Goal: Task Accomplishment & Management: Manage account settings

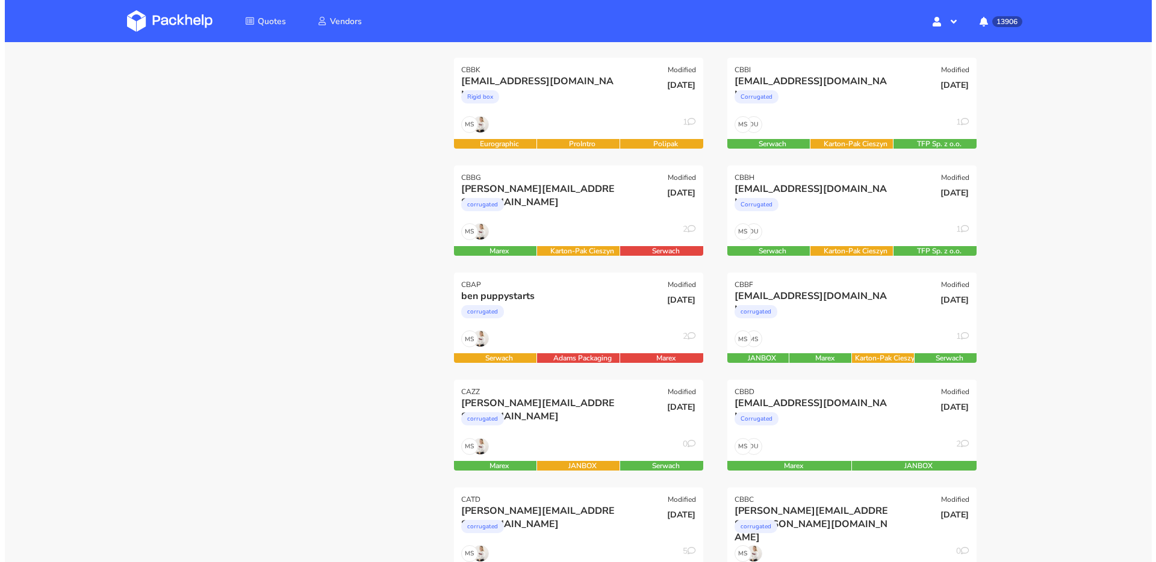
scroll to position [100, 0]
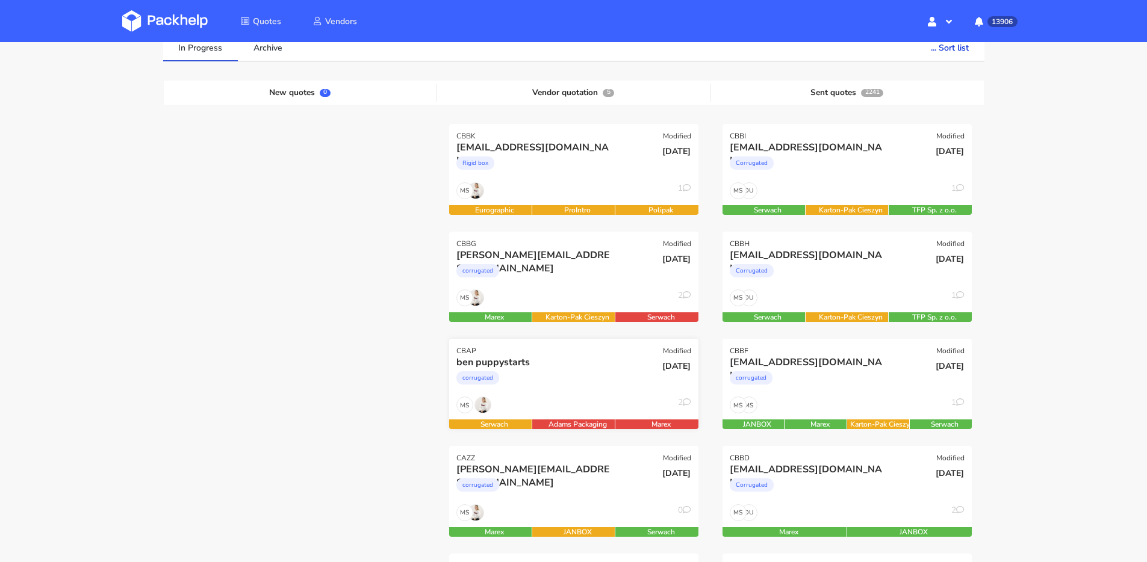
click at [606, 379] on div "corrugated" at bounding box center [536, 381] width 160 height 24
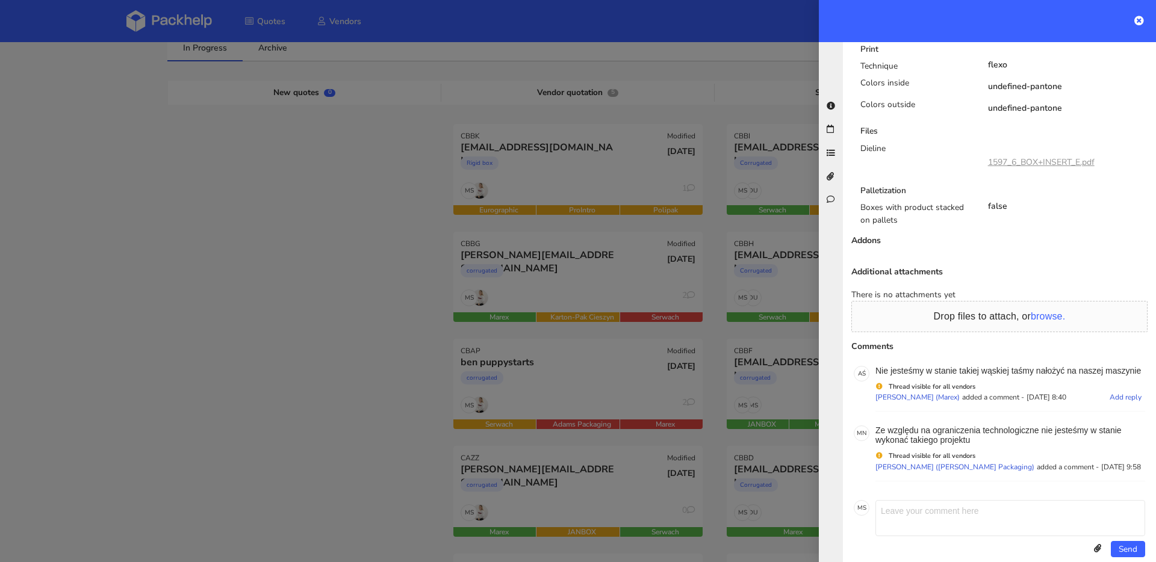
scroll to position [727, 0]
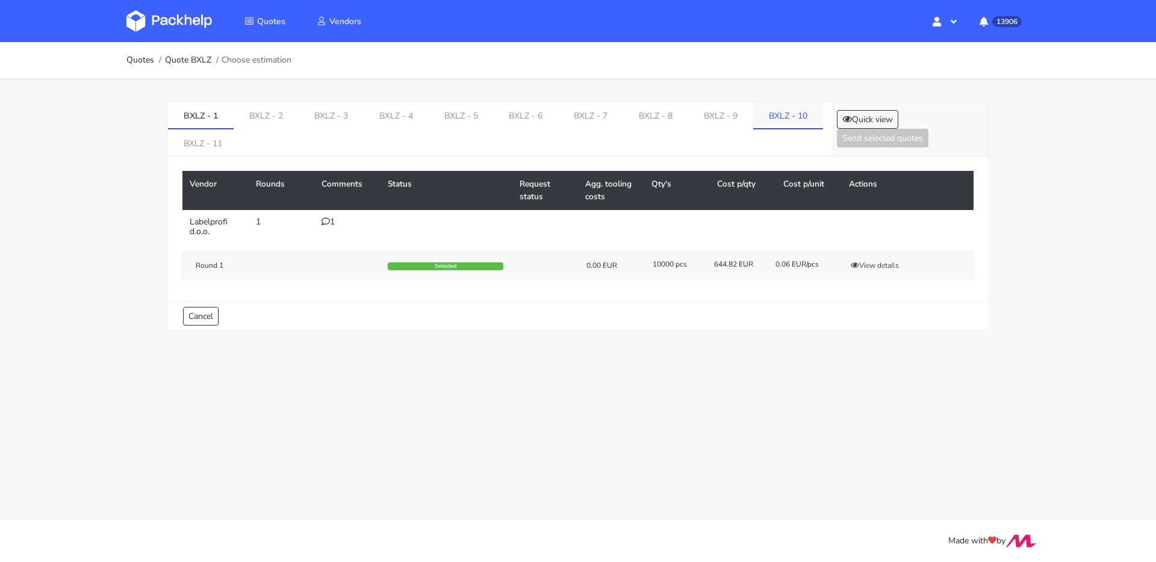
click at [759, 114] on link "BXLZ - 10" at bounding box center [788, 115] width 70 height 26
click at [332, 224] on div "2" at bounding box center [347, 222] width 52 height 10
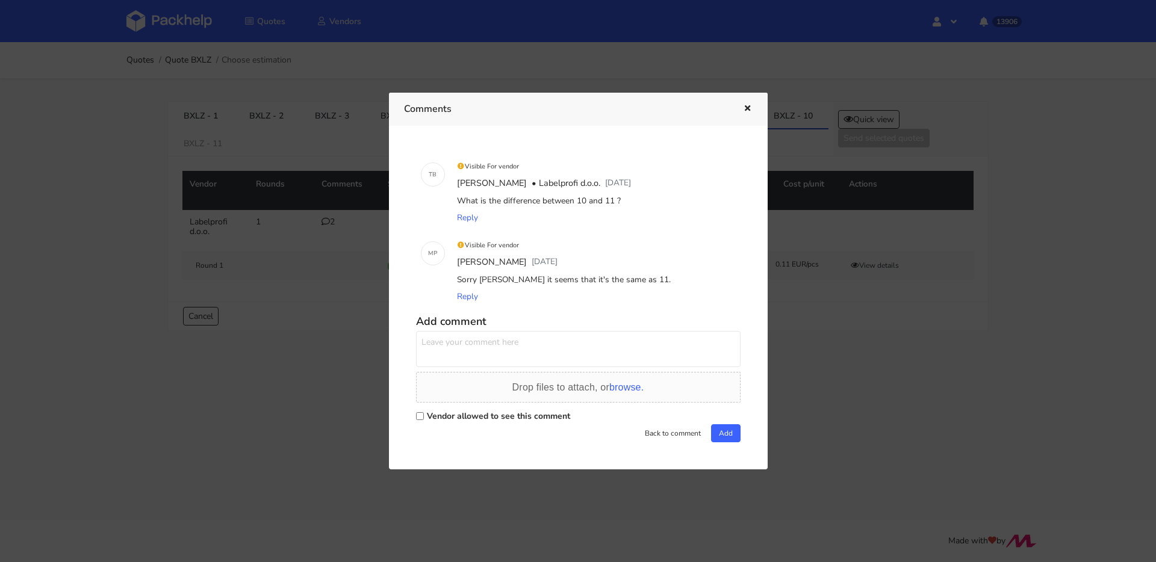
click at [748, 110] on icon "button" at bounding box center [747, 109] width 10 height 8
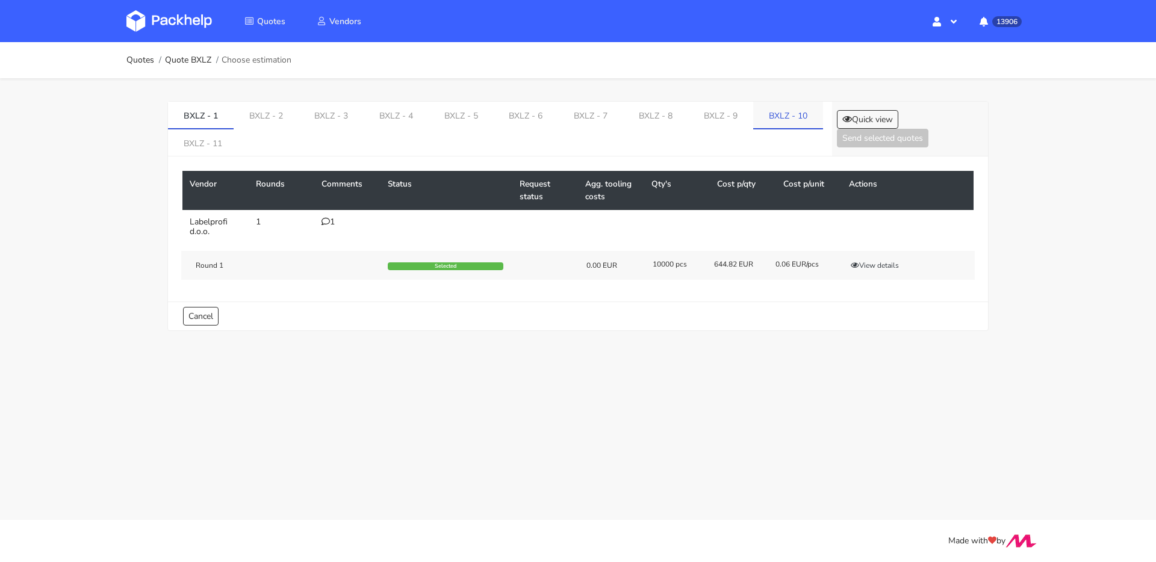
click at [753, 111] on link "BXLZ - 10" at bounding box center [788, 115] width 70 height 26
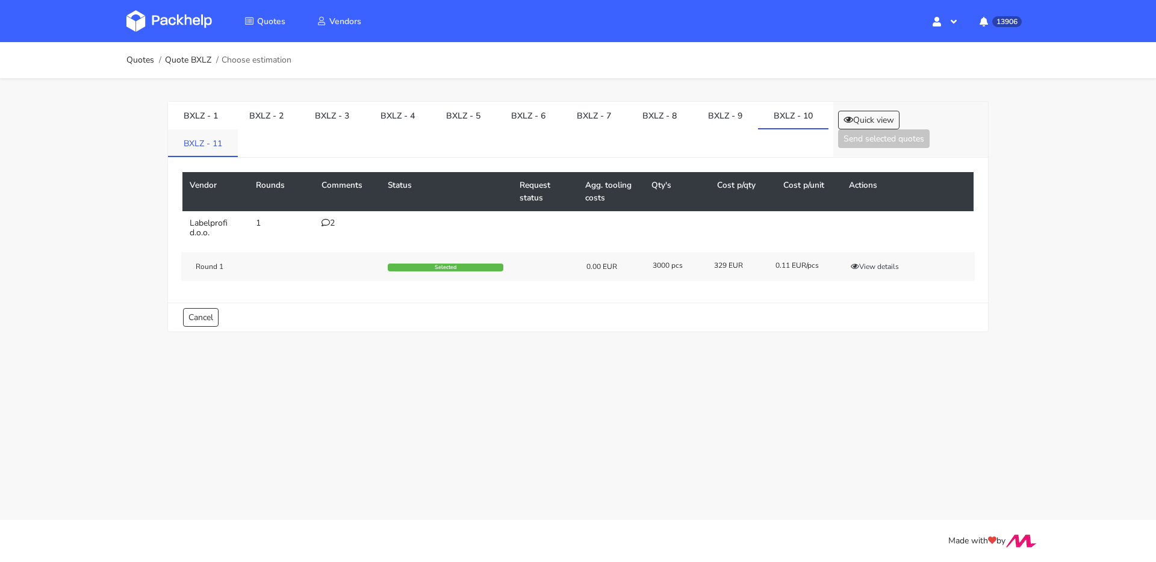
click at [187, 151] on link "BXLZ - 11" at bounding box center [203, 142] width 70 height 26
click at [764, 120] on link "BXLZ - 10" at bounding box center [793, 115] width 70 height 26
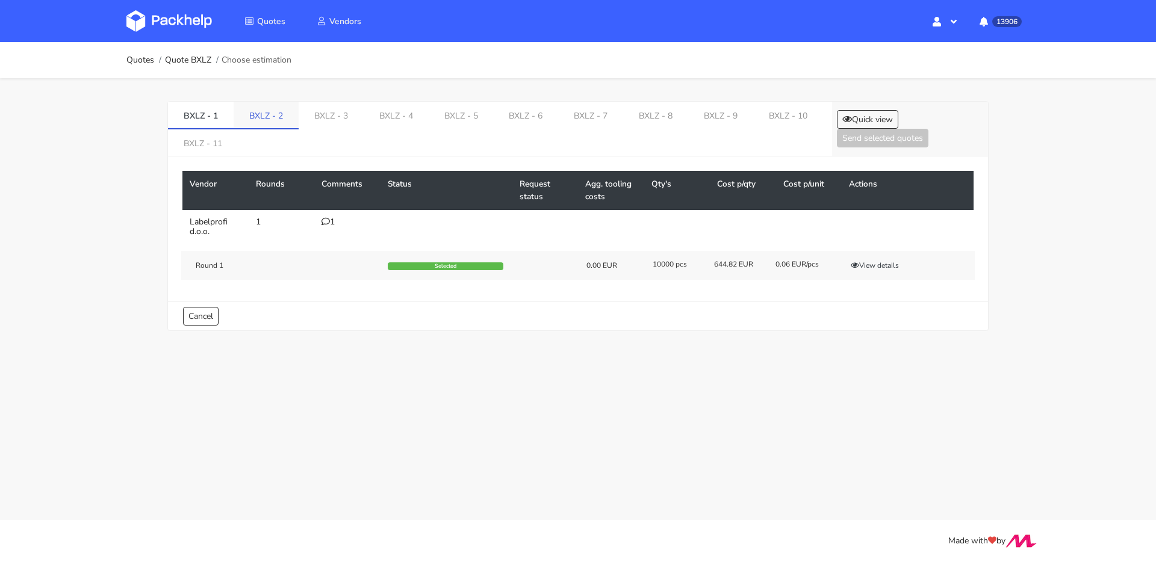
click at [288, 122] on link "BXLZ - 2" at bounding box center [266, 115] width 65 height 26
click at [331, 110] on link "BXLZ - 3" at bounding box center [331, 115] width 65 height 26
click at [415, 113] on link "BXLZ - 4" at bounding box center [397, 115] width 65 height 26
click at [560, 120] on link "BXLZ - 7" at bounding box center [592, 115] width 65 height 26
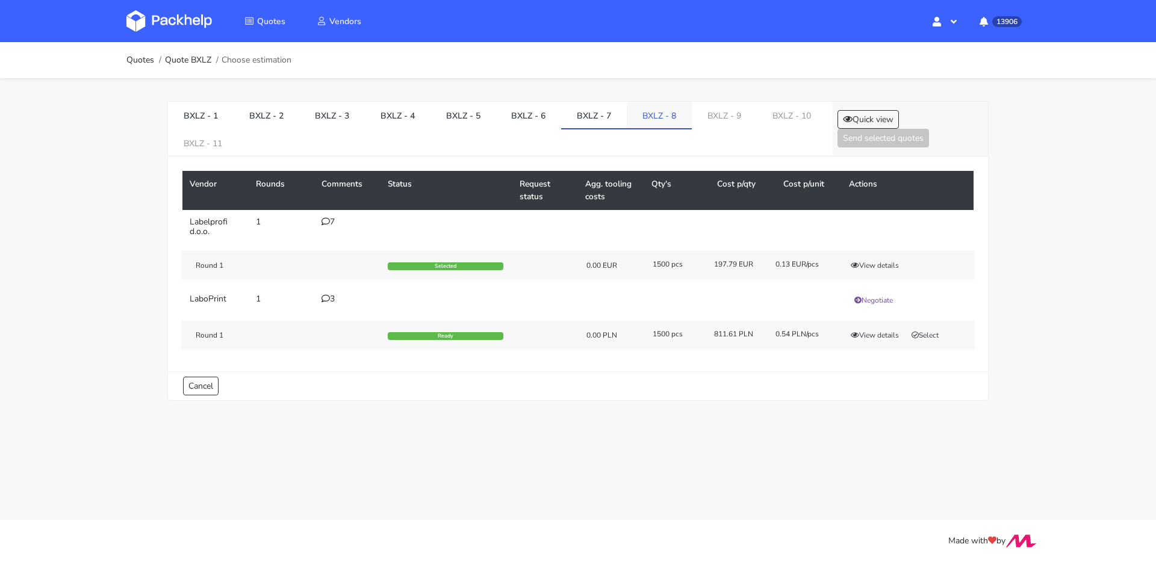
click at [674, 120] on link "BXLZ - 8" at bounding box center [659, 115] width 65 height 26
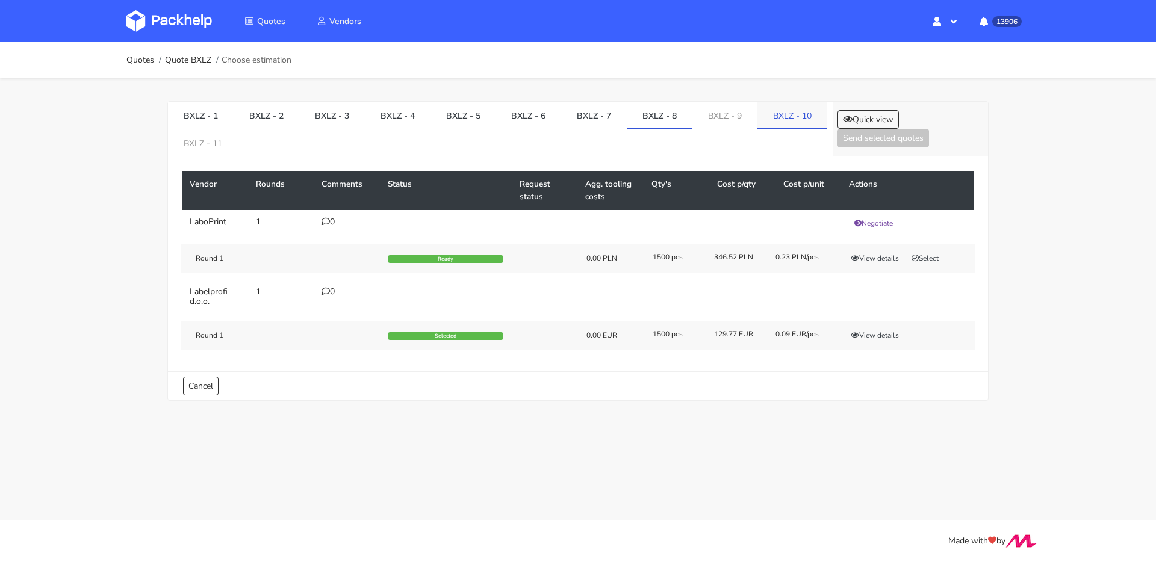
click at [757, 125] on link "BXLZ - 10" at bounding box center [792, 115] width 70 height 26
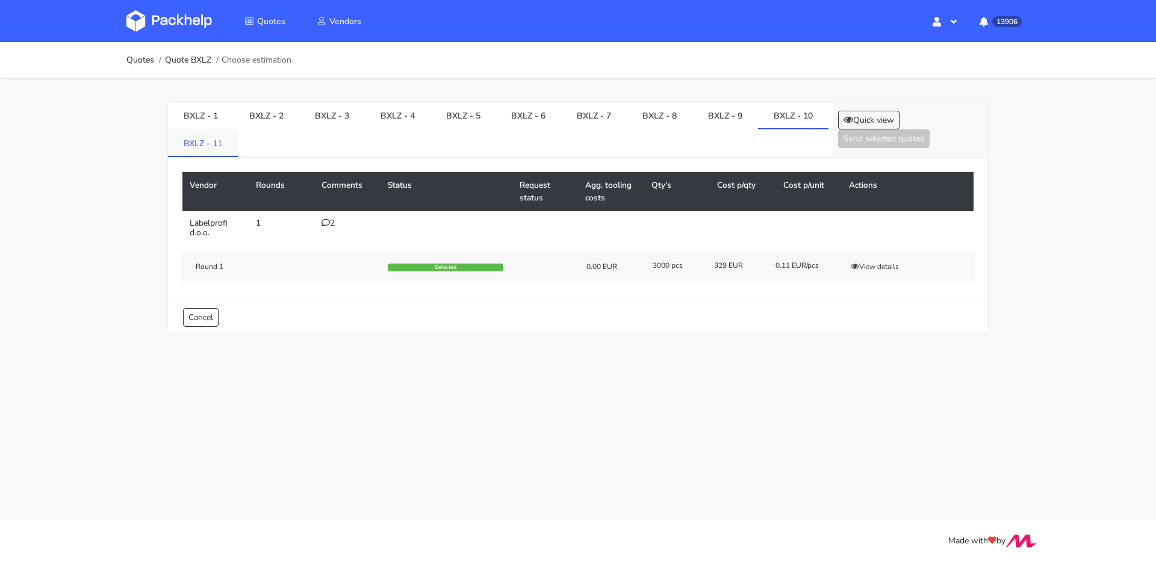
click at [211, 143] on link "BXLZ - 11" at bounding box center [203, 142] width 70 height 26
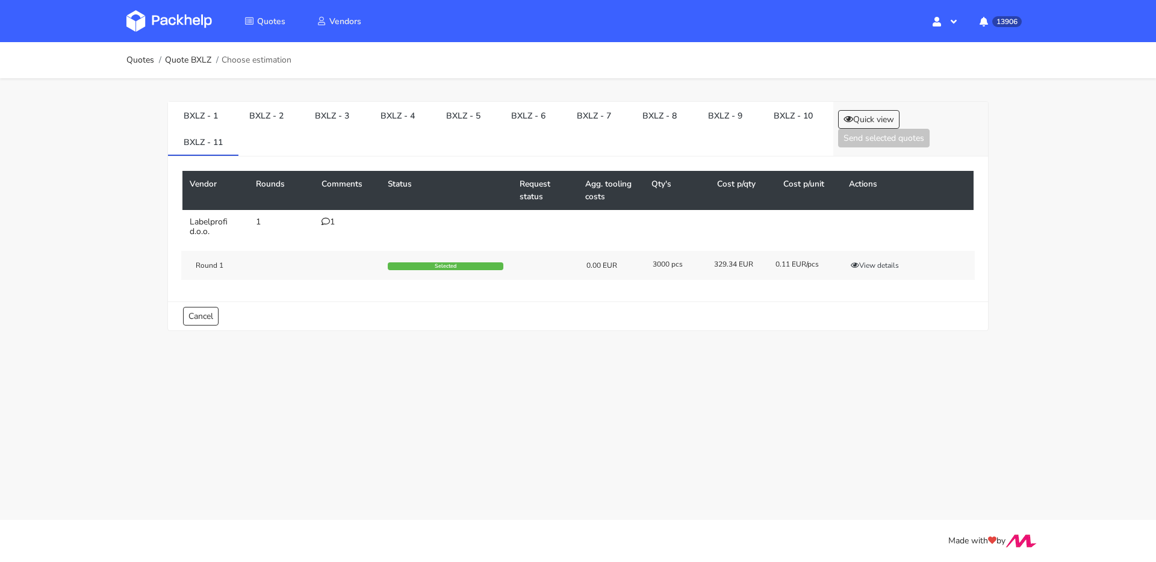
click at [338, 220] on div "1" at bounding box center [347, 222] width 52 height 10
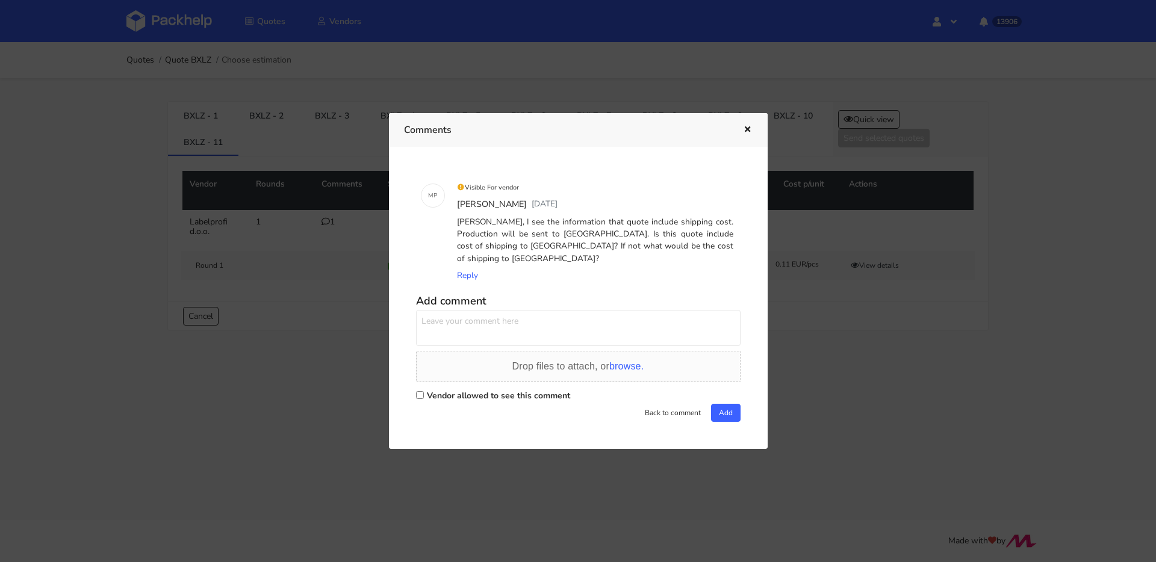
click at [306, 211] on div at bounding box center [578, 281] width 1156 height 562
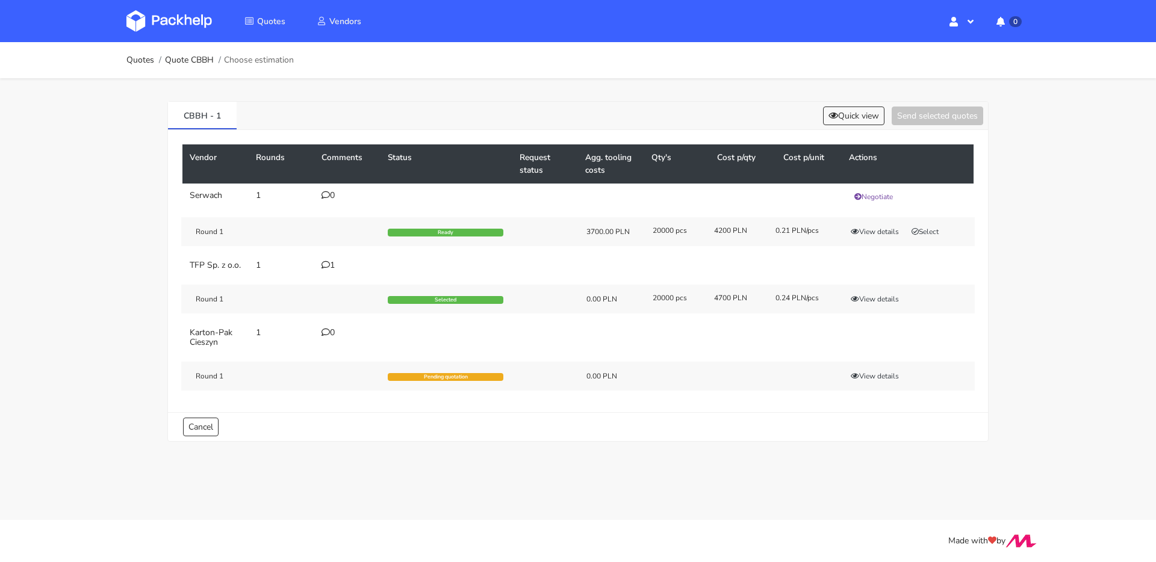
click at [330, 269] on div "1" at bounding box center [347, 266] width 52 height 10
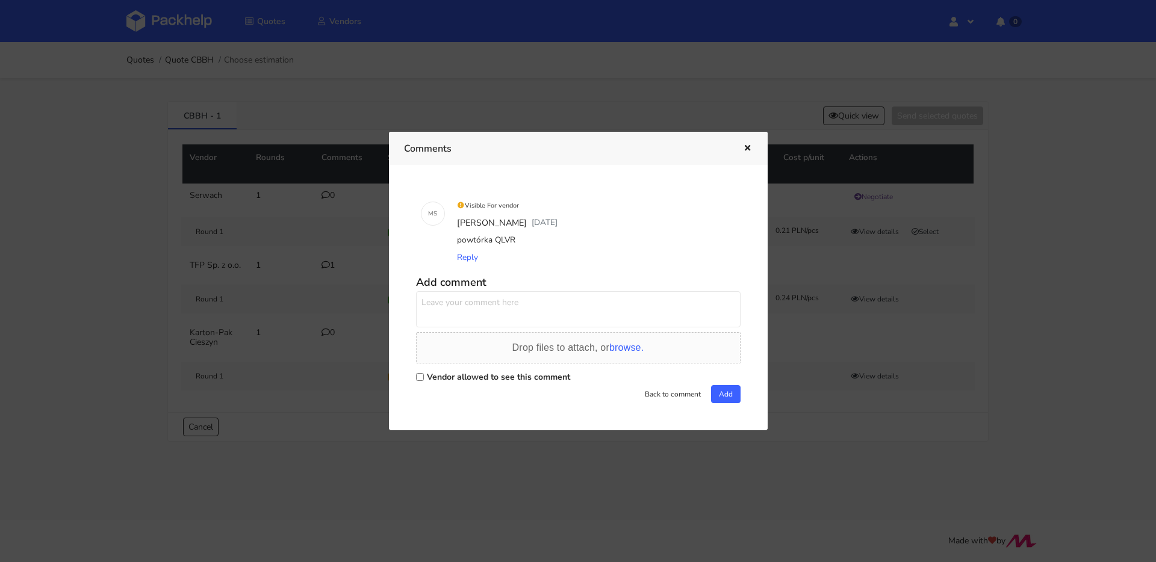
drag, startPoint x: 305, startPoint y: 158, endPoint x: 312, endPoint y: 172, distance: 16.4
click at [305, 158] on div at bounding box center [578, 281] width 1156 height 562
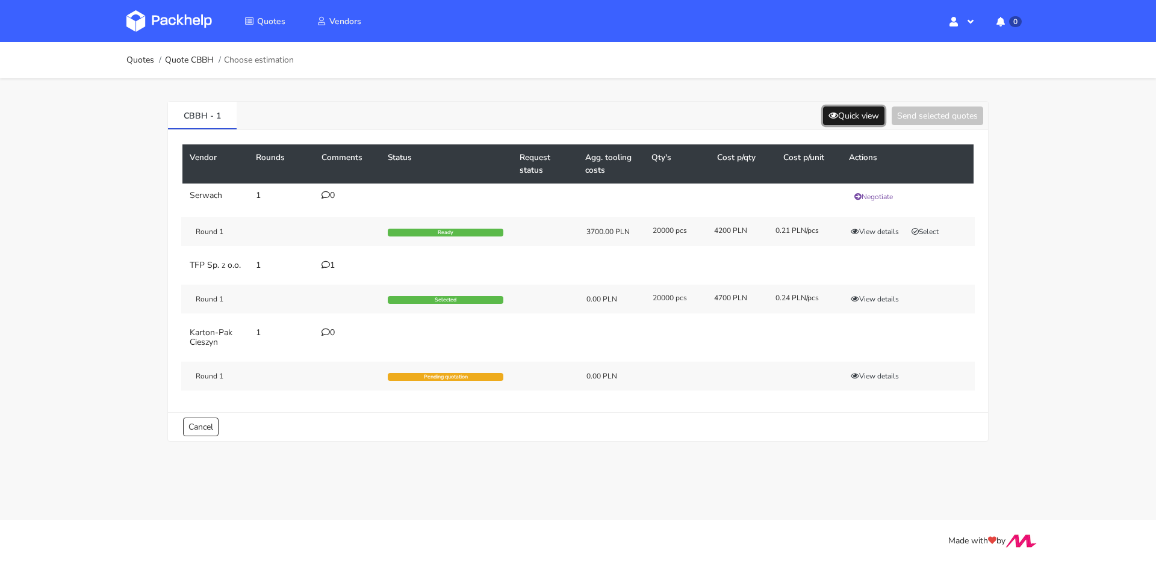
click at [875, 112] on button "Quick view" at bounding box center [853, 116] width 61 height 19
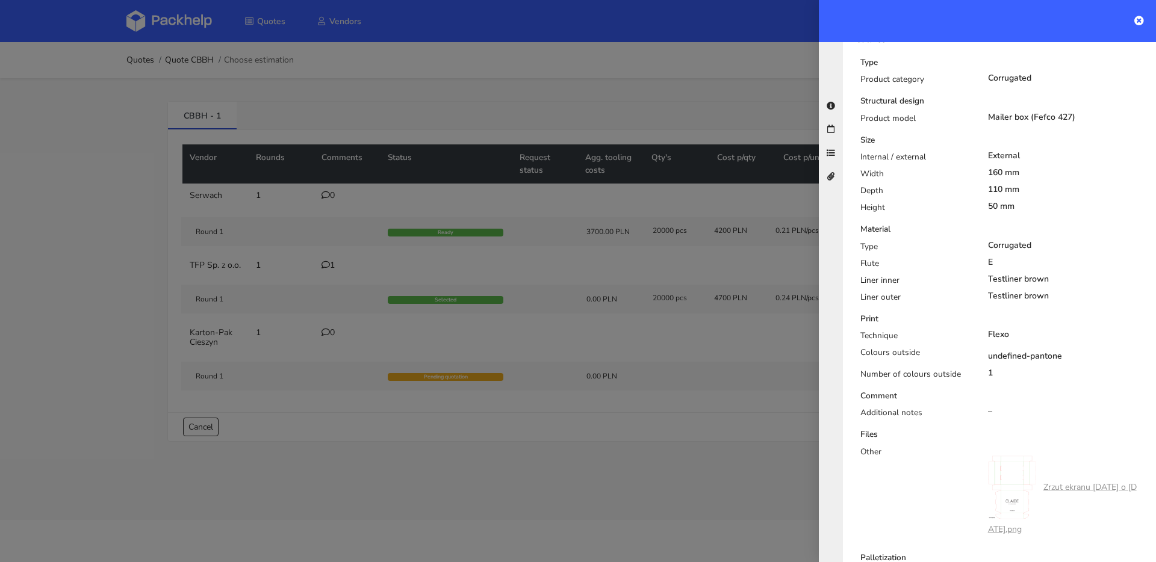
scroll to position [391, 0]
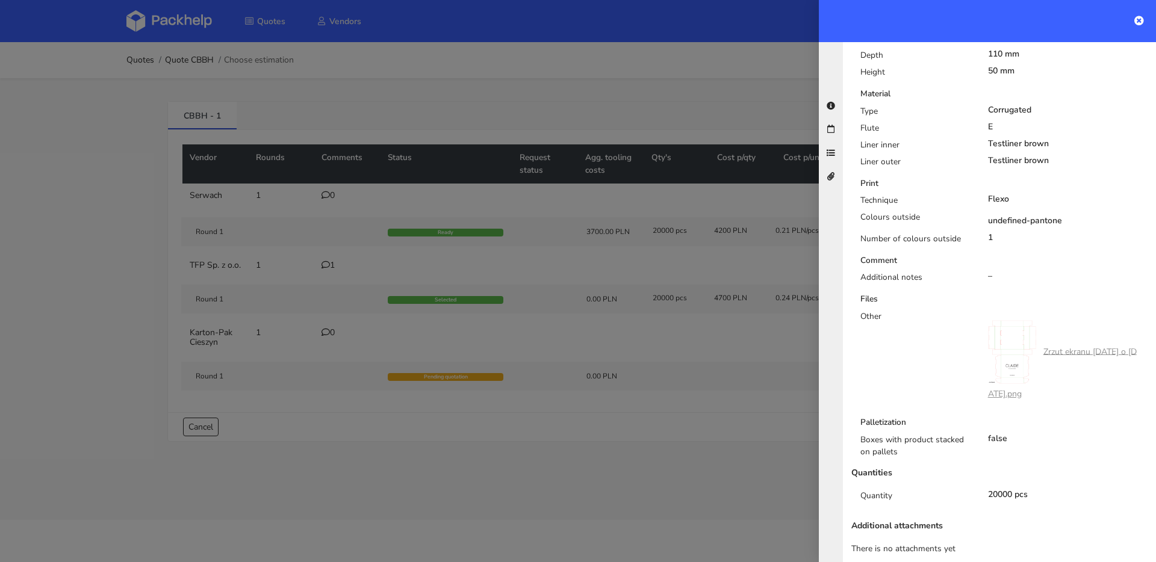
click at [387, 199] on div at bounding box center [578, 281] width 1156 height 562
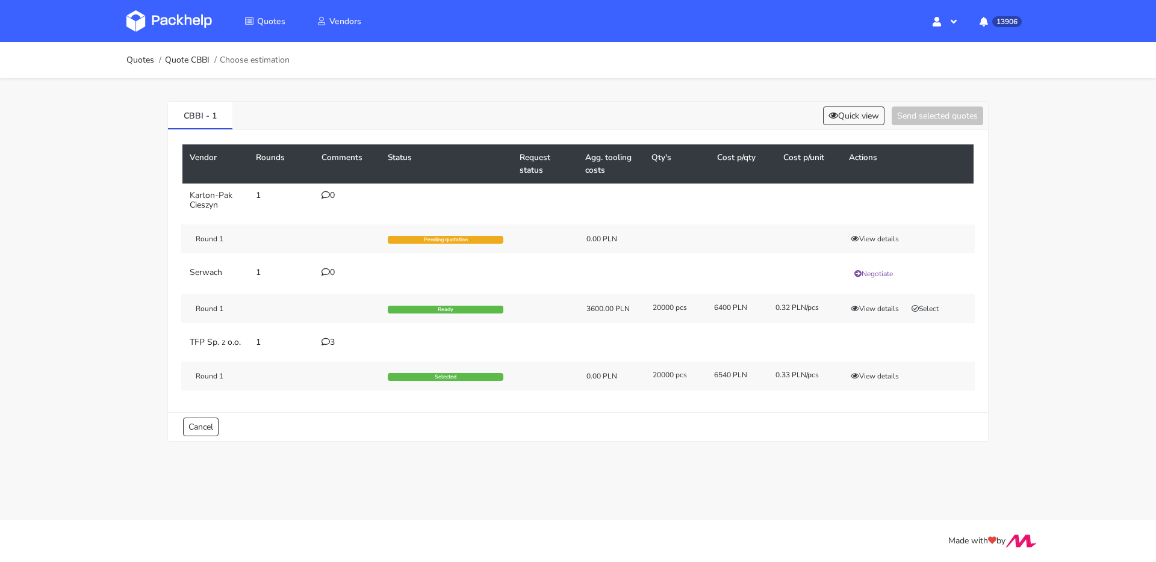
click at [336, 348] on td "3" at bounding box center [347, 343] width 66 height 24
click at [337, 346] on div "3" at bounding box center [347, 343] width 52 height 10
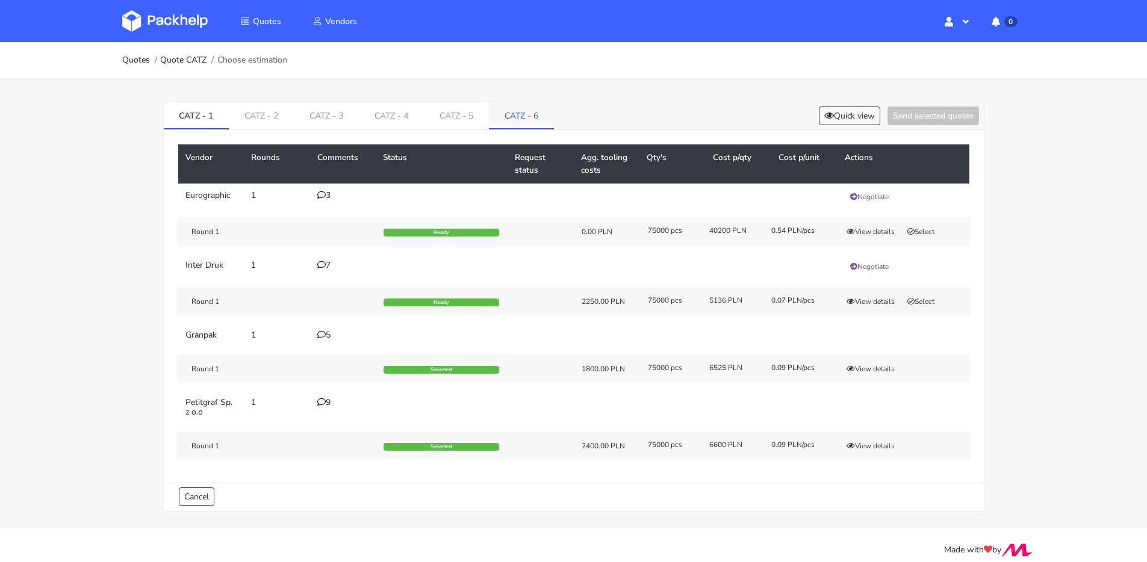
click at [515, 107] on link "CATZ - 6" at bounding box center [521, 115] width 65 height 26
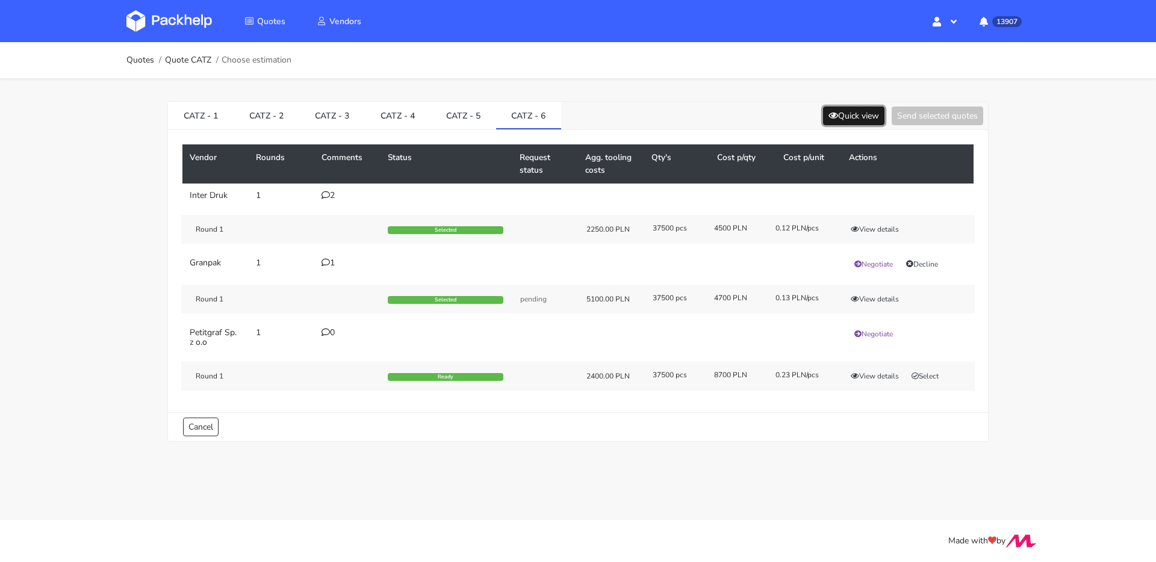
click at [848, 125] on button "Quick view" at bounding box center [853, 116] width 61 height 19
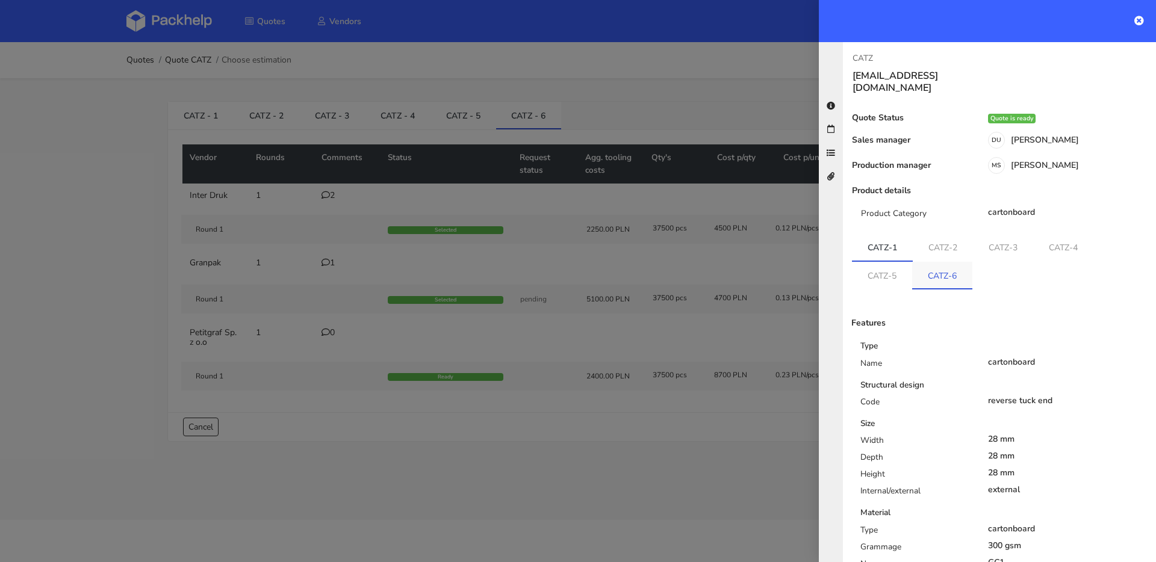
click at [952, 273] on link "CATZ-6" at bounding box center [942, 275] width 60 height 26
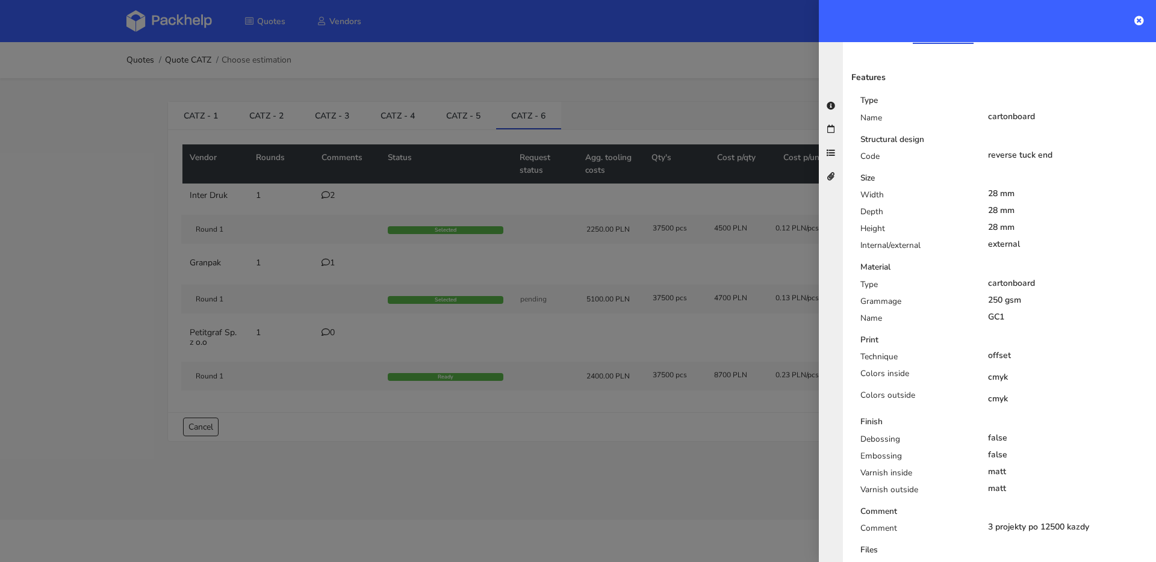
scroll to position [385, 0]
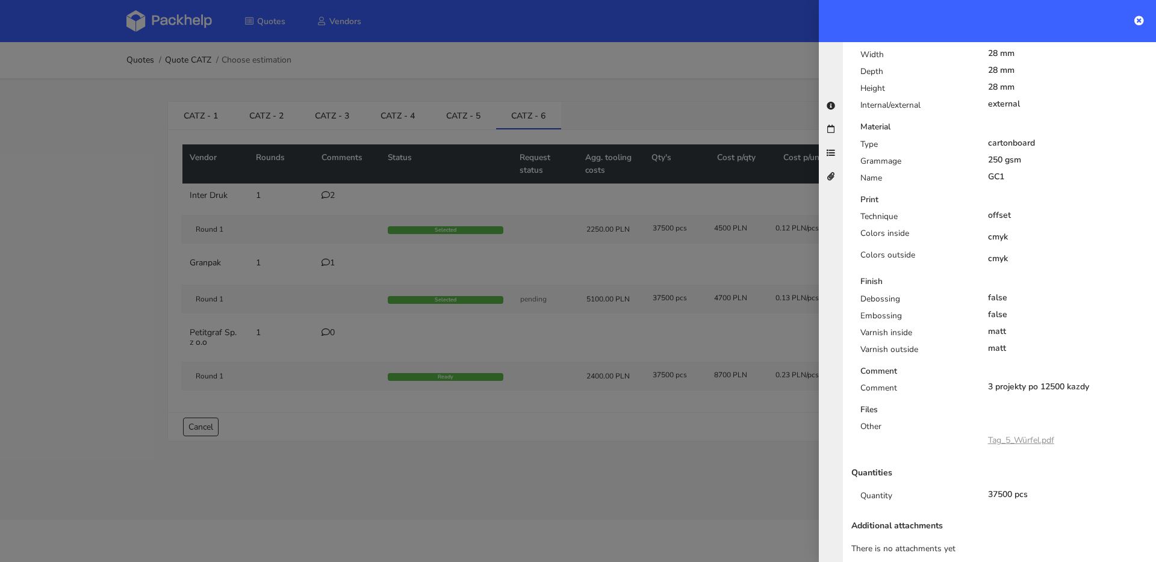
click at [994, 430] on div "Tag_5_Würfel.pdf" at bounding box center [1021, 440] width 66 height 20
click at [995, 435] on link "Tag_5_Würfel.pdf" at bounding box center [1021, 440] width 66 height 11
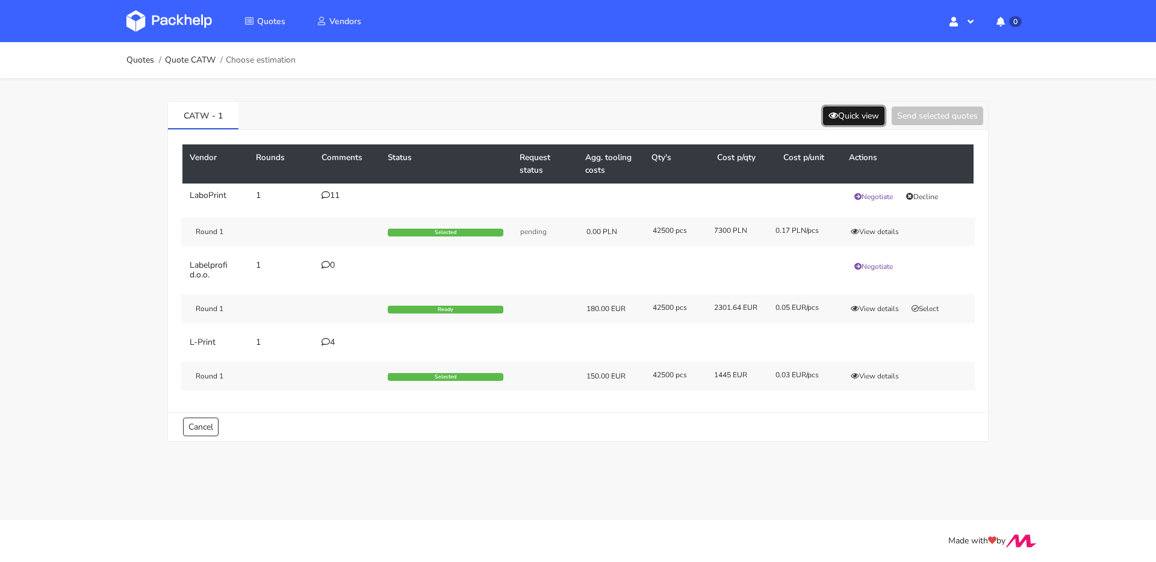
click at [873, 108] on button "Quick view" at bounding box center [853, 116] width 61 height 19
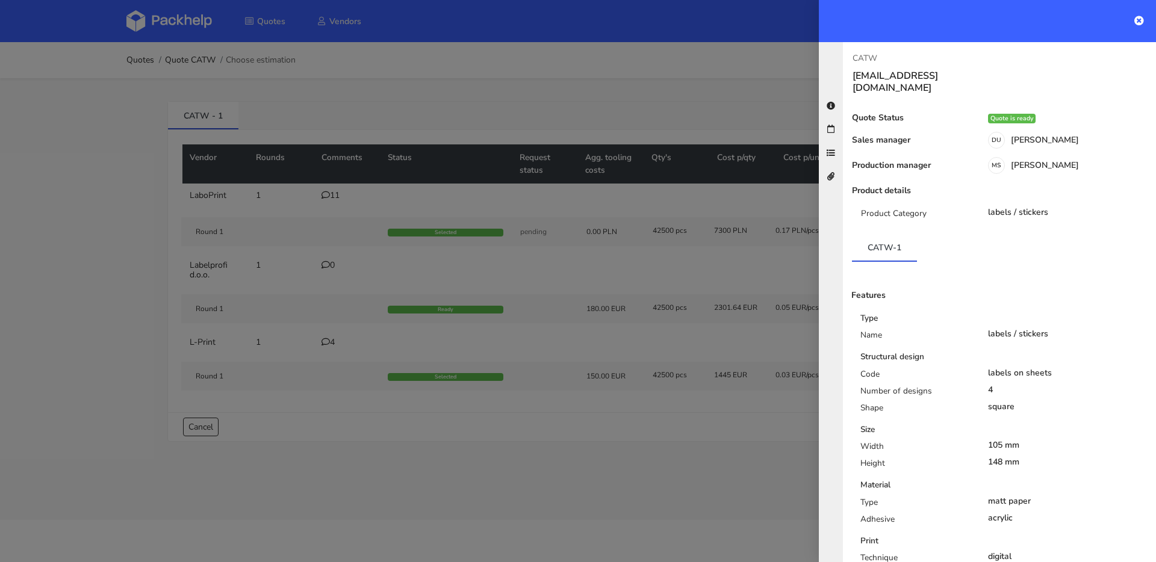
scroll to position [322, 0]
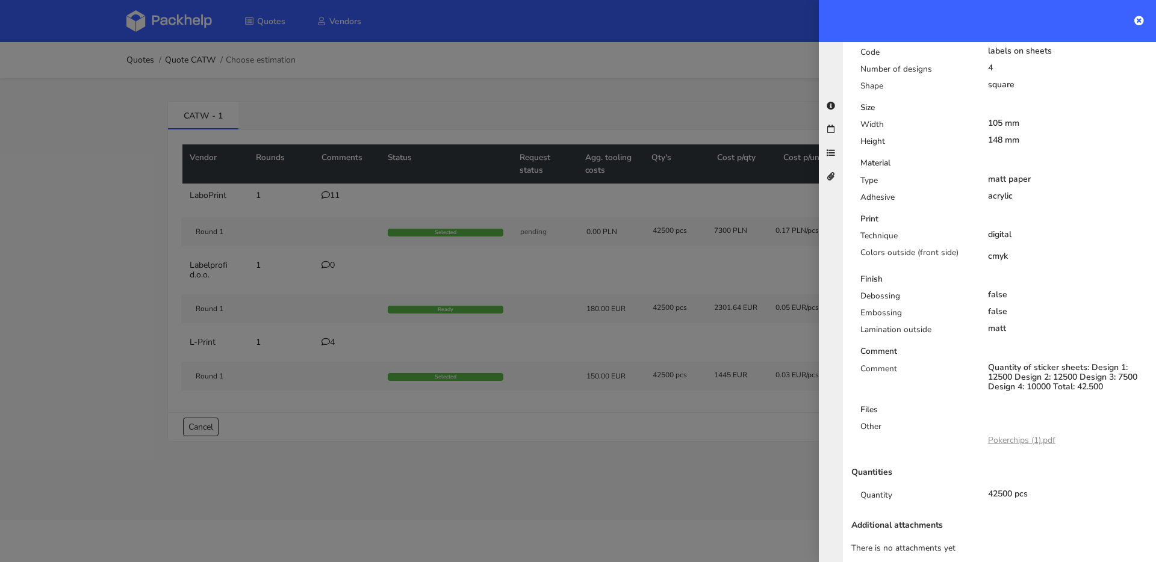
click at [1014, 435] on link "Pokerchips (1).pdf" at bounding box center [1021, 440] width 67 height 11
click at [343, 260] on div at bounding box center [578, 281] width 1156 height 562
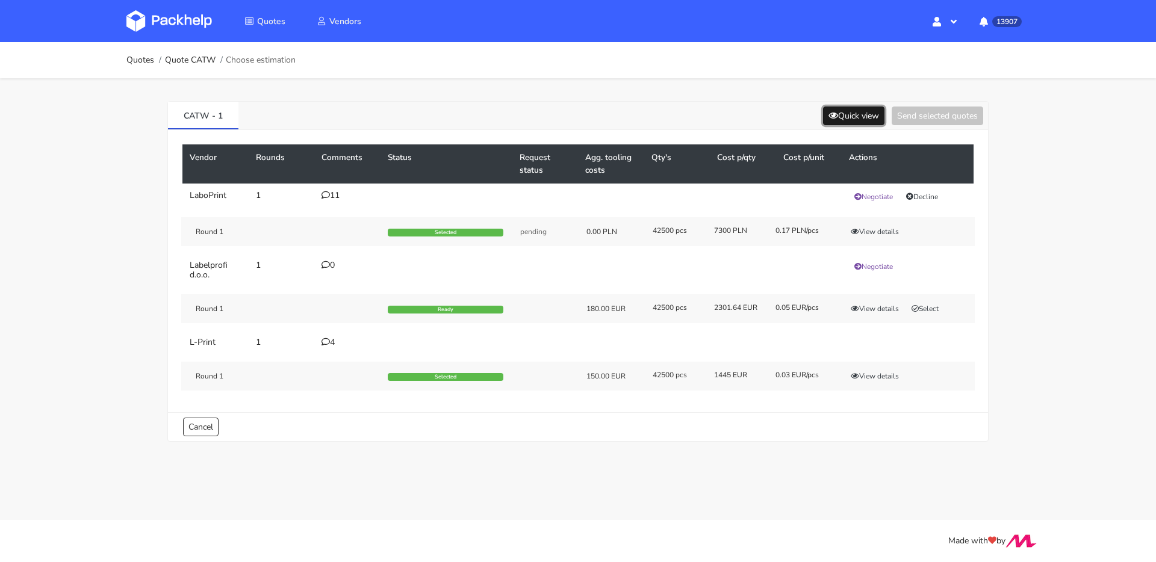
click at [845, 115] on button "Quick view" at bounding box center [853, 116] width 61 height 19
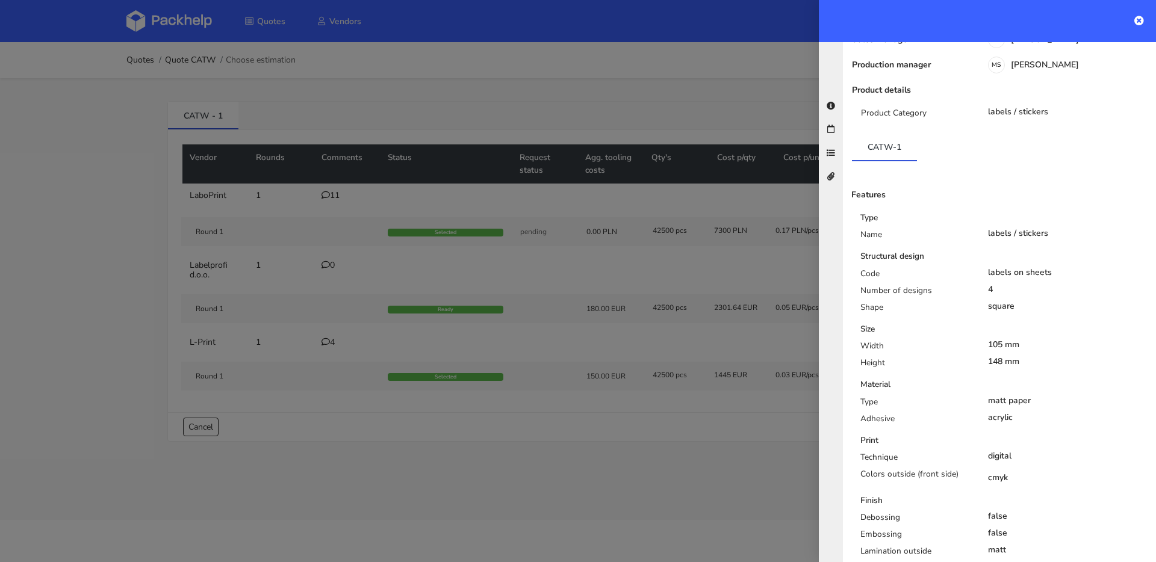
scroll to position [58, 0]
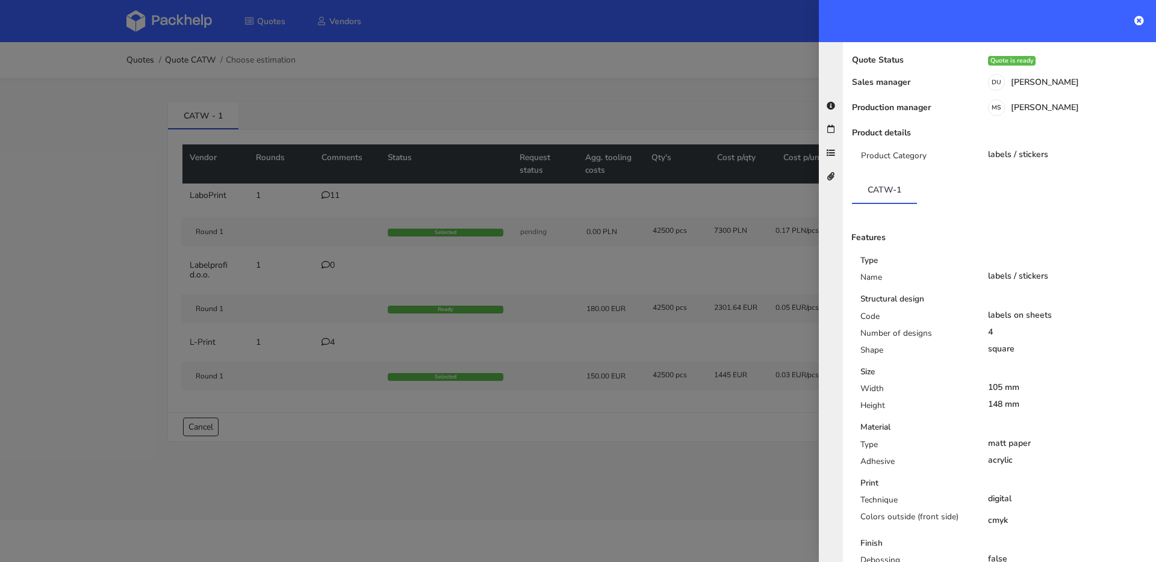
drag, startPoint x: 479, startPoint y: 147, endPoint x: 453, endPoint y: 119, distance: 37.5
click at [479, 147] on div at bounding box center [578, 281] width 1156 height 562
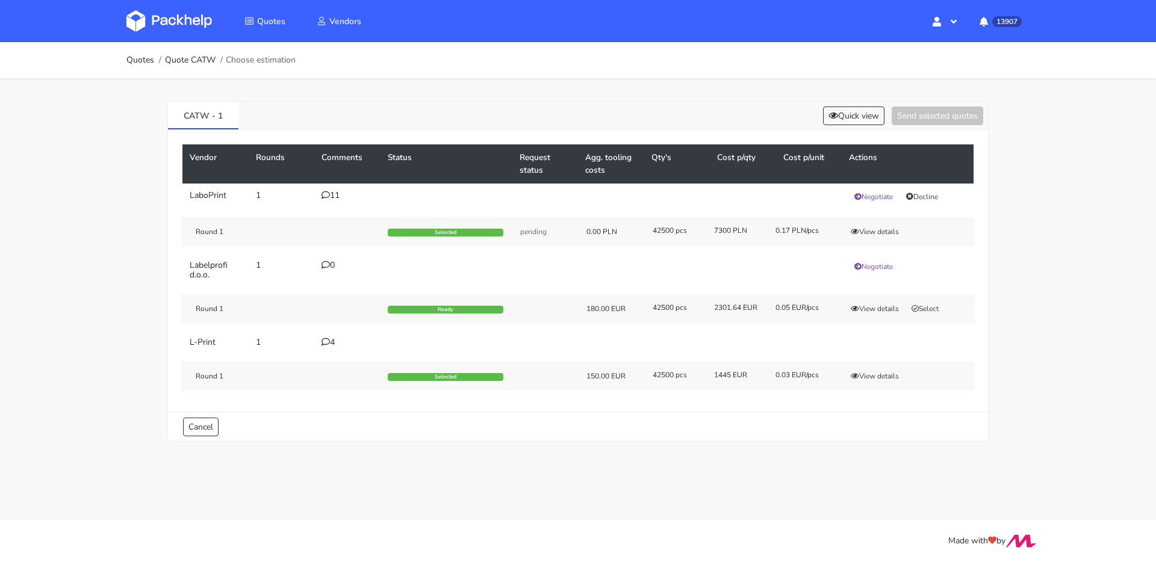
click at [329, 189] on td "11" at bounding box center [347, 197] width 66 height 26
click at [329, 193] on icon at bounding box center [325, 195] width 8 height 8
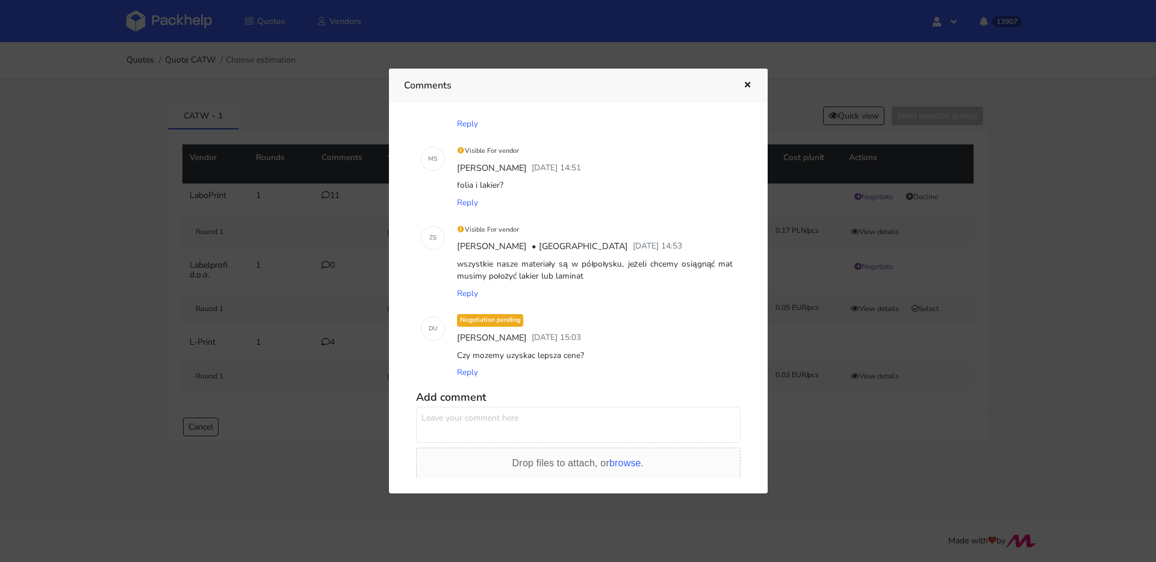
scroll to position [748, 0]
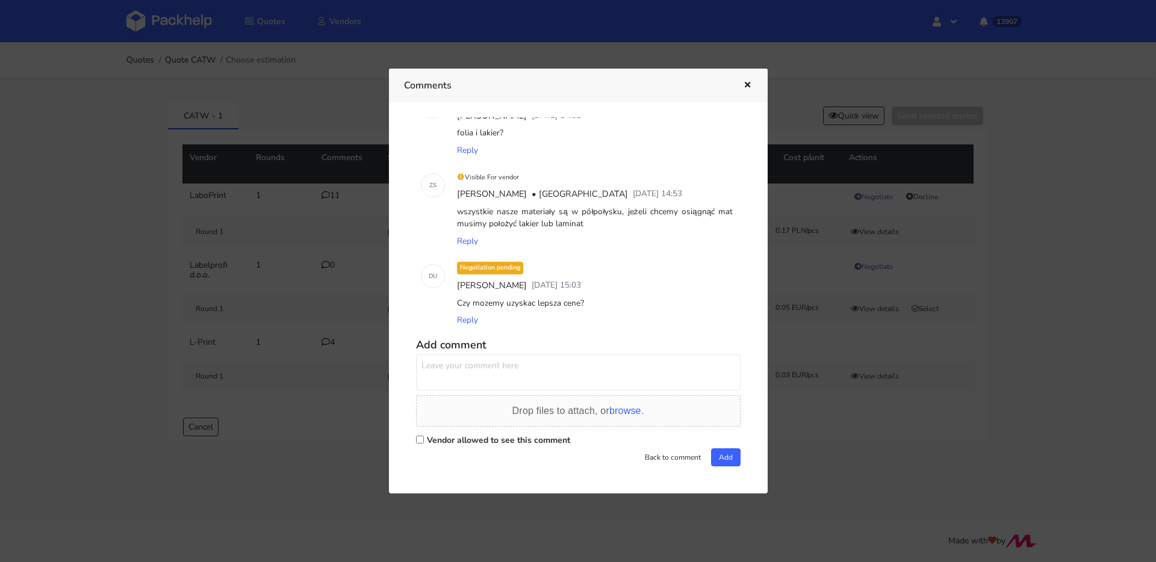
click at [275, 130] on div at bounding box center [578, 281] width 1156 height 562
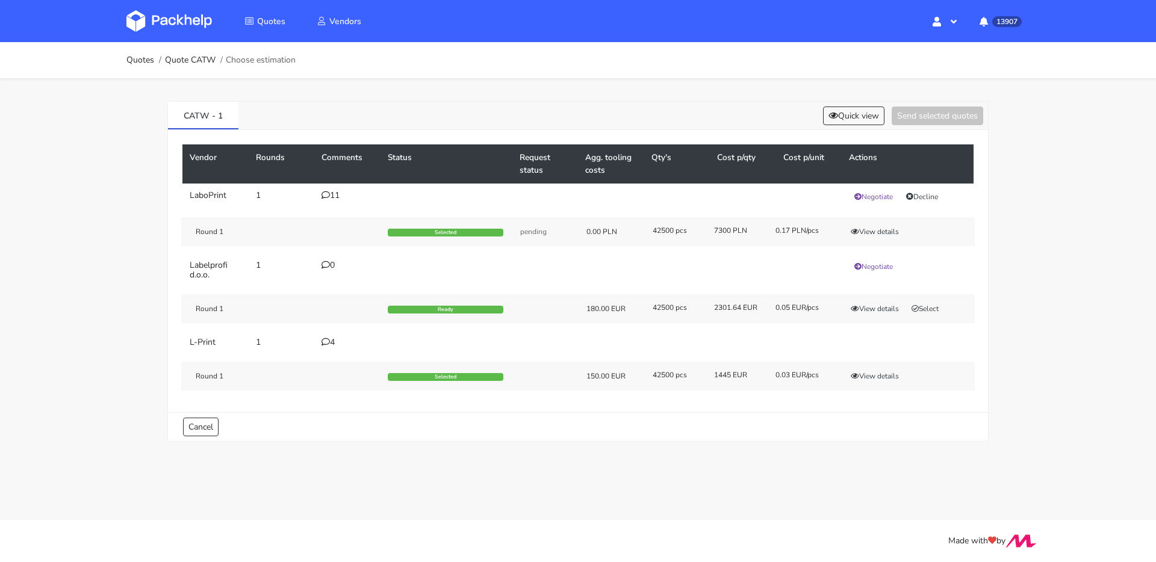
click at [320, 198] on td "11" at bounding box center [347, 197] width 66 height 26
click at [321, 197] on icon at bounding box center [325, 195] width 8 height 8
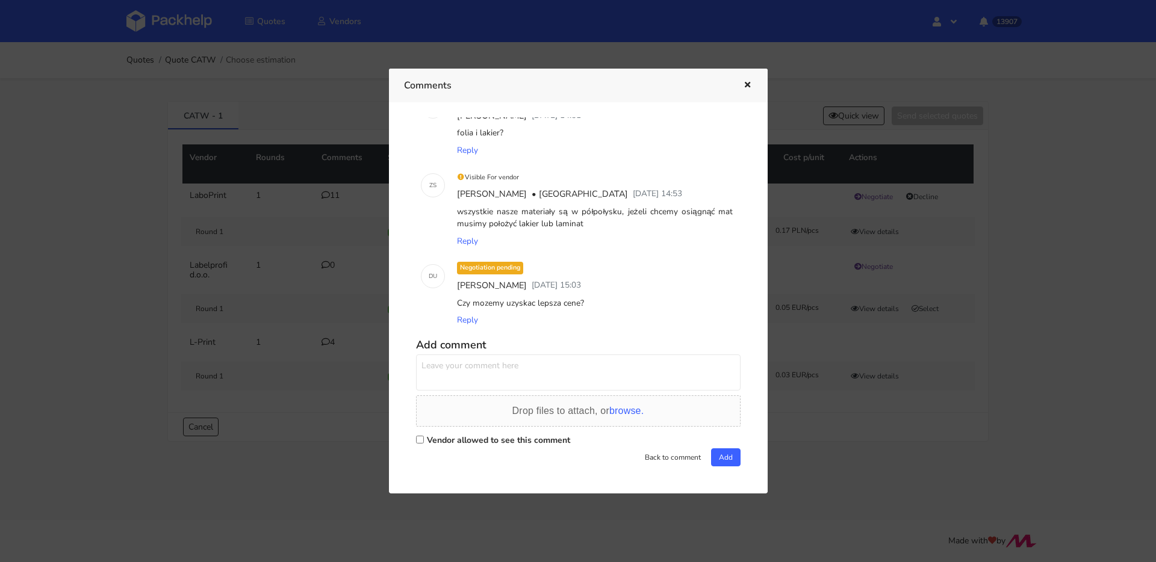
click at [741, 86] on button "button" at bounding box center [745, 86] width 13 height 16
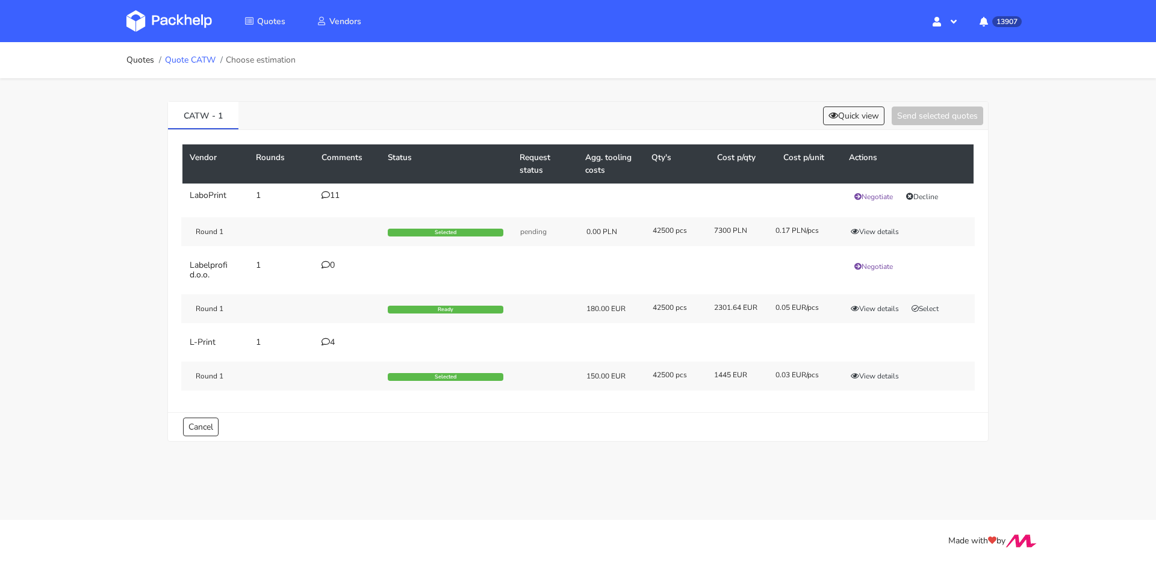
click at [188, 65] on link "Quote CATW" at bounding box center [190, 60] width 51 height 10
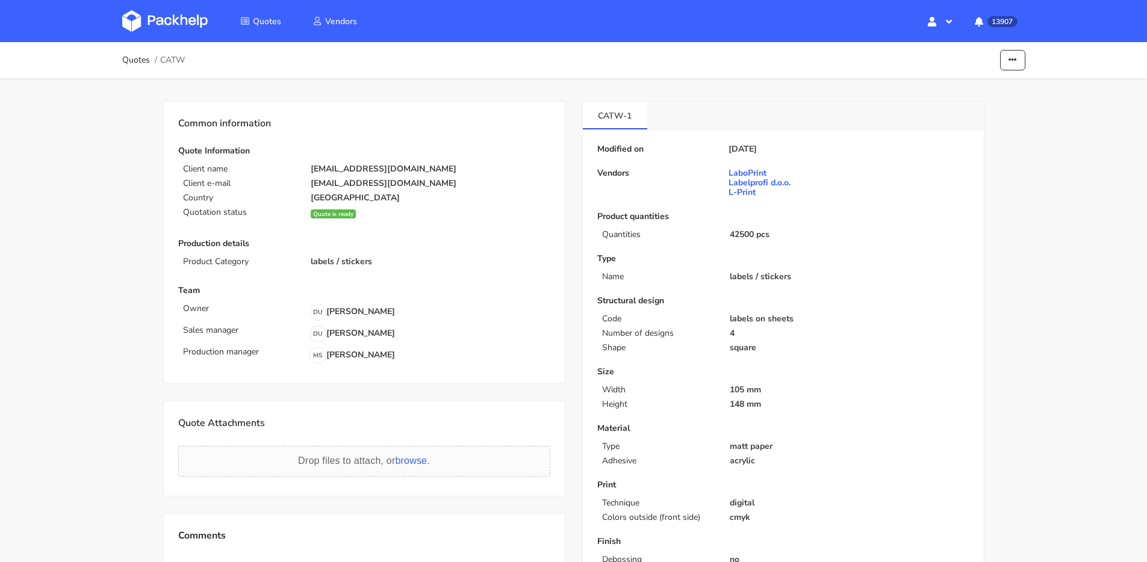
click at [997, 61] on ul "Edit quote Missing data Show estimations" at bounding box center [1001, 60] width 47 height 21
click at [1007, 61] on button "button" at bounding box center [1012, 60] width 25 height 21
click at [963, 139] on link "Show estimations" at bounding box center [967, 132] width 106 height 20
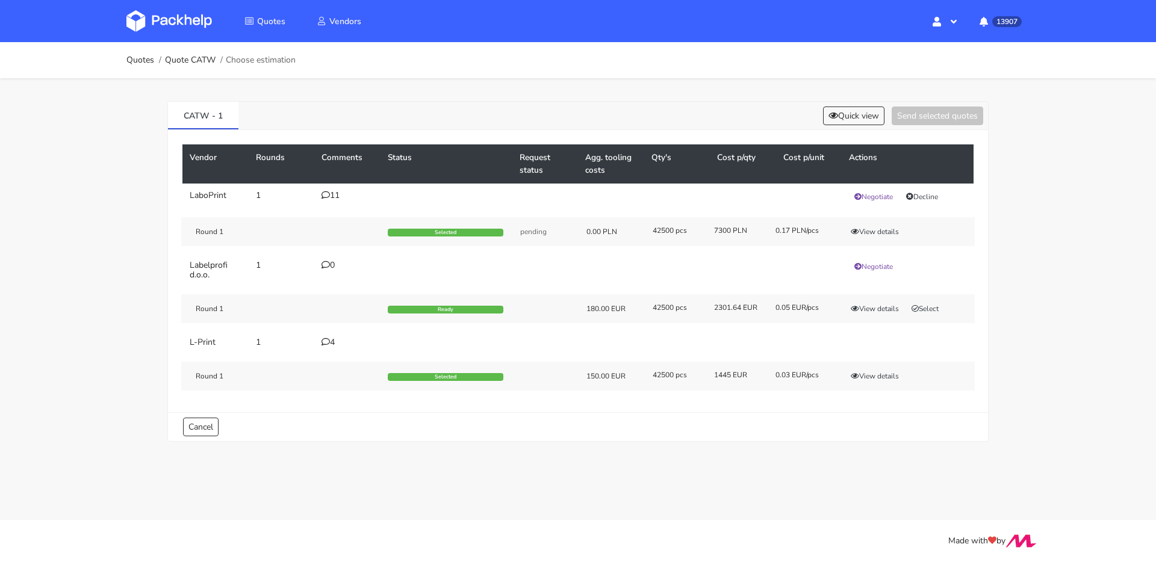
click at [331, 197] on div "11" at bounding box center [347, 196] width 52 height 10
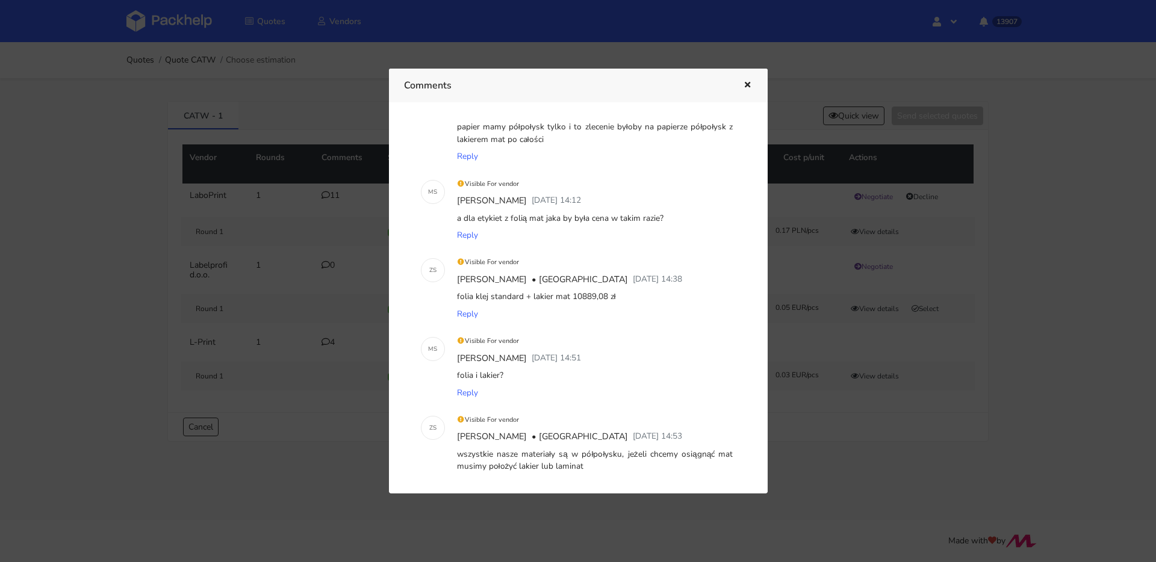
scroll to position [748, 0]
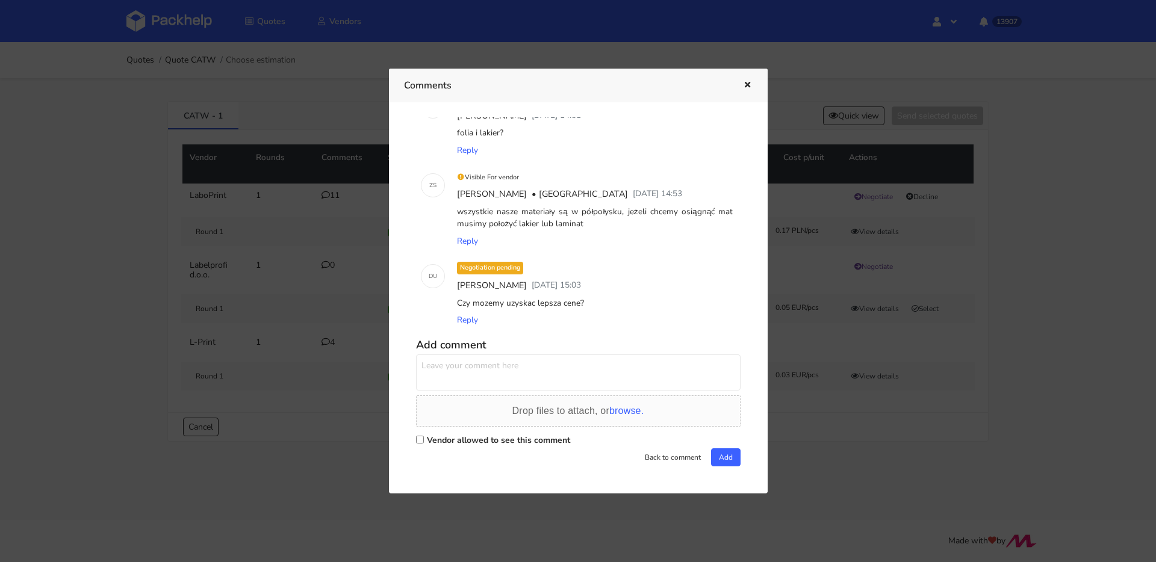
click at [752, 83] on div "Comments" at bounding box center [578, 85] width 379 height 33
click at [750, 84] on icon "button" at bounding box center [747, 85] width 10 height 8
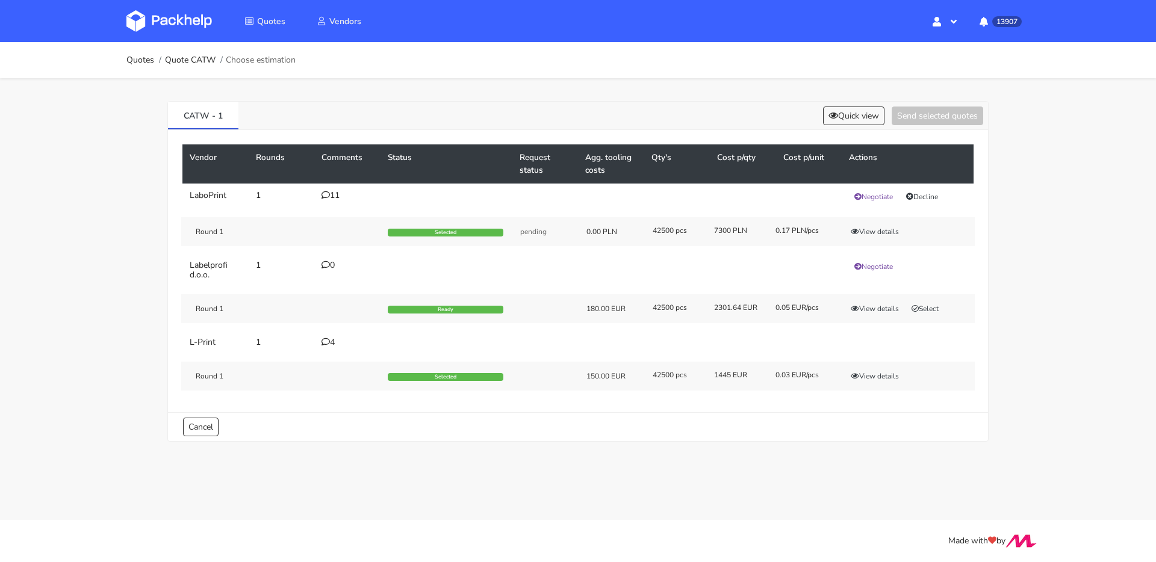
click at [339, 189] on td "11" at bounding box center [347, 197] width 66 height 26
click at [338, 191] on div "11" at bounding box center [347, 196] width 52 height 10
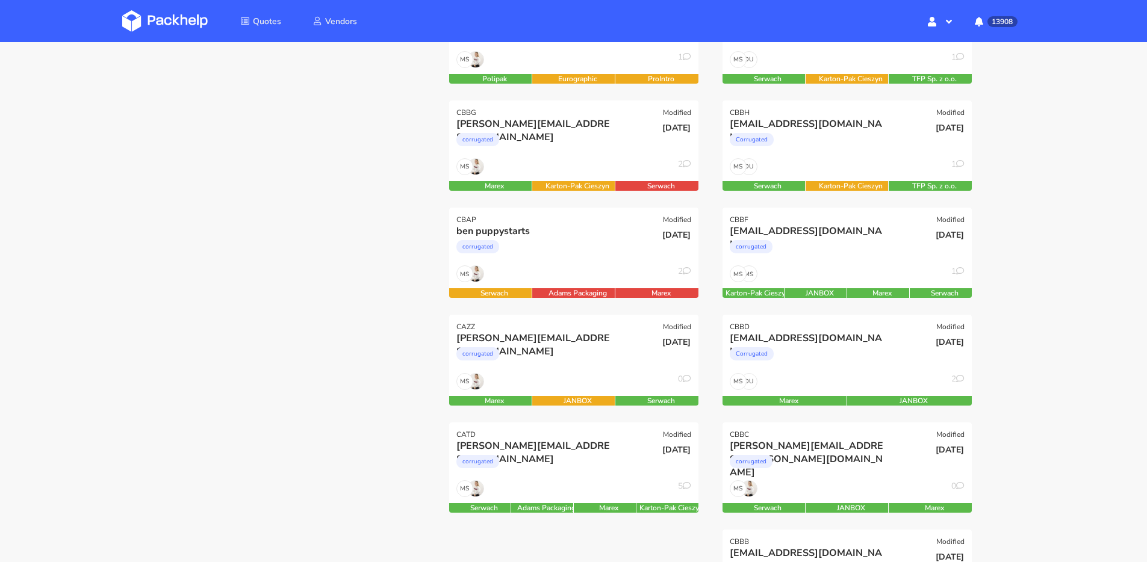
scroll to position [249, 0]
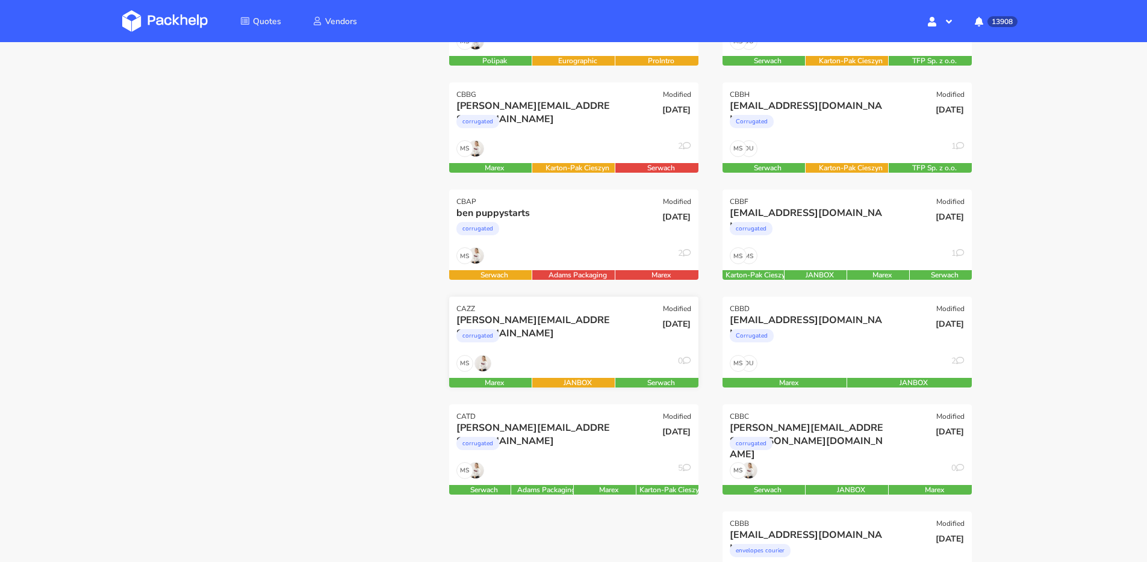
click at [600, 343] on div "corrugated" at bounding box center [536, 339] width 160 height 24
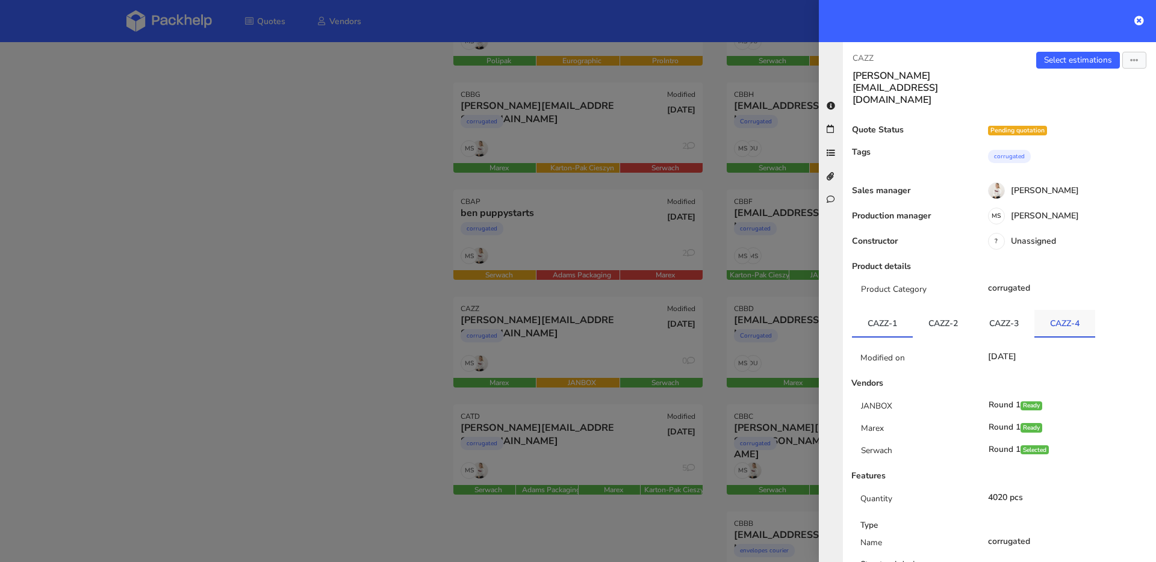
click at [1038, 310] on link "CAZZ-4" at bounding box center [1064, 323] width 61 height 26
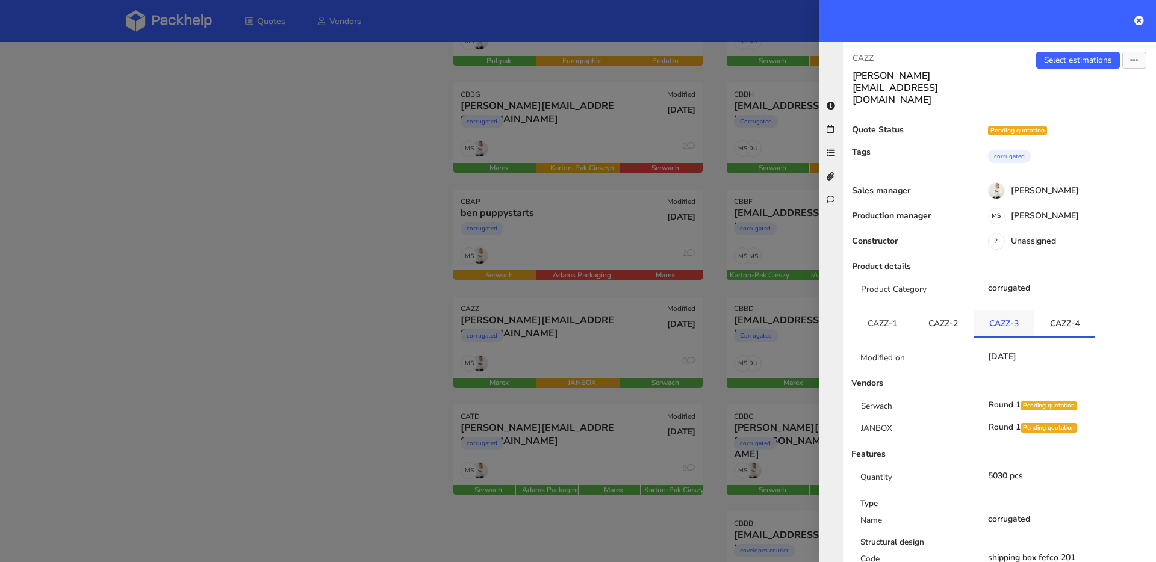
click at [999, 310] on link "CAZZ-3" at bounding box center [1003, 323] width 61 height 26
drag, startPoint x: 172, startPoint y: 345, endPoint x: 146, endPoint y: 361, distance: 29.7
click at [148, 364] on div at bounding box center [578, 281] width 1156 height 562
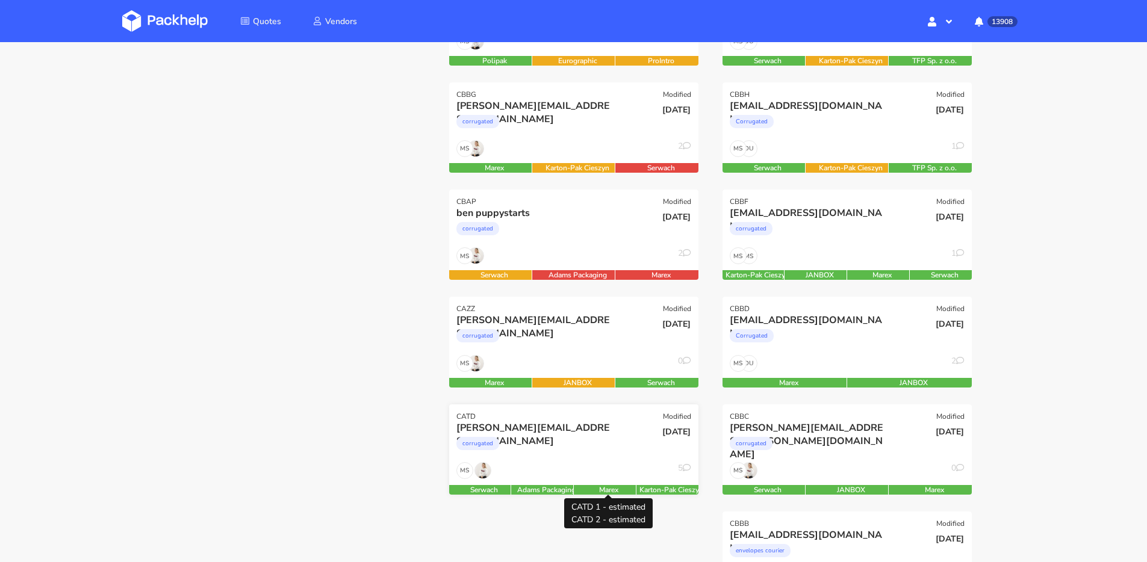
click at [591, 464] on div "MS 5" at bounding box center [573, 473] width 249 height 23
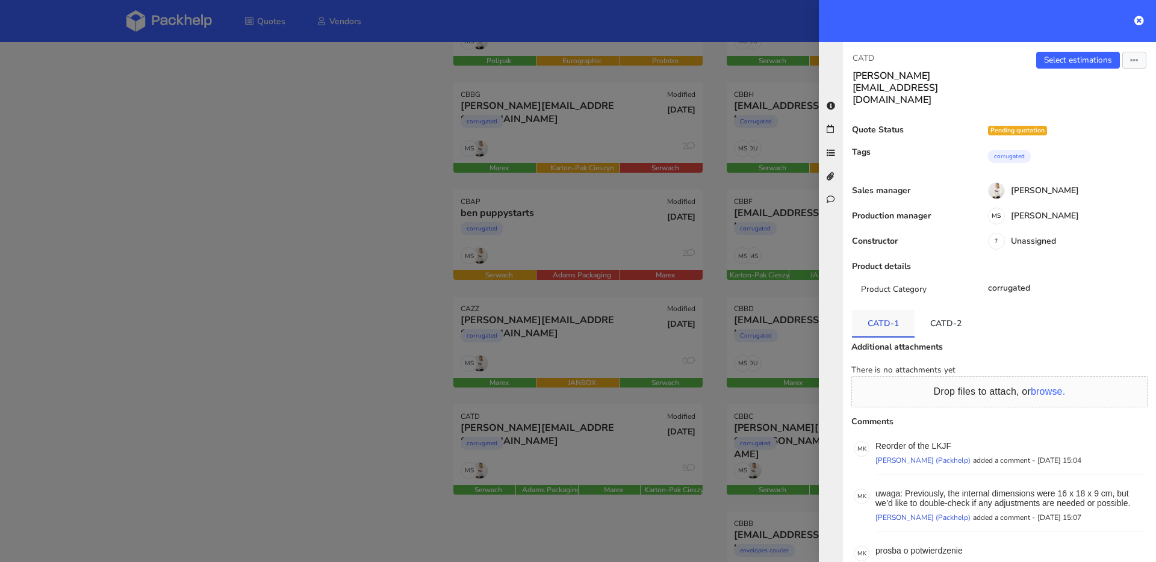
click at [899, 310] on link "CATD-1" at bounding box center [883, 323] width 63 height 26
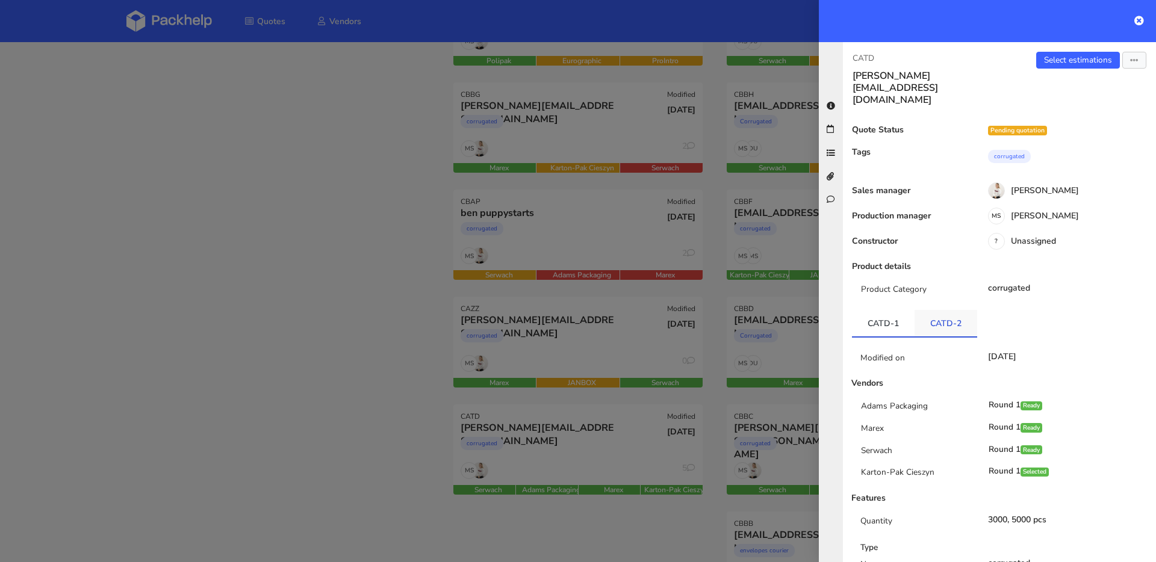
click at [942, 310] on link "CATD-2" at bounding box center [945, 323] width 63 height 26
click at [895, 310] on link "CATD-1" at bounding box center [883, 323] width 63 height 26
click at [942, 310] on link "CATD-2" at bounding box center [945, 323] width 63 height 26
click at [468, 323] on div at bounding box center [578, 281] width 1156 height 562
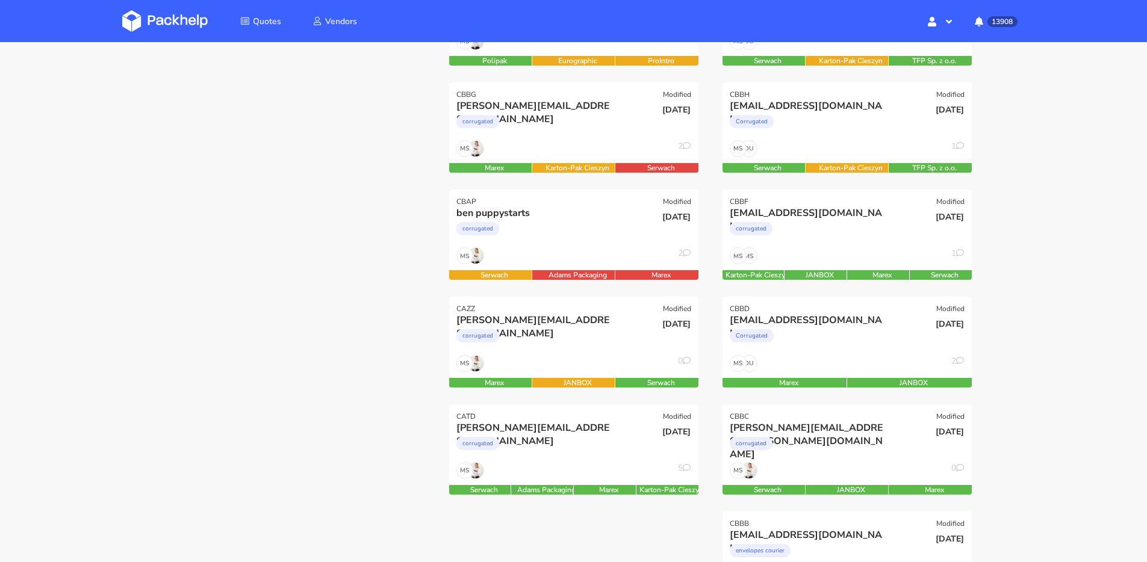
click at [411, 326] on div at bounding box center [300, 512] width 273 height 1074
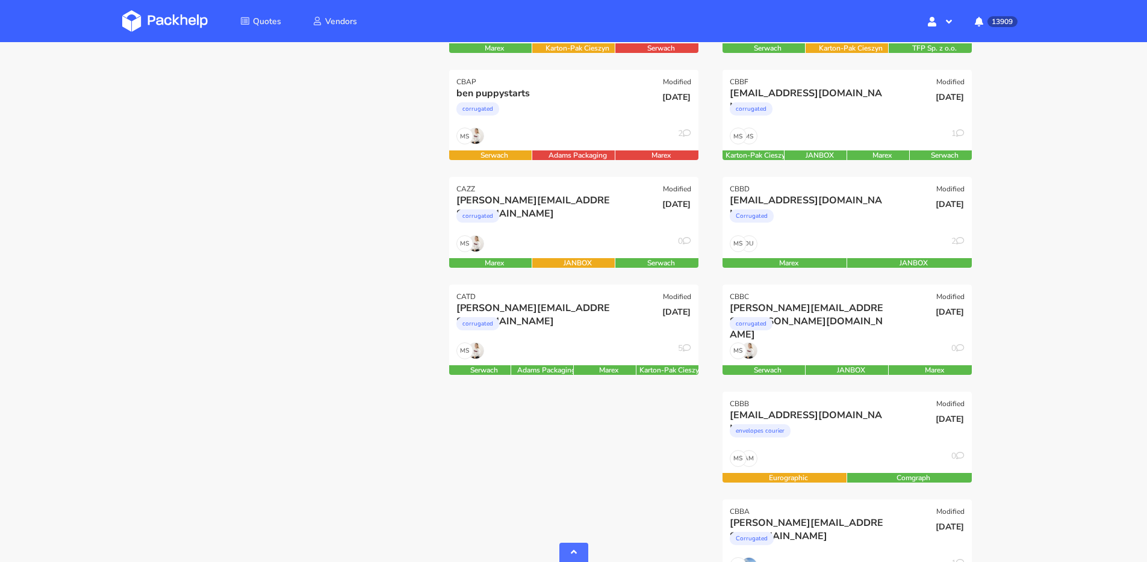
scroll to position [418, 0]
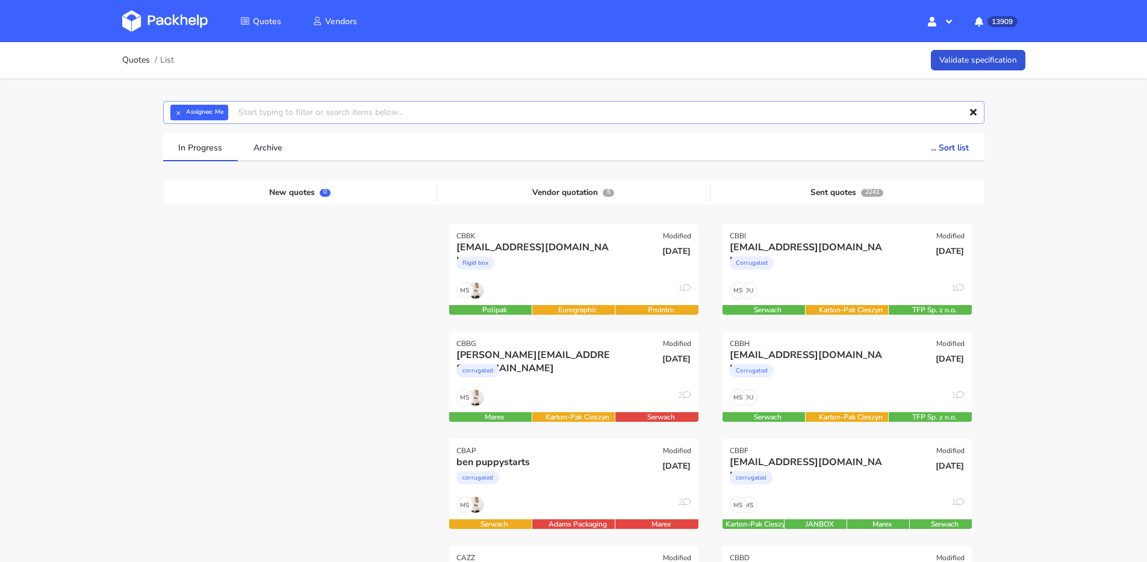
click at [185, 123] on input "text" at bounding box center [573, 112] width 821 height 23
click at [182, 120] on button "×" at bounding box center [178, 113] width 16 height 16
click at [182, 120] on input "text" at bounding box center [573, 112] width 821 height 23
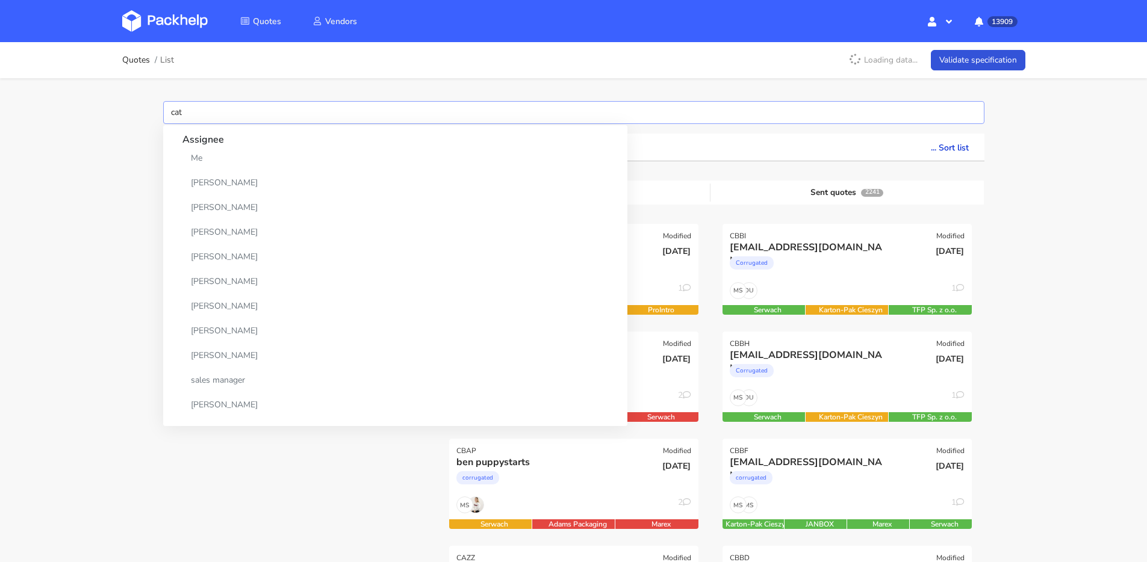
type input "catw"
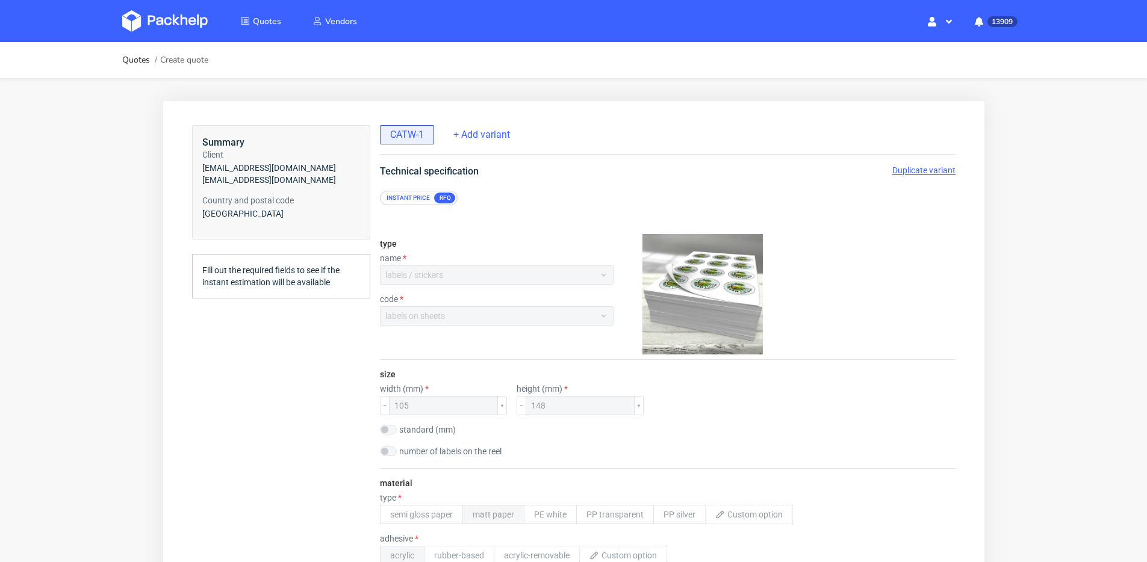
click at [930, 170] on span "Duplicate variant" at bounding box center [923, 171] width 63 height 10
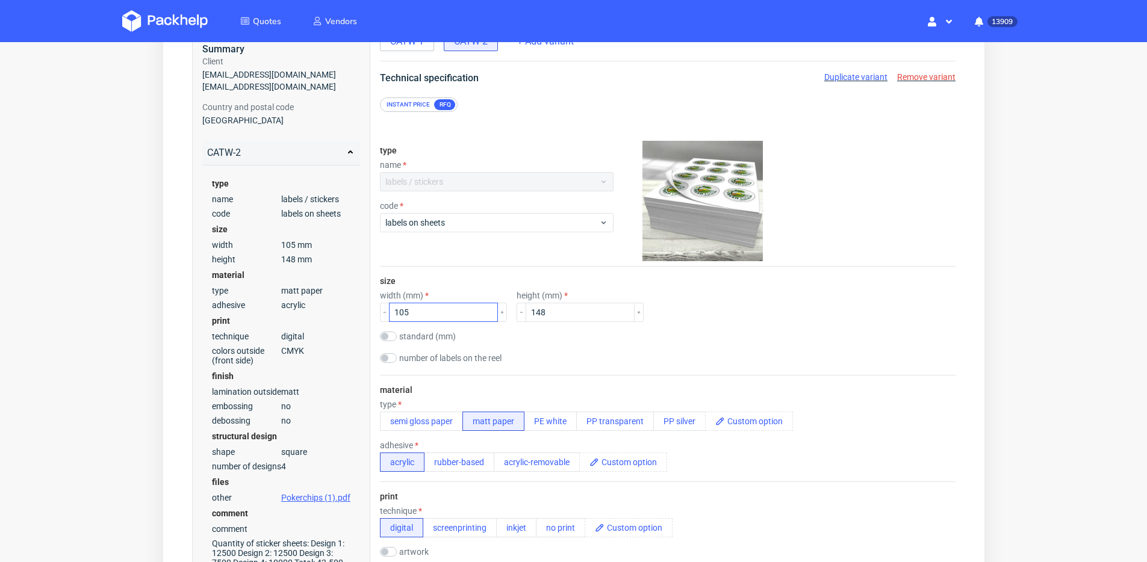
scroll to position [95, 0]
click at [436, 305] on input "105" at bounding box center [442, 311] width 109 height 19
type input "144"
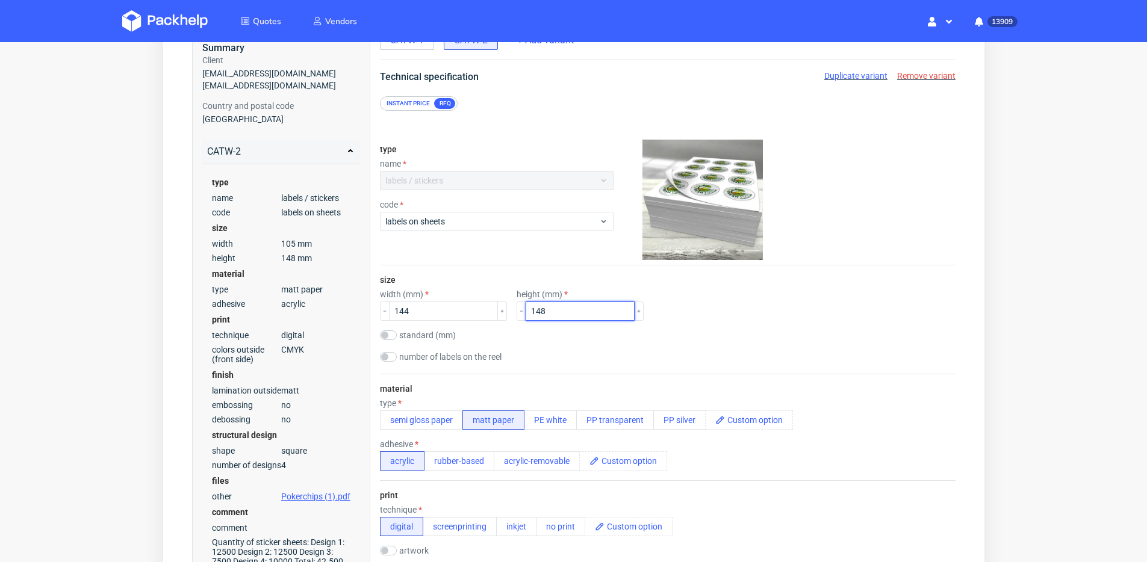
click at [544, 311] on input "148" at bounding box center [579, 311] width 109 height 19
type input "96"
click at [545, 355] on div "number of labels on the reel" at bounding box center [667, 358] width 576 height 12
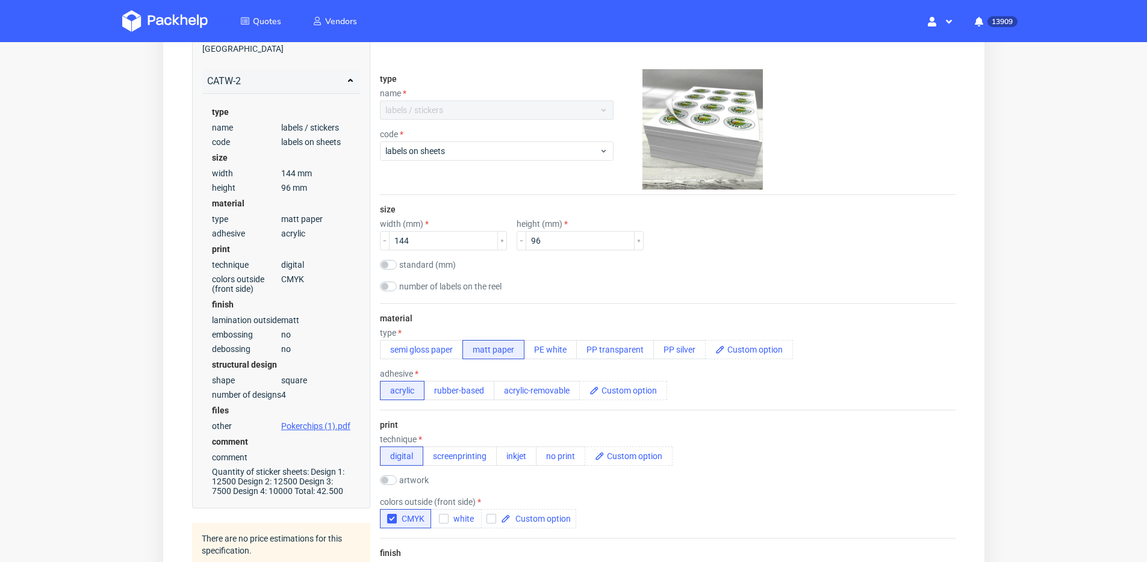
scroll to position [176, 0]
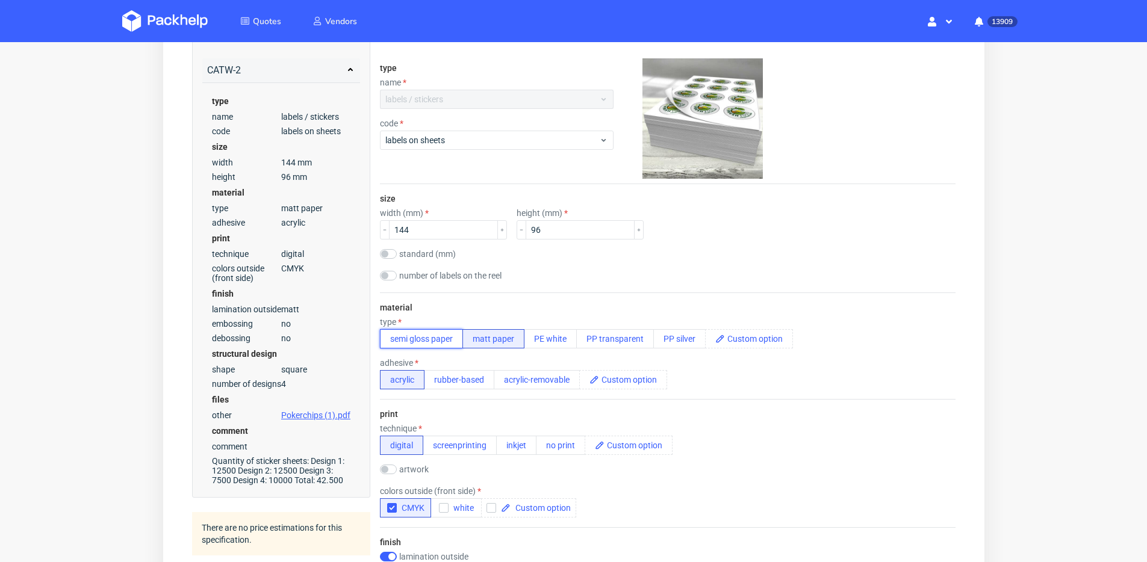
click at [447, 346] on button "semi gloss paper" at bounding box center [420, 338] width 83 height 19
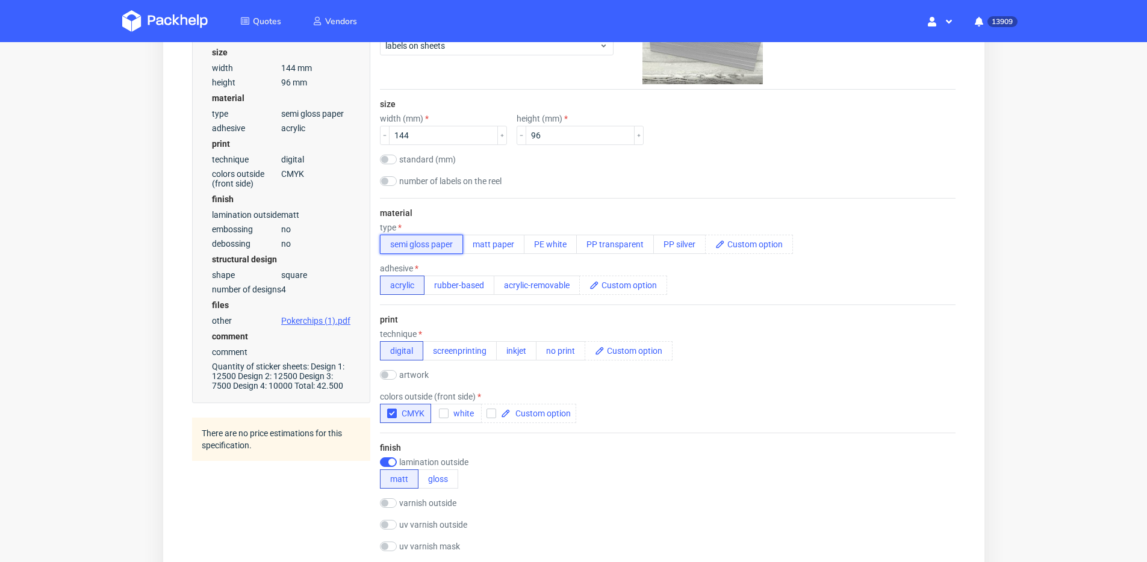
scroll to position [288, 0]
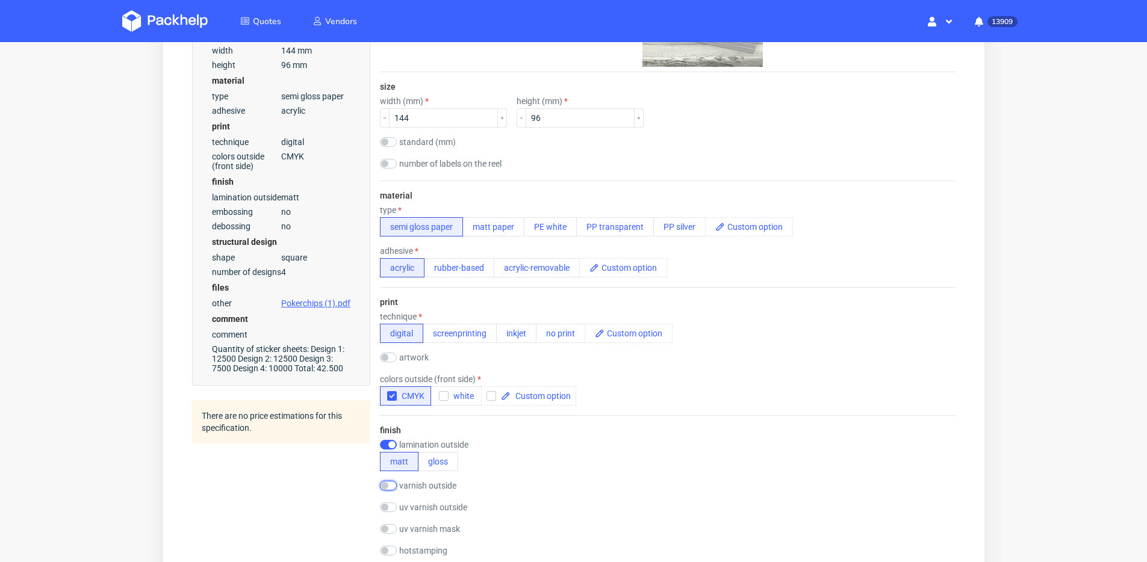
click at [388, 485] on input "checkbox" at bounding box center [387, 486] width 17 height 10
checkbox input "true"
click at [396, 439] on div "finish lamination outside matt gloss varnish outside matt gloss uv varnish outs…" at bounding box center [667, 541] width 576 height 253
click at [392, 444] on input "checkbox" at bounding box center [387, 445] width 17 height 10
checkbox input "false"
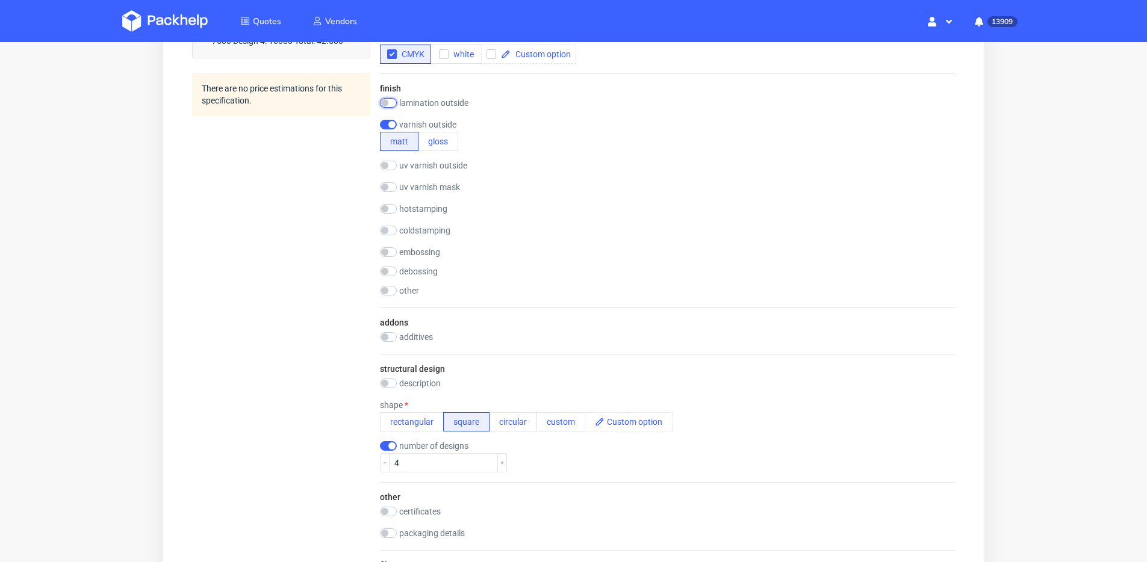
scroll to position [686, 0]
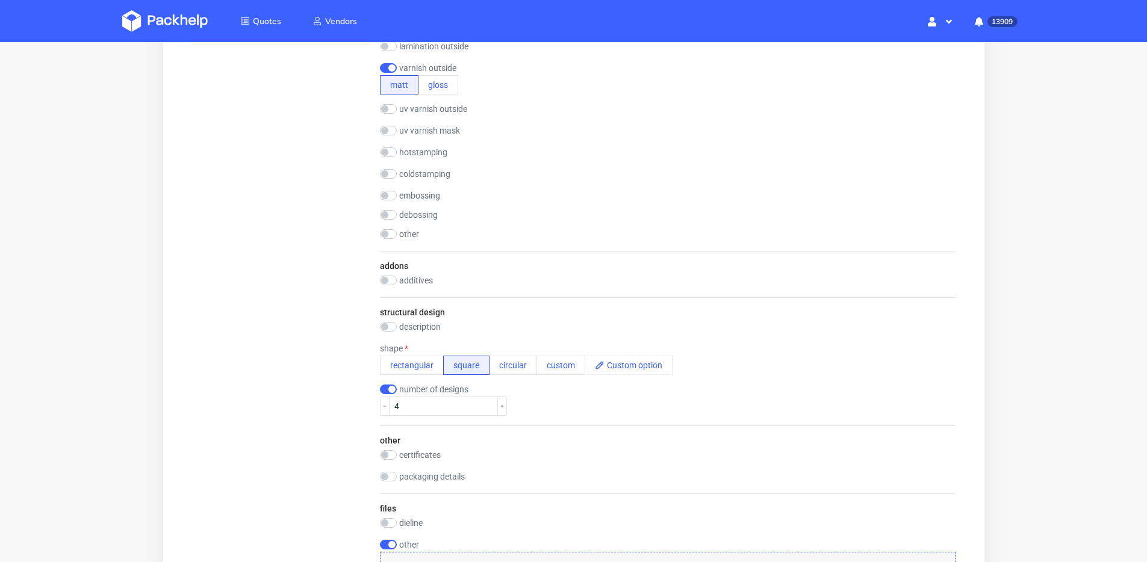
click at [415, 354] on div "shape rectangular square circular custom" at bounding box center [525, 359] width 293 height 31
click at [416, 364] on button "rectangular" at bounding box center [411, 365] width 64 height 19
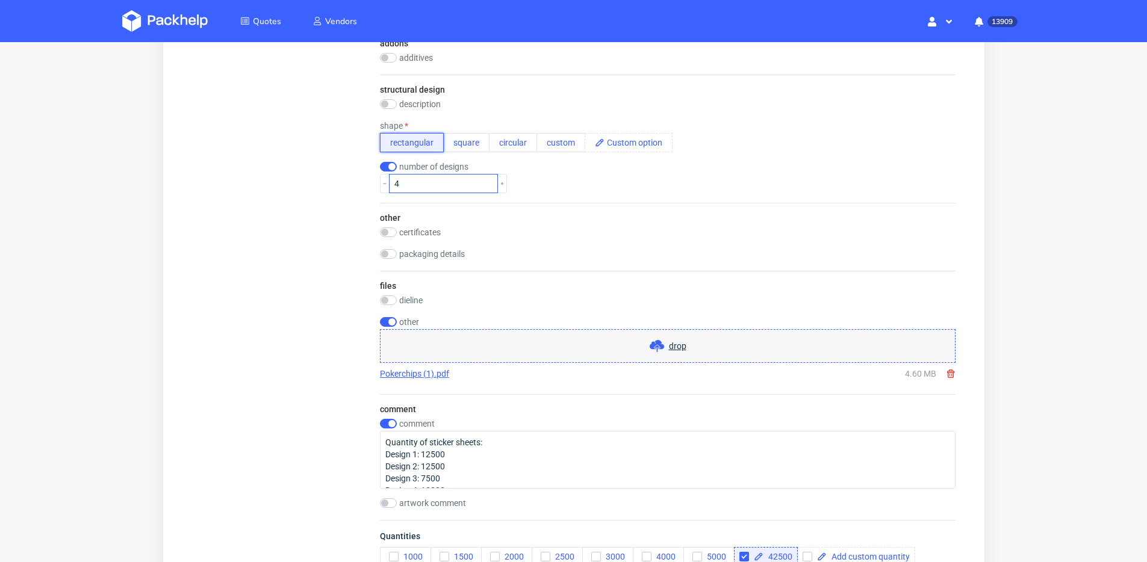
scroll to position [911, 0]
click at [685, 344] on div "drop" at bounding box center [667, 344] width 576 height 34
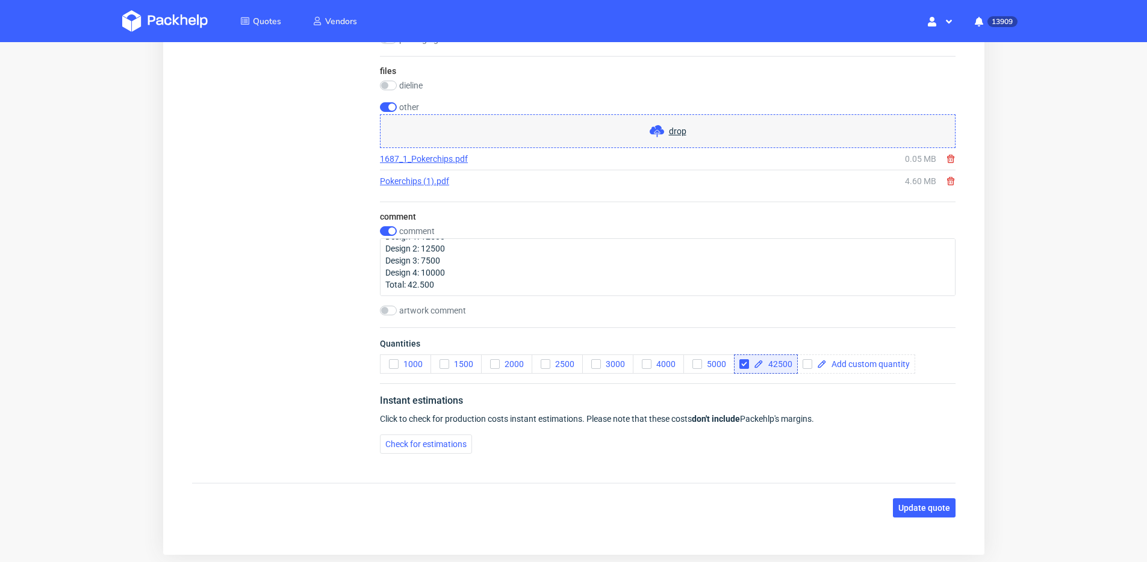
scroll to position [1124, 0]
click at [904, 501] on button "Update quote" at bounding box center [923, 507] width 63 height 19
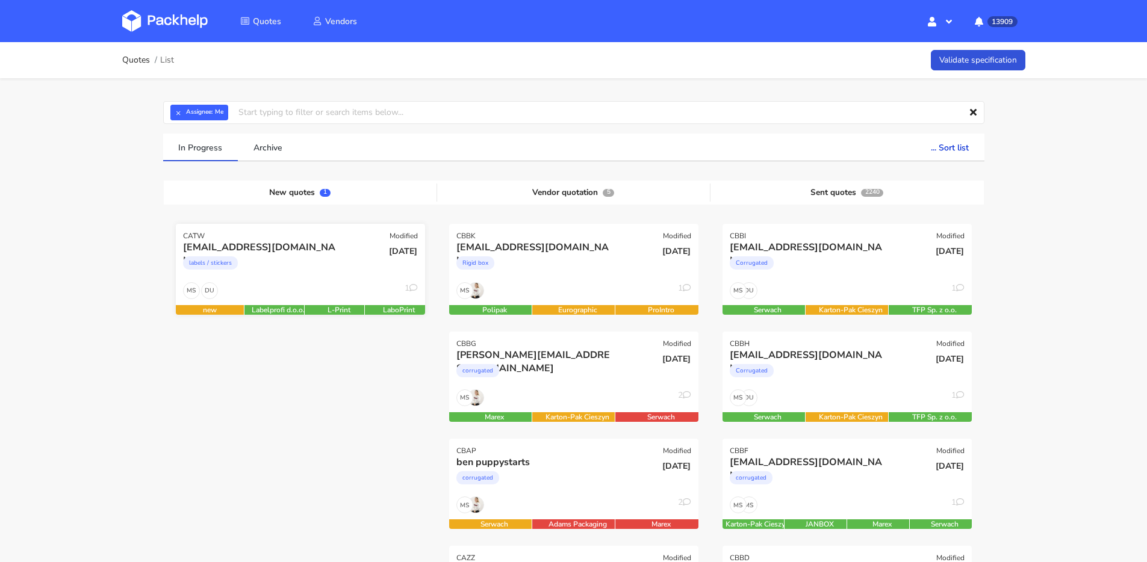
click at [335, 275] on div "labels / stickers" at bounding box center [263, 266] width 160 height 24
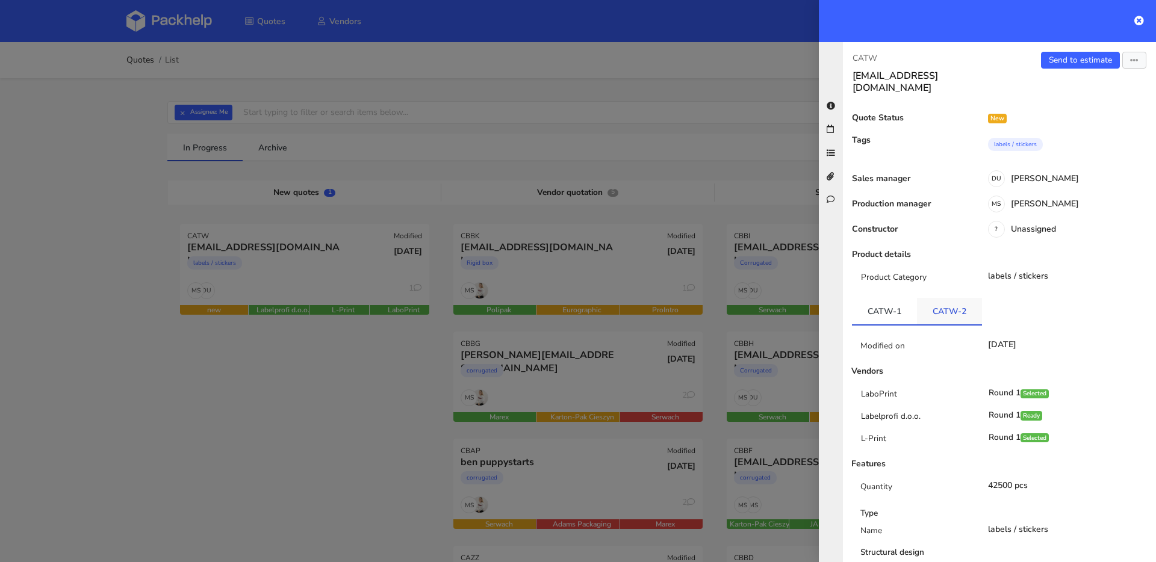
click at [949, 298] on link "CATW-2" at bounding box center [949, 311] width 65 height 26
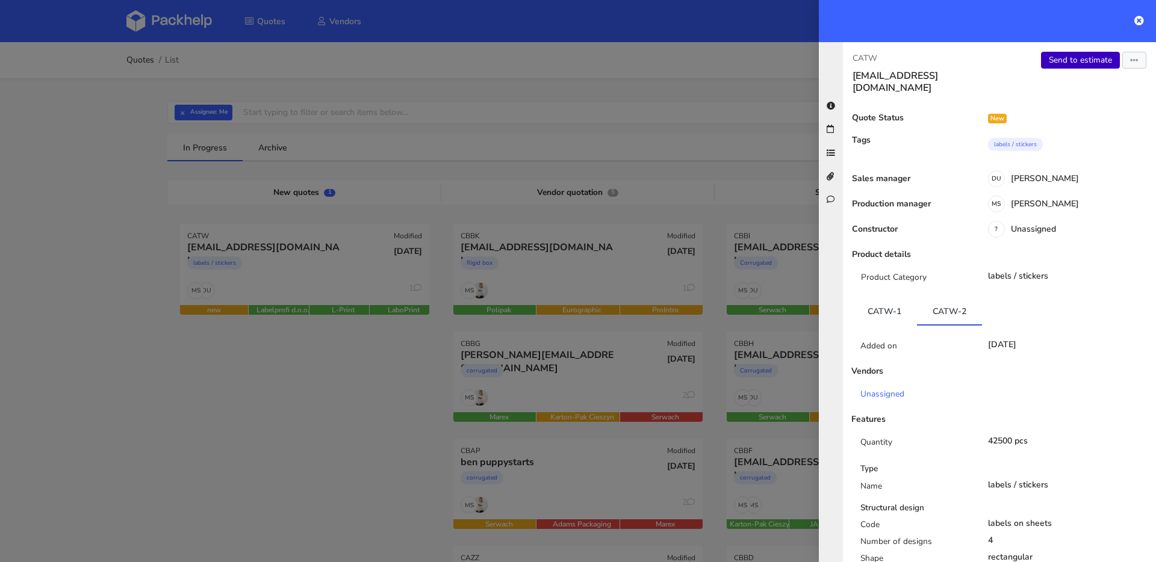
click at [1077, 62] on link "Send to estimate" at bounding box center [1080, 60] width 79 height 17
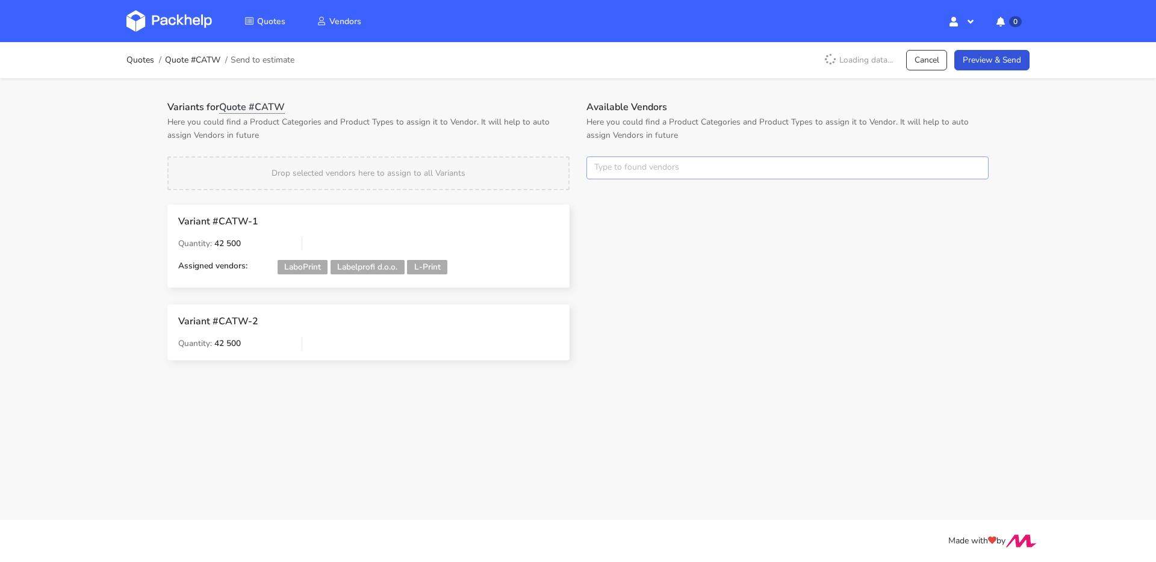
click at [642, 178] on input "text" at bounding box center [787, 168] width 402 height 23
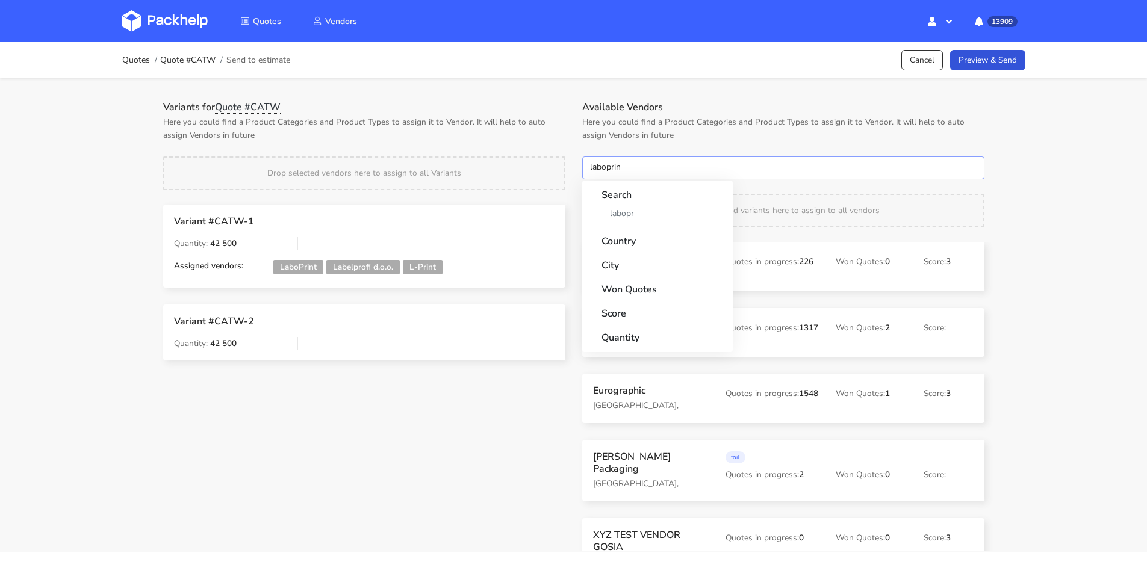
type input "laboprint"
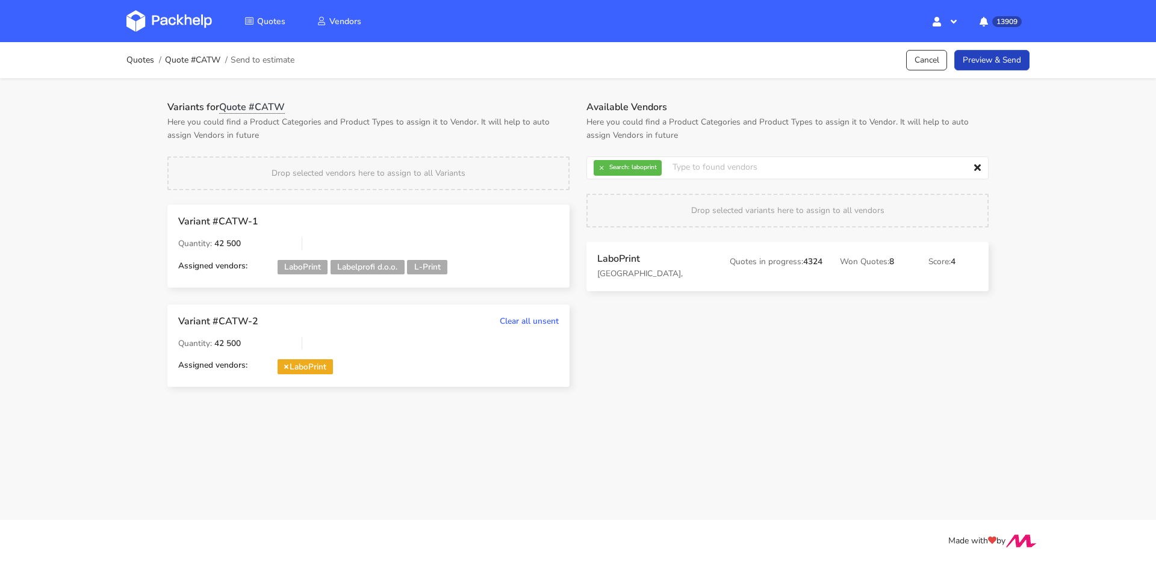
click at [1009, 64] on link "Preview & Send" at bounding box center [991, 60] width 75 height 21
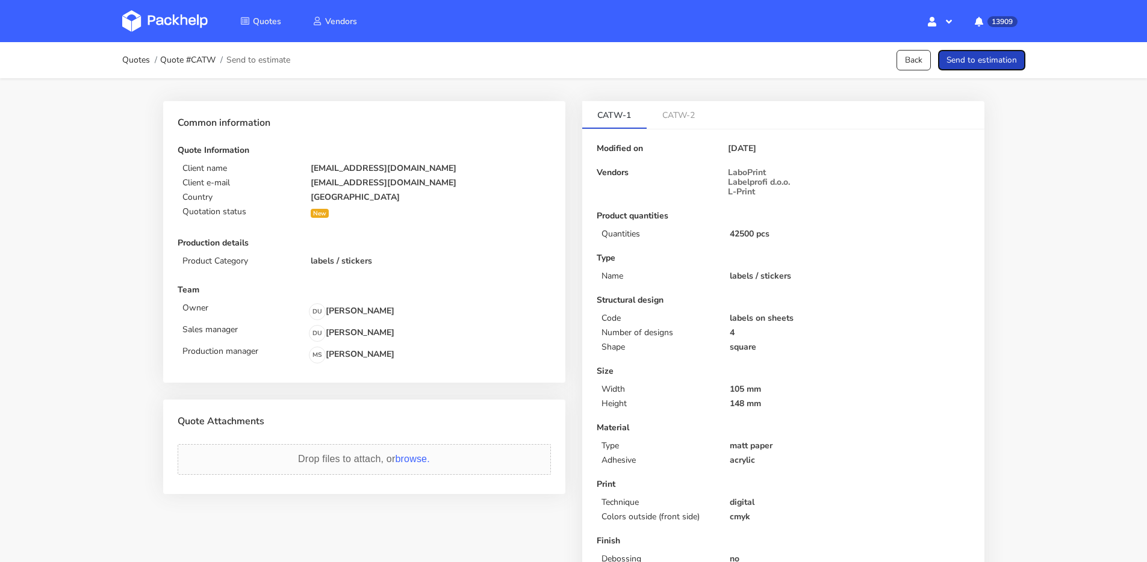
click at [1013, 63] on button "Send to estimation" at bounding box center [981, 60] width 87 height 21
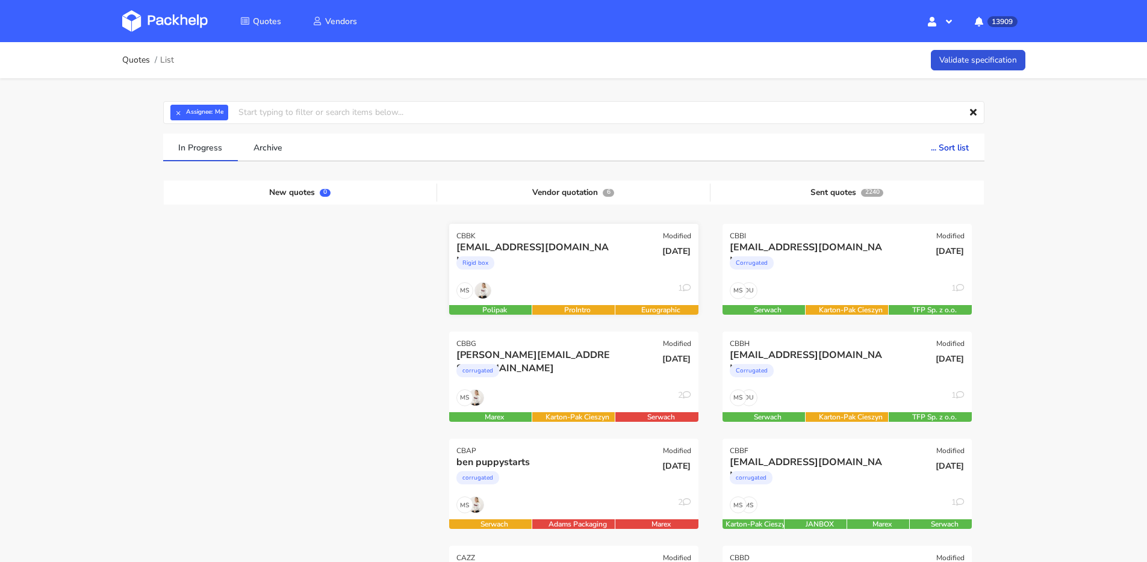
click div "Rigid box"
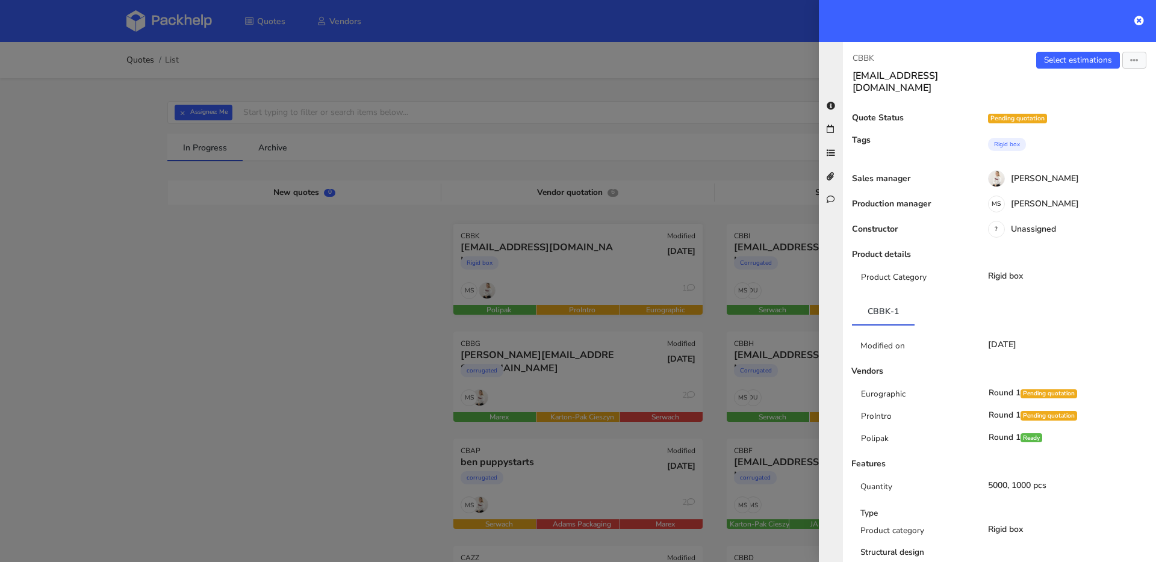
drag, startPoint x: 560, startPoint y: 302, endPoint x: 559, endPoint y: 311, distance: 9.7
click div
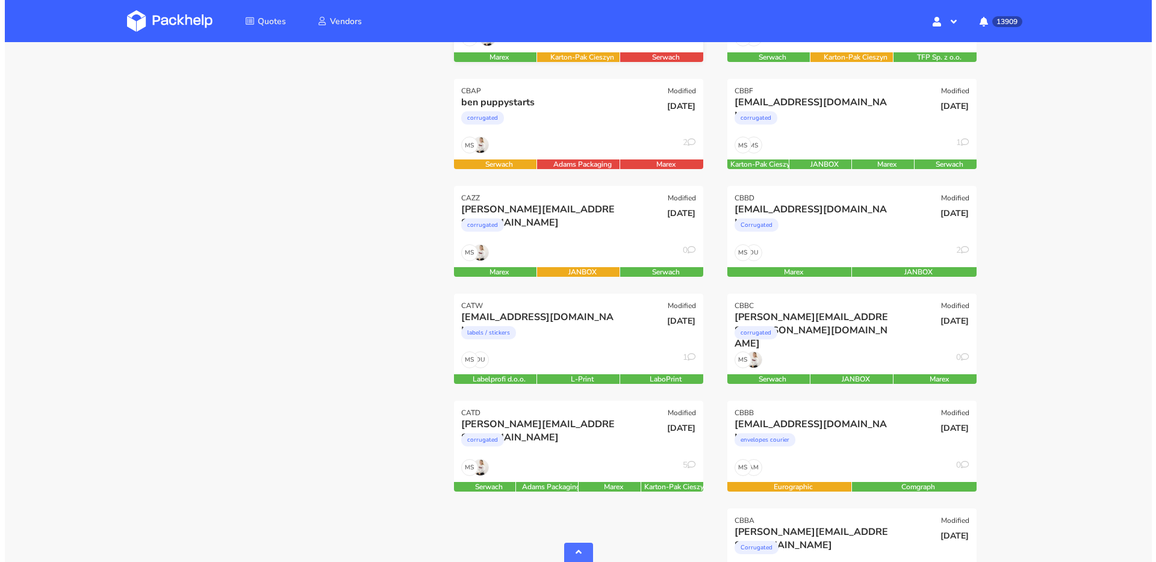
scroll to position [362, 0]
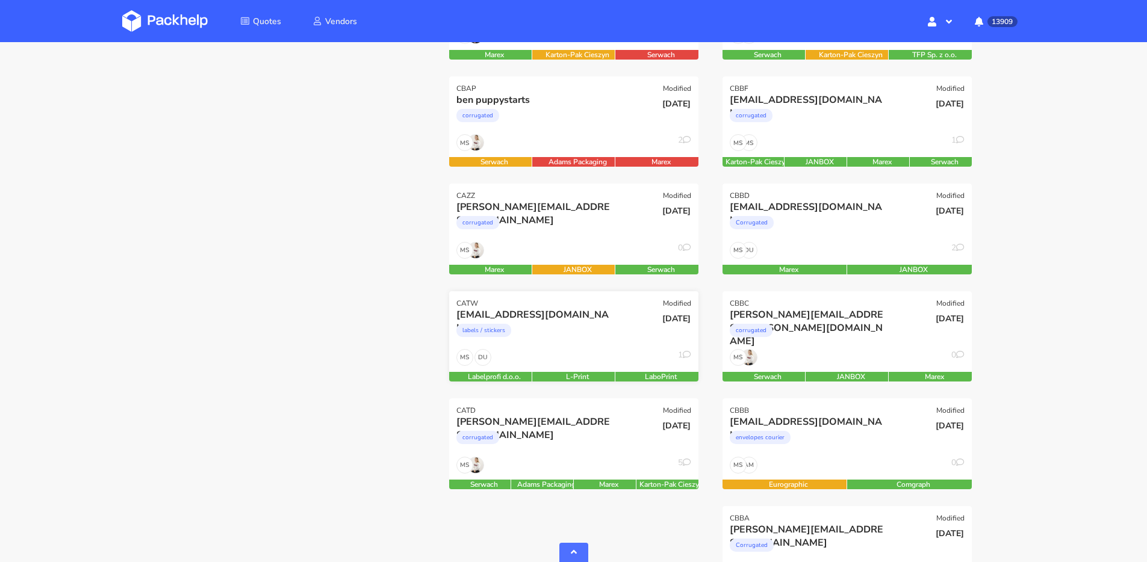
click div "DU MS 1"
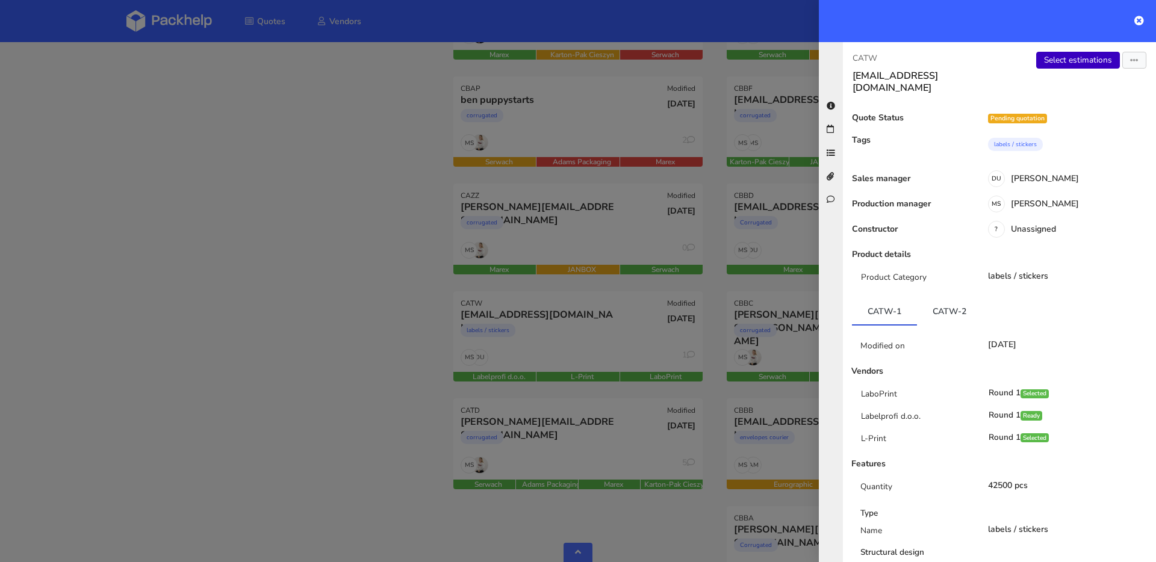
click link "Select estimations"
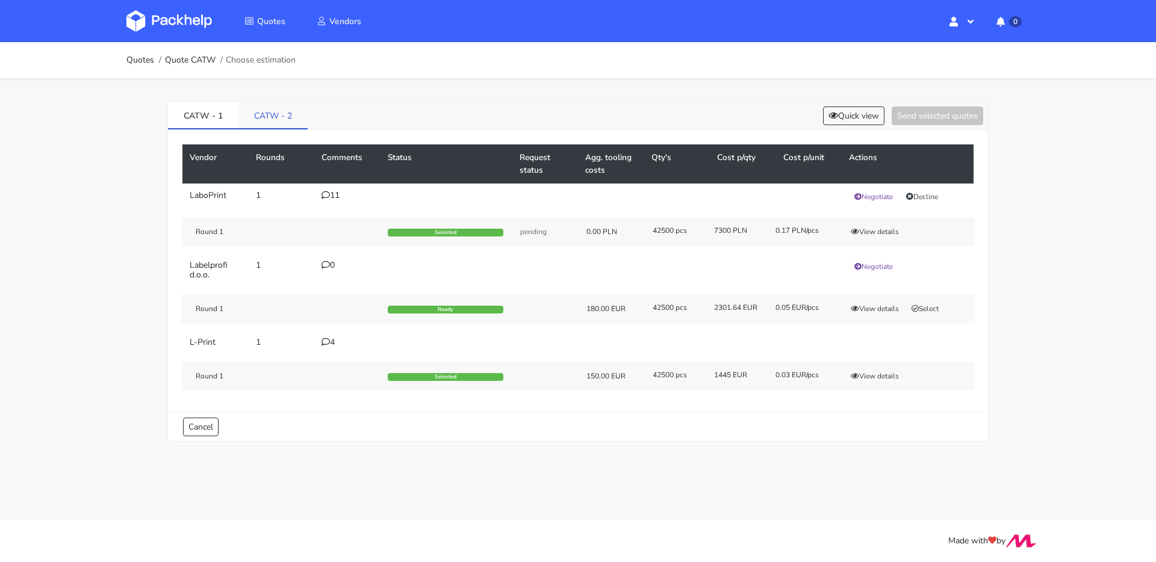
click at [267, 117] on link "CATW - 2" at bounding box center [272, 115] width 69 height 26
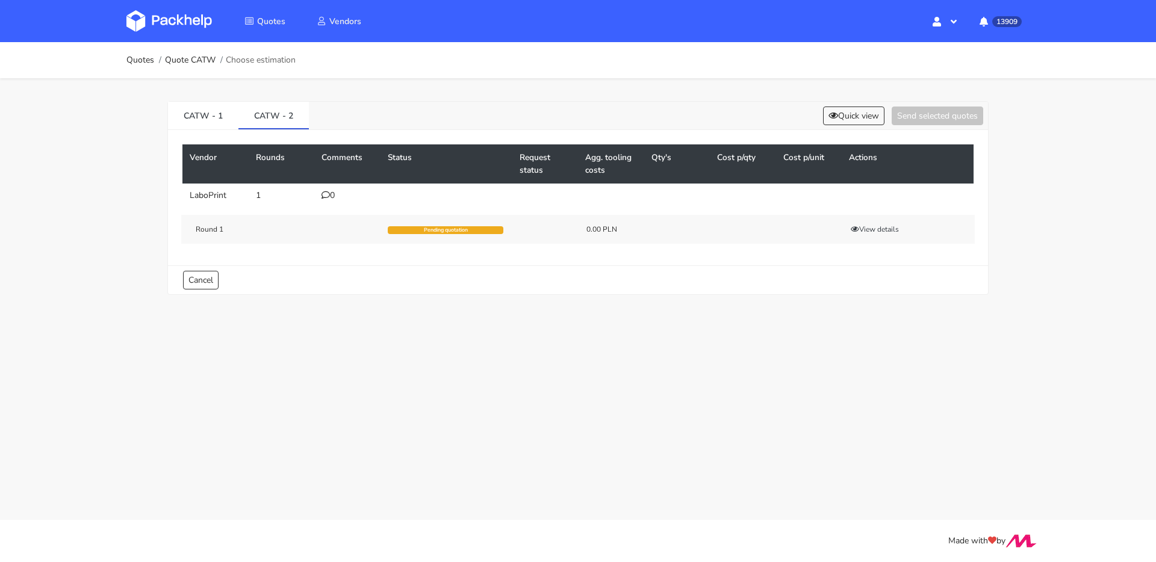
click at [331, 200] on div "0" at bounding box center [347, 196] width 52 height 10
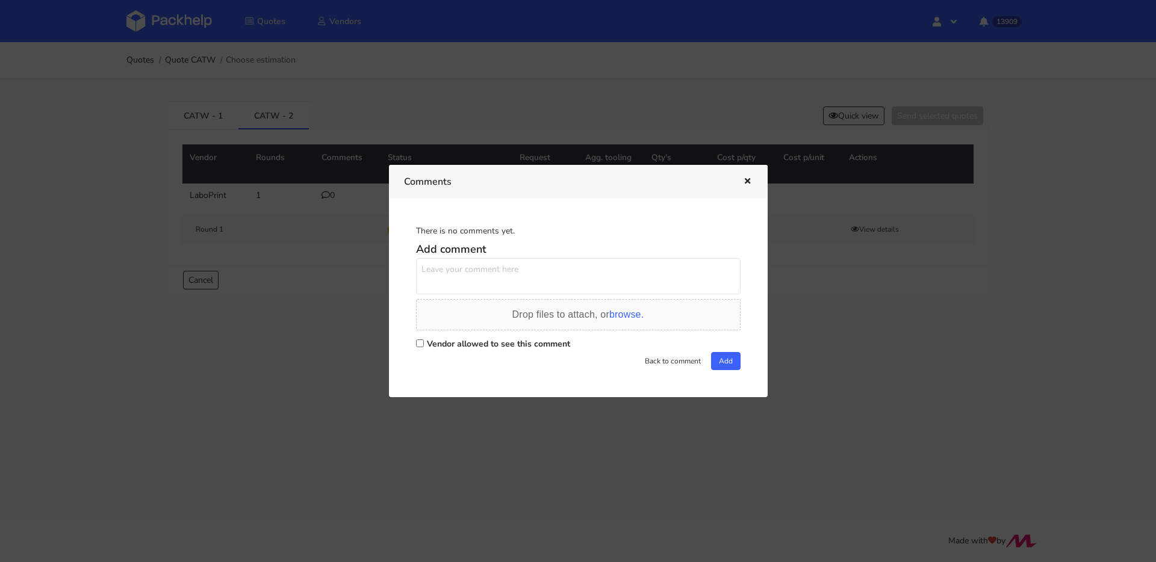
click at [462, 278] on textarea at bounding box center [578, 276] width 324 height 36
type textarea "poproszę jeszcze o wycenę delikatnie innego wymiaru niż w pierwszy wariancie"
click at [447, 349] on label "Vendor allowed to see this comment" at bounding box center [498, 343] width 143 height 11
click at [424, 347] on input "Vendor allowed to see this comment" at bounding box center [420, 344] width 8 height 8
checkbox input "true"
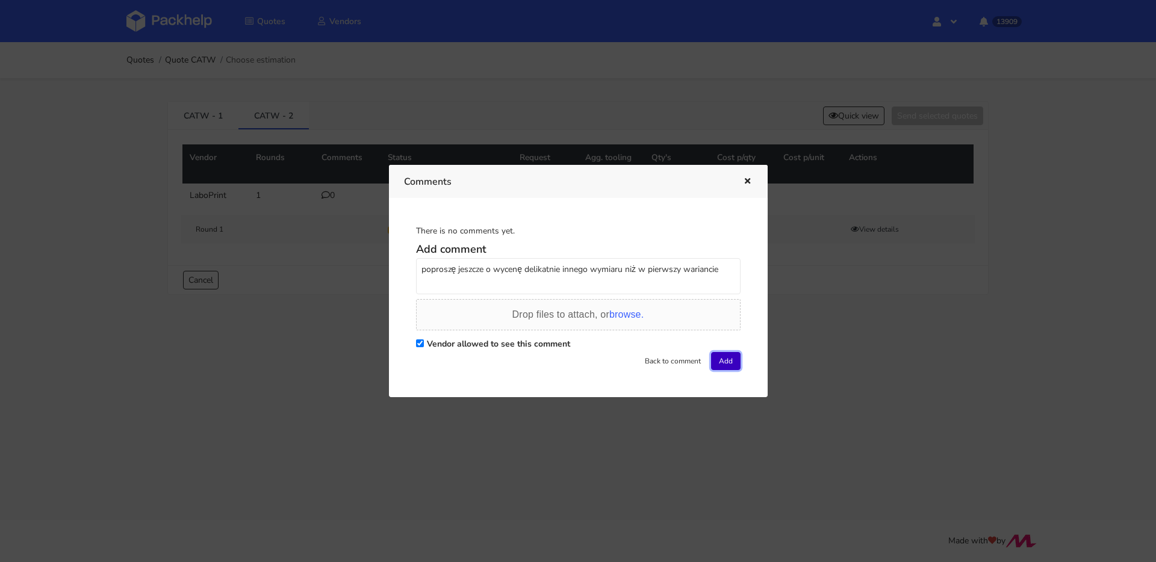
click at [728, 364] on button "Add" at bounding box center [725, 361] width 29 height 18
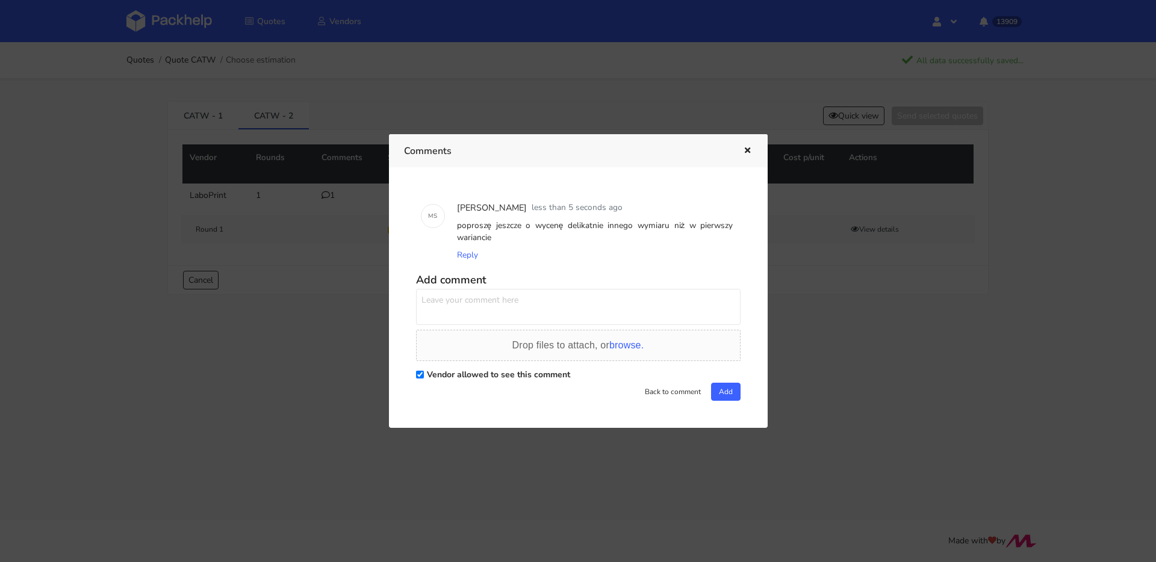
click at [742, 148] on icon "button" at bounding box center [747, 151] width 10 height 8
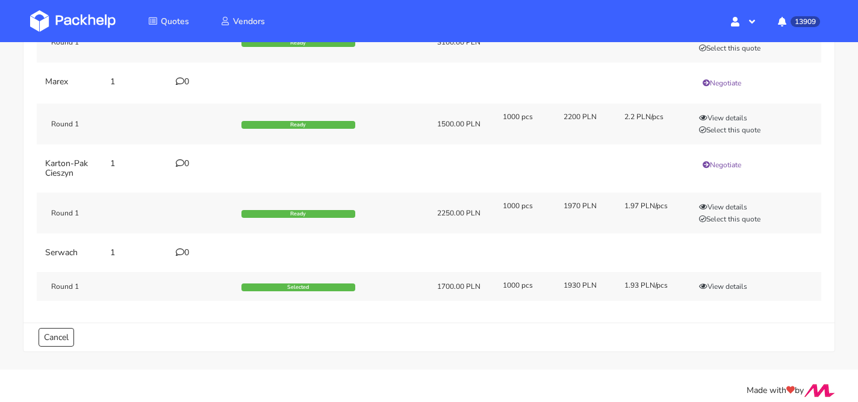
scroll to position [196, 0]
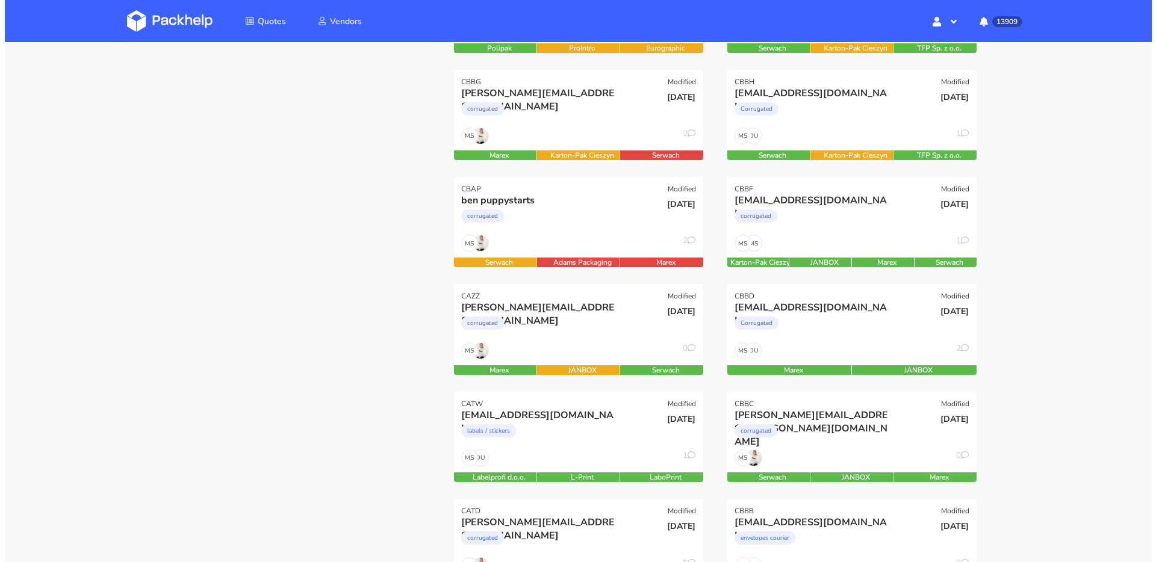
scroll to position [264, 0]
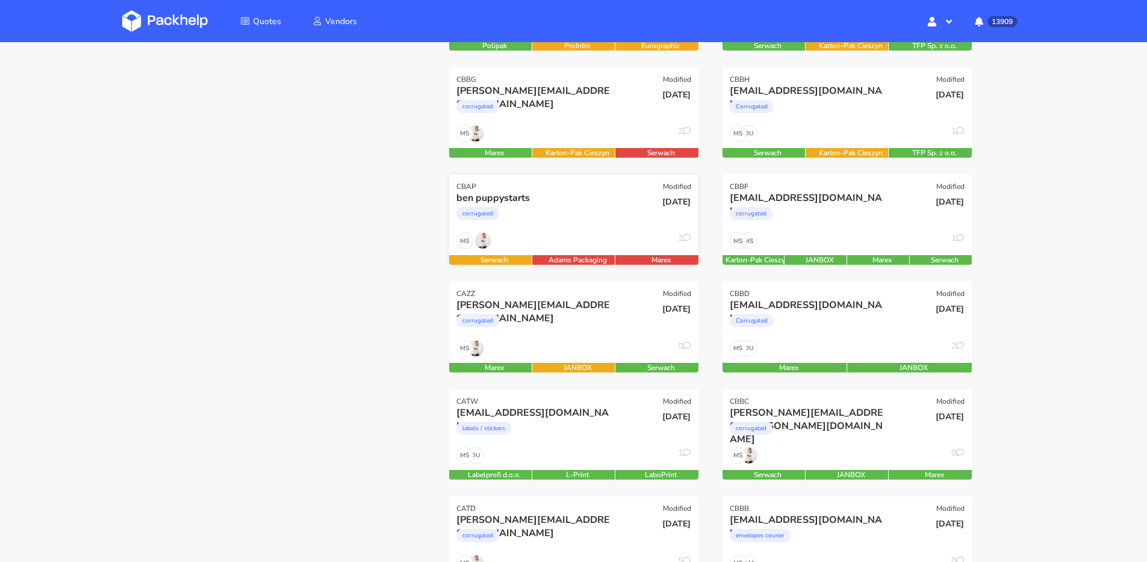
click at [544, 213] on div "corrugated" at bounding box center [536, 217] width 160 height 24
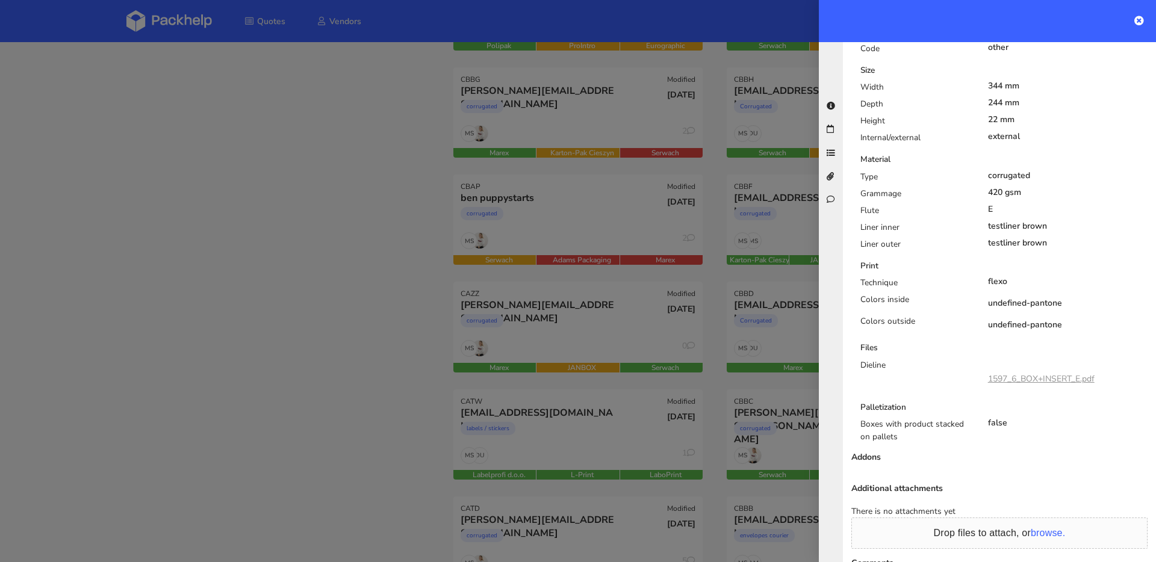
scroll to position [510, 0]
click at [1023, 380] on link "1597_6_BOX+INSERT_E.pdf" at bounding box center [1041, 377] width 107 height 11
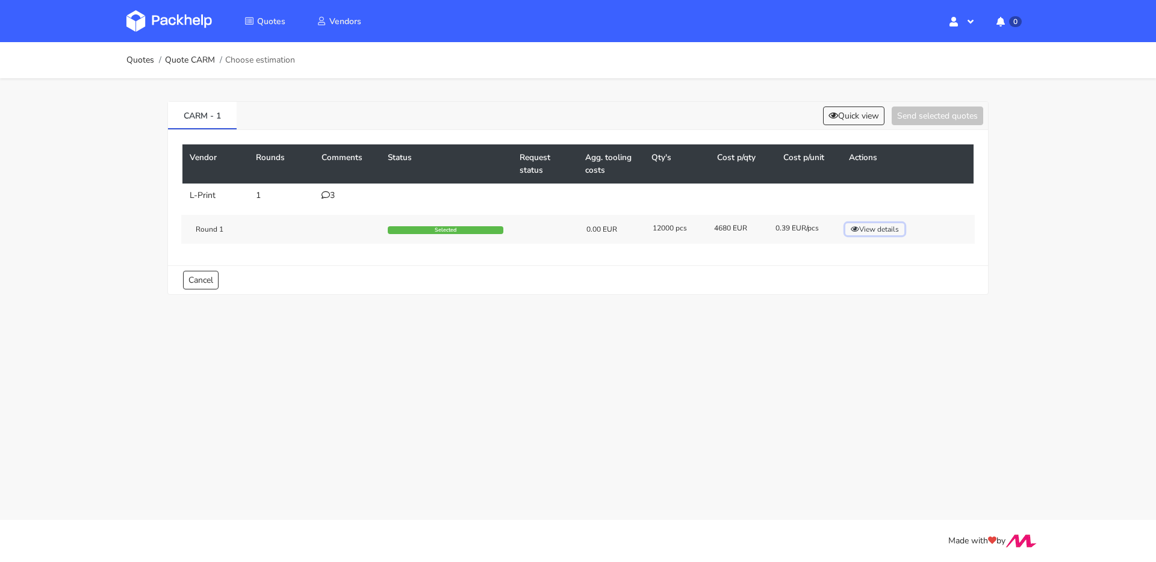
click at [887, 228] on button "View details" at bounding box center [874, 229] width 59 height 12
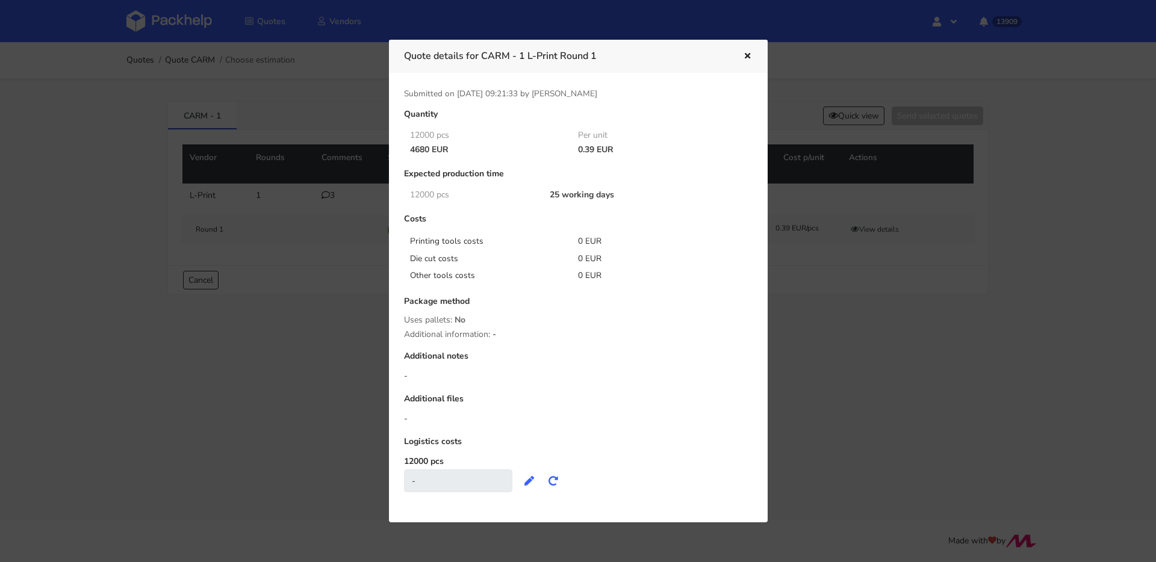
click at [751, 51] on button "button" at bounding box center [745, 57] width 13 height 16
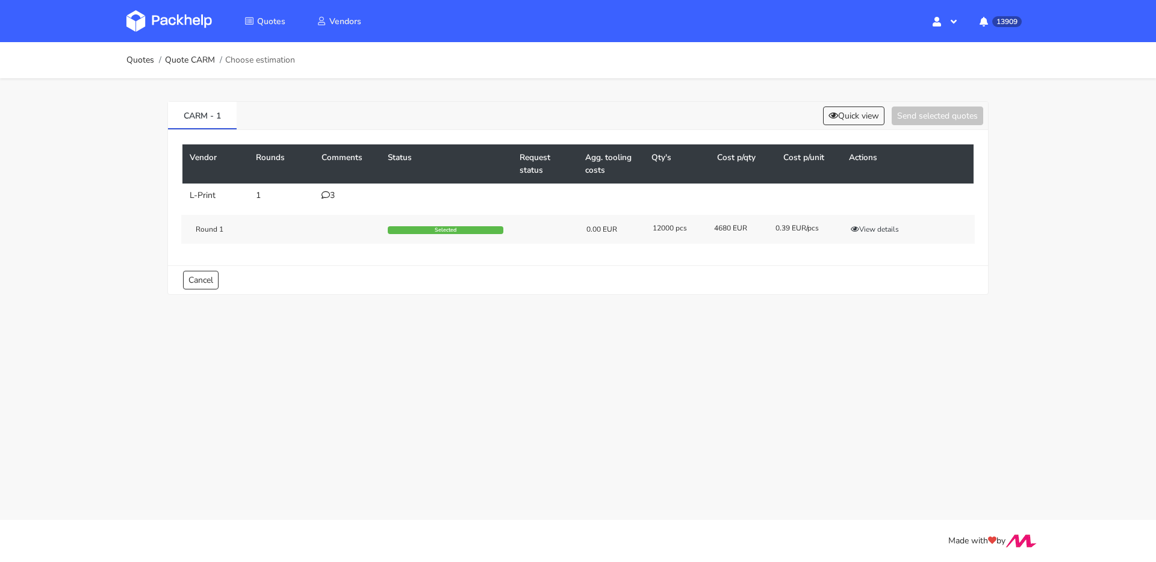
click at [335, 193] on div "3" at bounding box center [347, 196] width 52 height 10
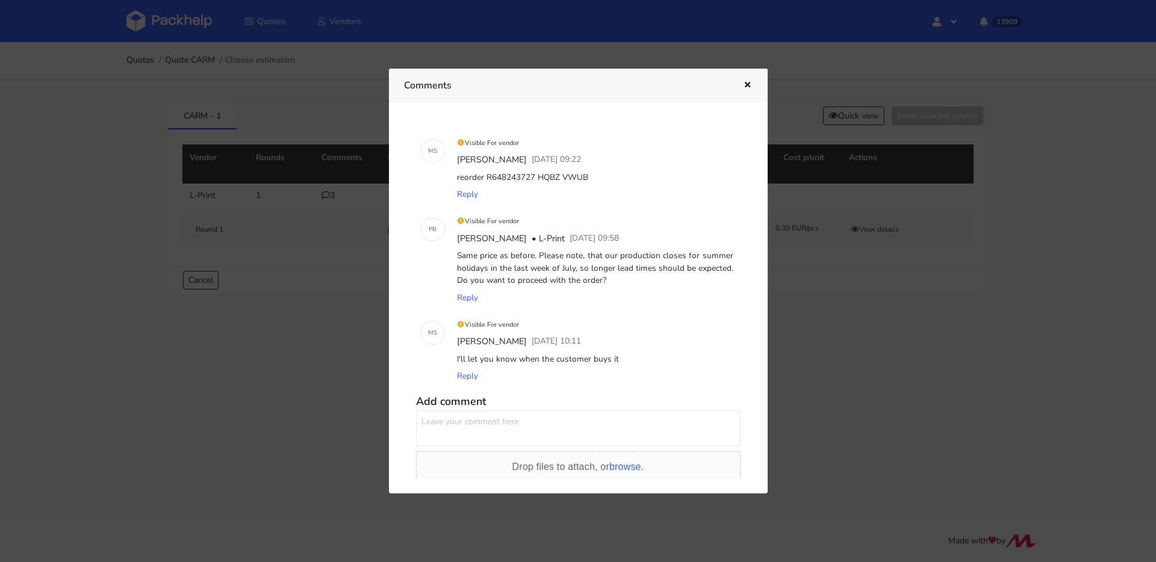
click at [304, 173] on div at bounding box center [578, 281] width 1156 height 562
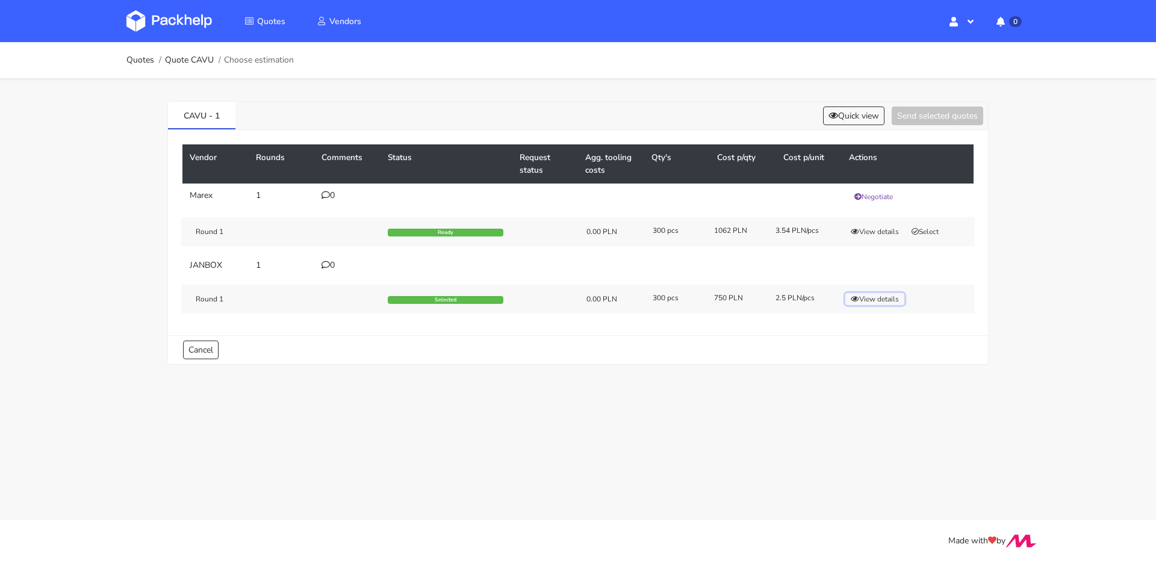
click at [860, 294] on button "View details" at bounding box center [874, 299] width 59 height 12
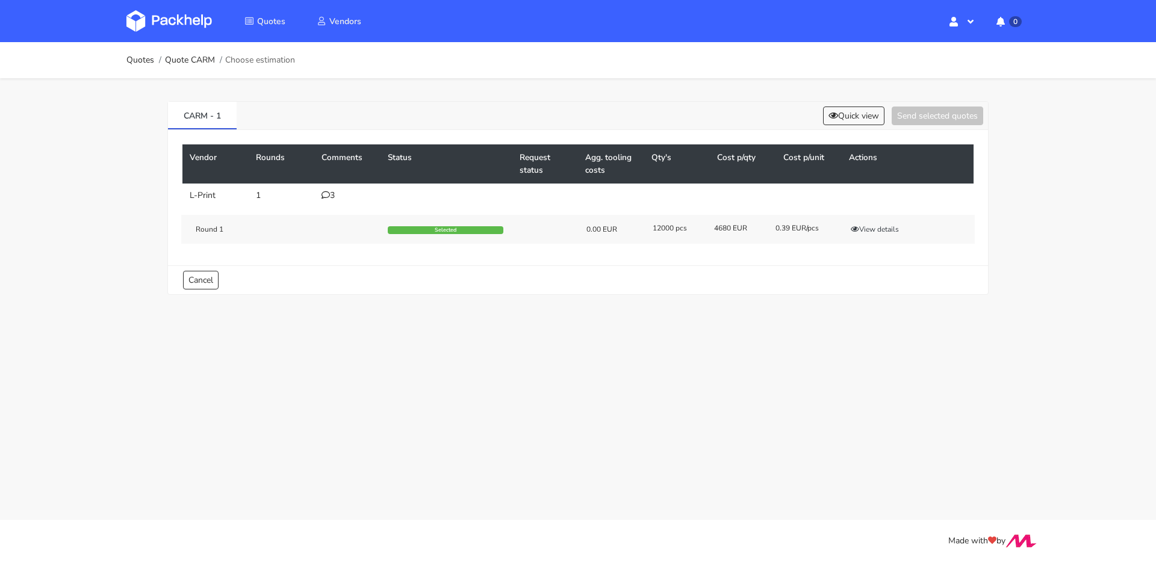
click at [332, 193] on div "3" at bounding box center [347, 196] width 52 height 10
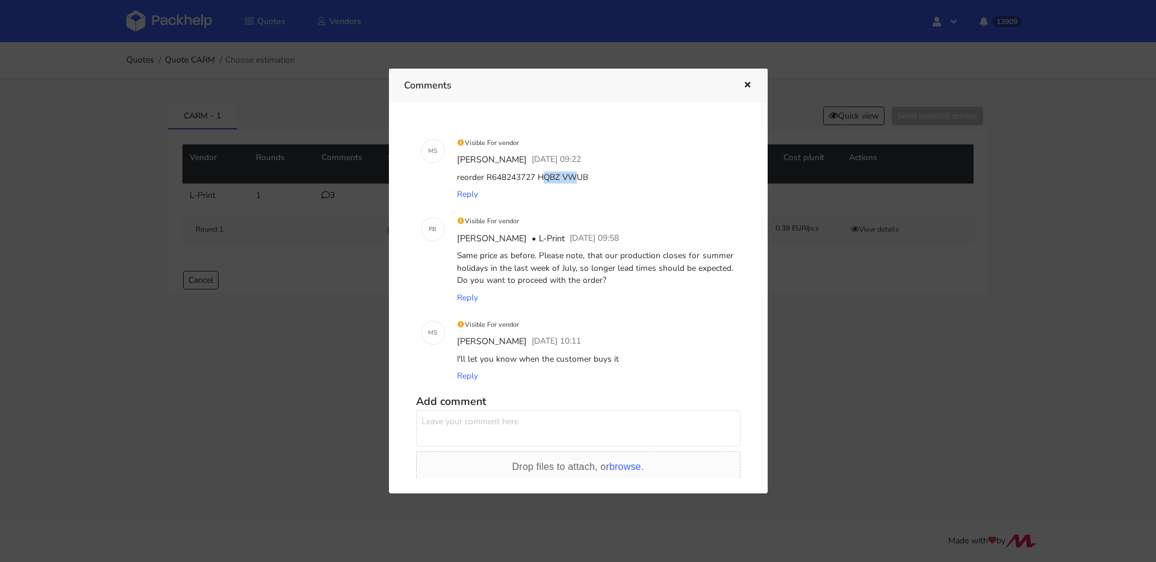
drag, startPoint x: 488, startPoint y: 174, endPoint x: 520, endPoint y: 177, distance: 31.5
click at [516, 177] on div "reorder R648243727 HQBZ VWUB" at bounding box center [595, 177] width 281 height 17
click at [522, 178] on div "reorder R648243727 HQBZ VWUB" at bounding box center [595, 177] width 281 height 17
drag, startPoint x: 530, startPoint y: 177, endPoint x: 487, endPoint y: 179, distance: 42.8
click at [487, 179] on div "reorder R648243727 HQBZ VWUB" at bounding box center [595, 177] width 281 height 17
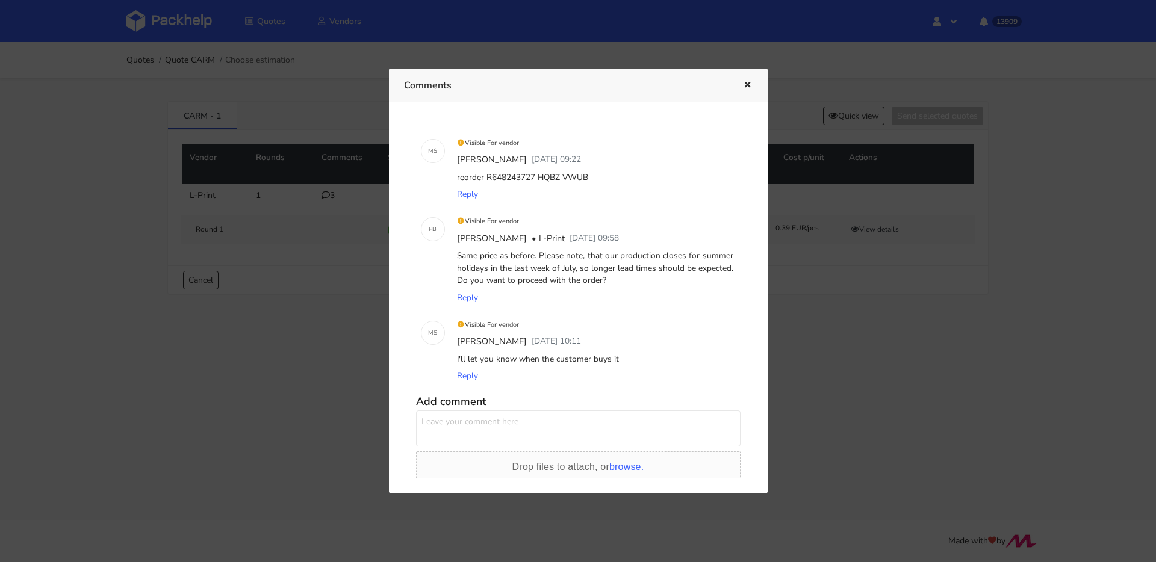
copy div "R648243727"
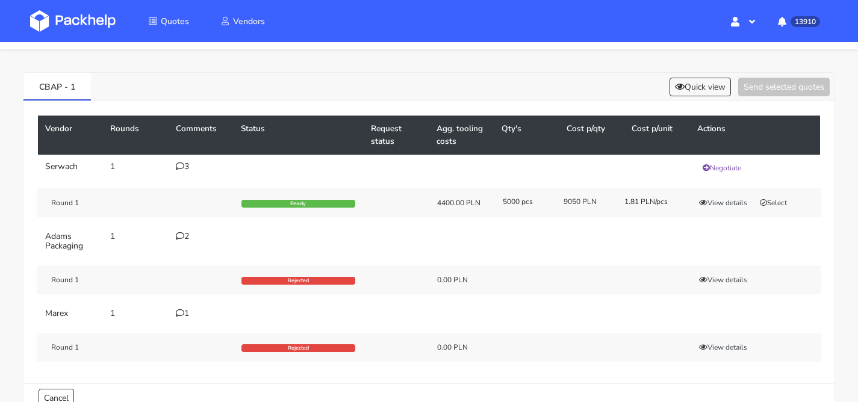
scroll to position [99, 0]
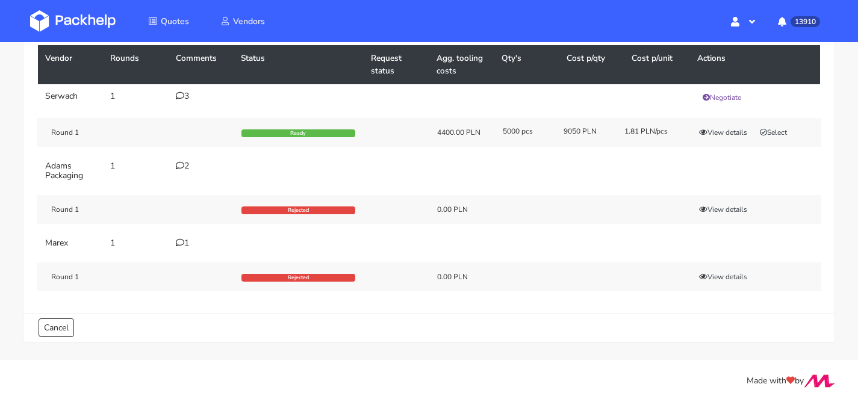
click at [706, 139] on div "Round 1 Ready 4400.00 PLN 5000 pcs 9050 PLN 1.81 PLN/pcs View details Select" at bounding box center [429, 132] width 784 height 29
click at [707, 134] on button "View details" at bounding box center [723, 132] width 59 height 12
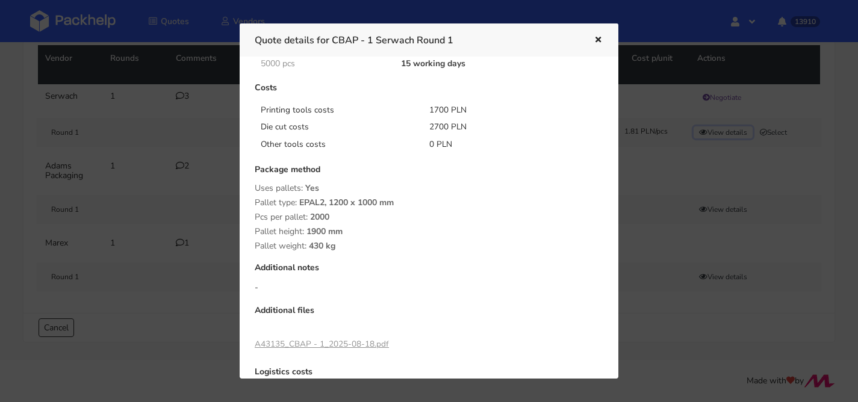
scroll to position [118, 0]
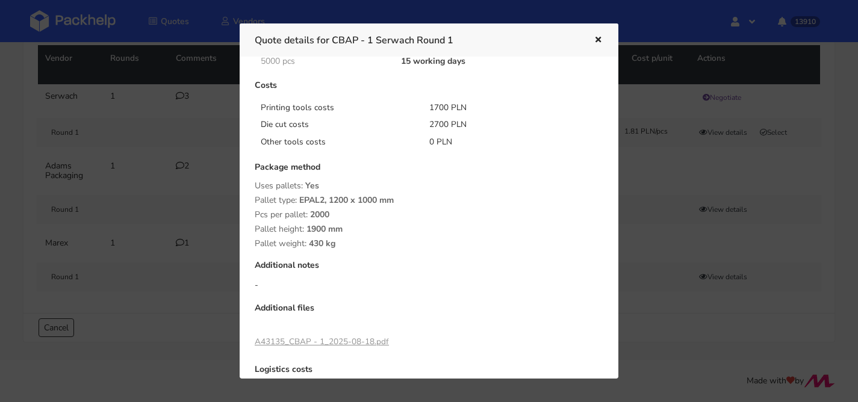
click at [314, 345] on link "A43135_CBAP - 1_2025-08-18.pdf" at bounding box center [322, 341] width 134 height 11
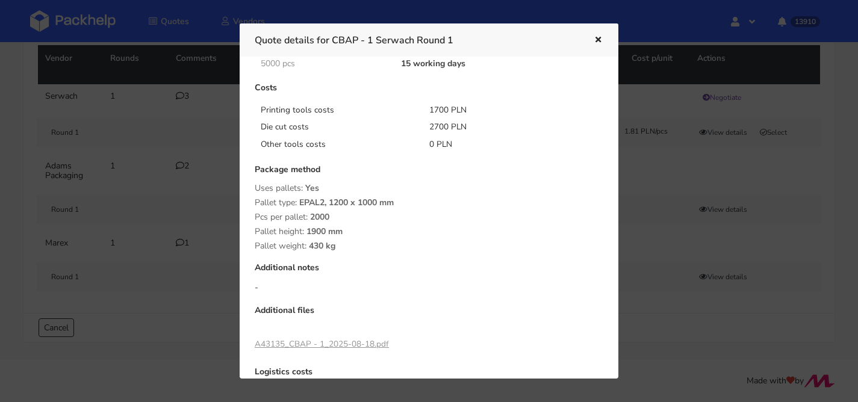
scroll to position [116, 0]
click at [593, 37] on button "button" at bounding box center [596, 41] width 13 height 16
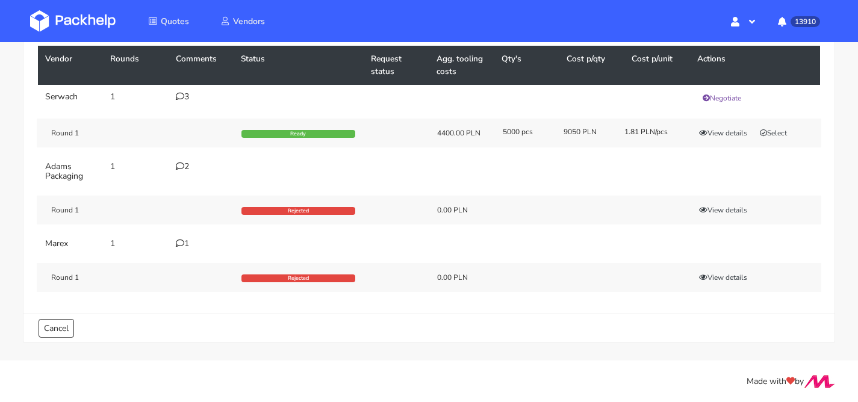
scroll to position [0, 0]
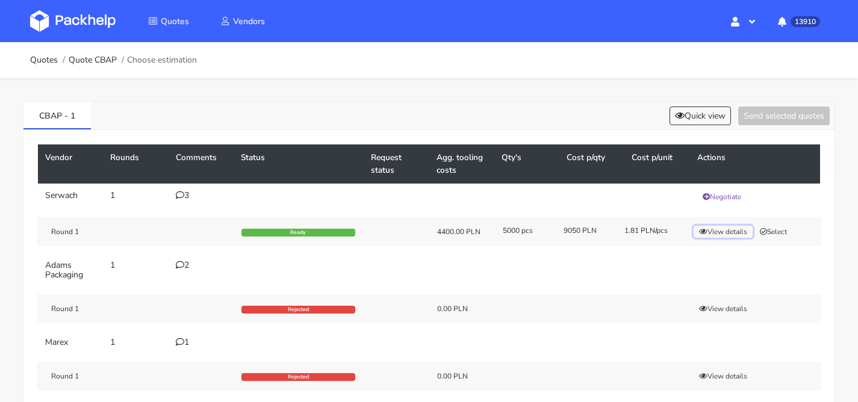
click at [707, 235] on button "View details" at bounding box center [723, 232] width 59 height 12
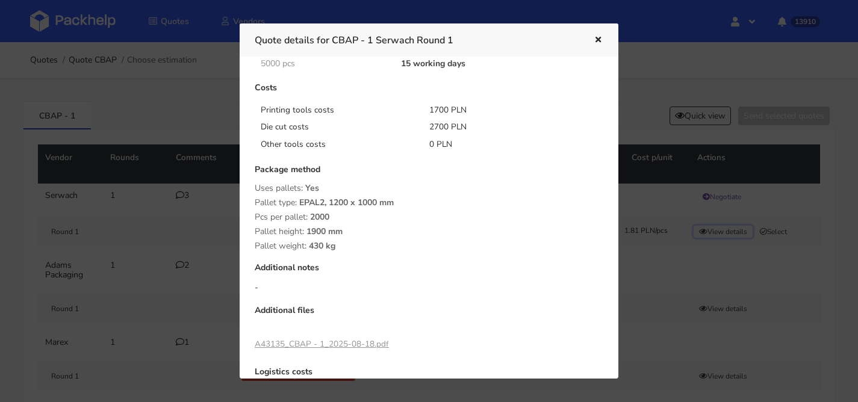
scroll to position [196, 0]
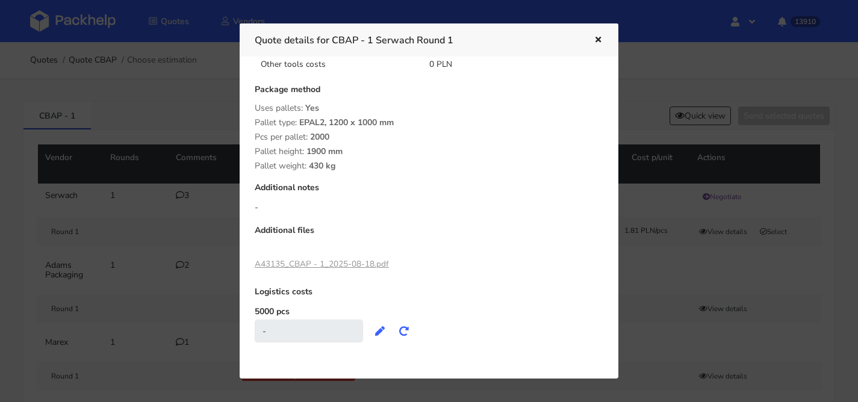
click at [603, 39] on icon "button" at bounding box center [598, 40] width 10 height 8
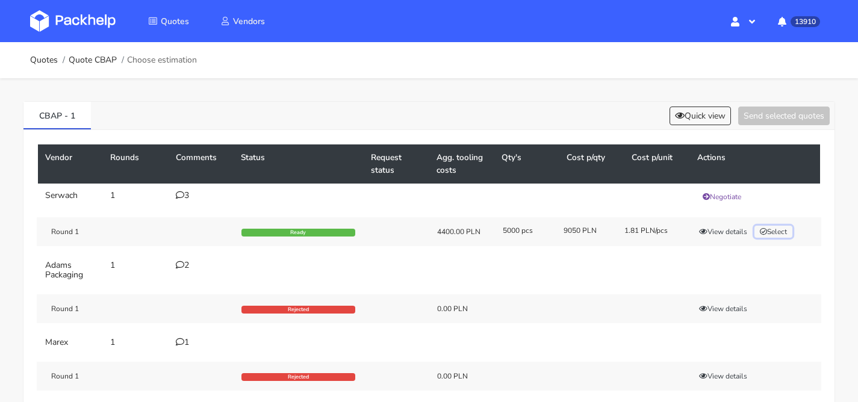
click at [784, 230] on button "Select" at bounding box center [773, 232] width 38 height 12
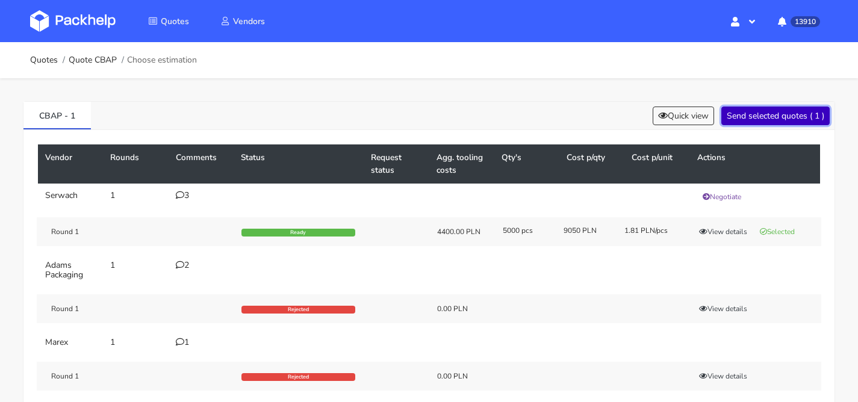
click at [771, 116] on button "Send selected quotes ( 1 )" at bounding box center [775, 116] width 108 height 19
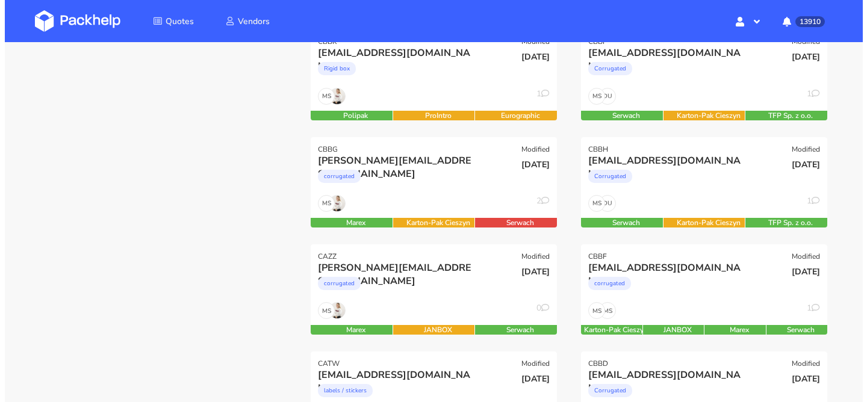
scroll to position [197, 0]
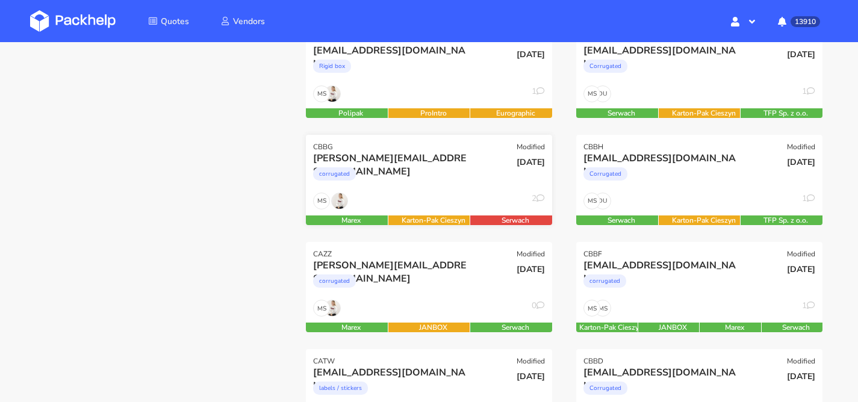
click at [463, 198] on div "MS 2" at bounding box center [429, 204] width 246 height 23
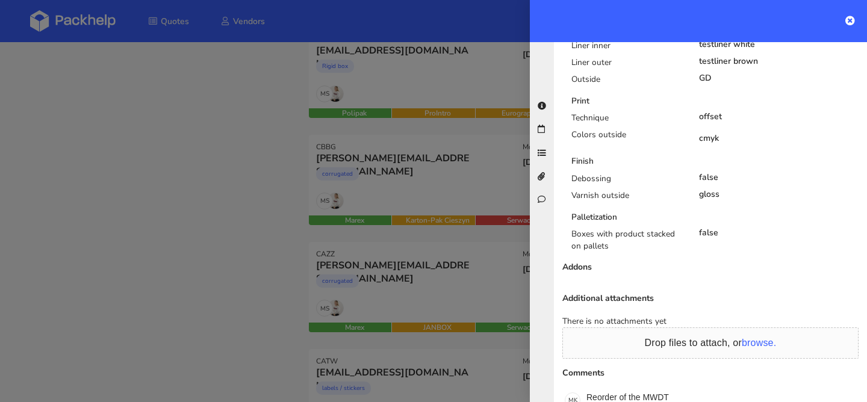
scroll to position [788, 0]
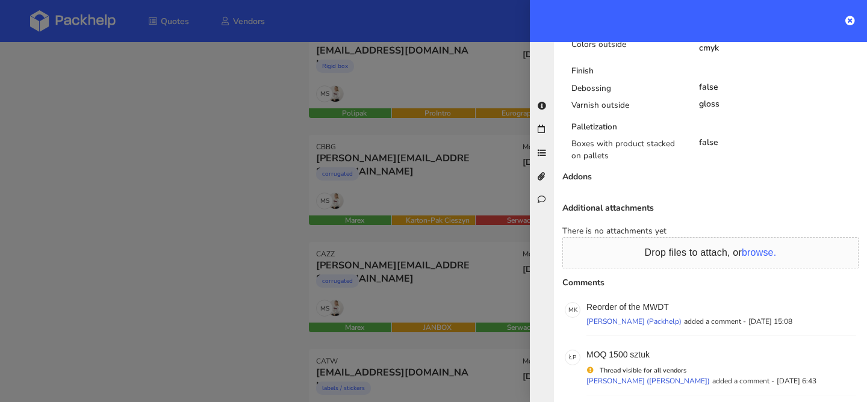
click at [430, 217] on div at bounding box center [433, 201] width 867 height 402
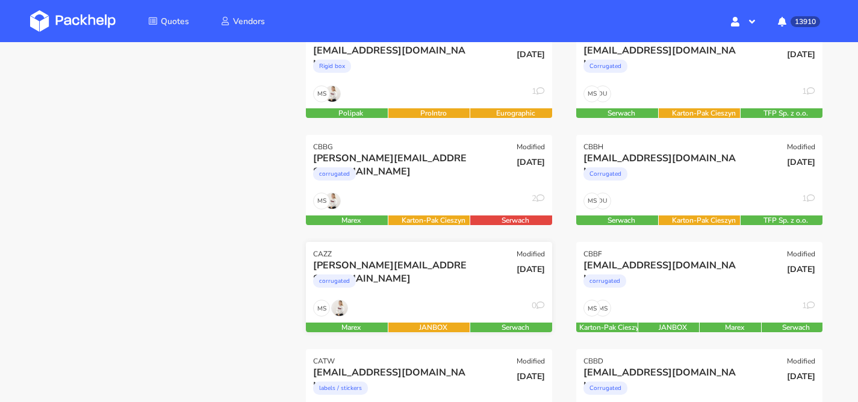
click at [455, 306] on div "MS 0" at bounding box center [429, 311] width 246 height 23
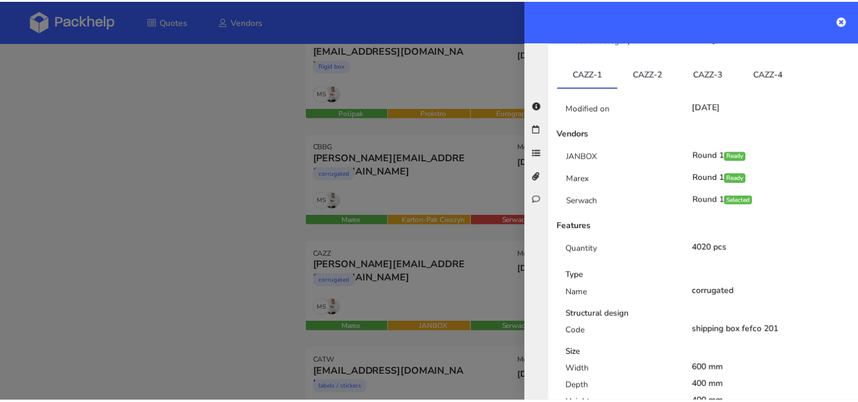
scroll to position [49, 0]
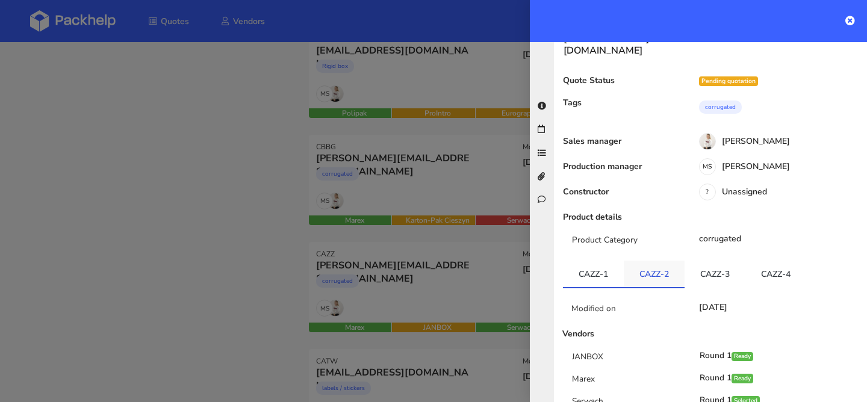
click at [664, 261] on link "CAZZ-2" at bounding box center [654, 274] width 61 height 26
click at [734, 261] on link "CAZZ-3" at bounding box center [715, 274] width 61 height 26
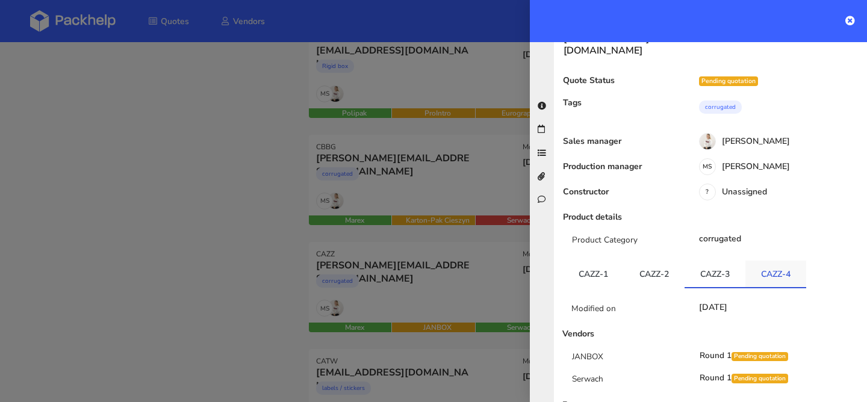
click at [780, 261] on link "CAZZ-4" at bounding box center [775, 274] width 61 height 26
click at [329, 237] on div at bounding box center [433, 201] width 867 height 402
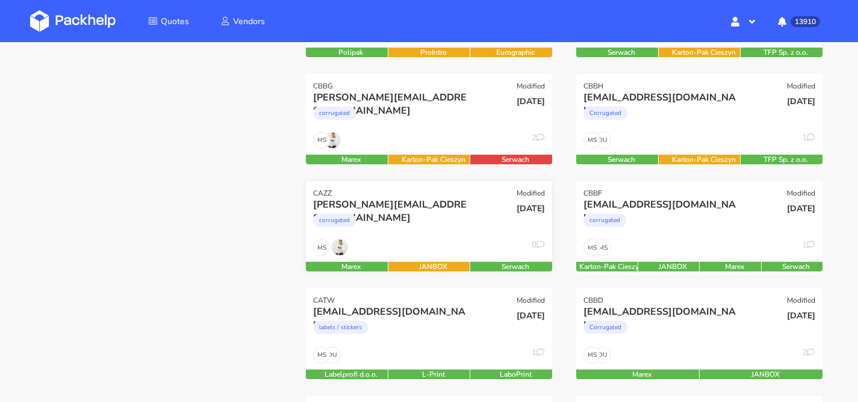
scroll to position [308, 0]
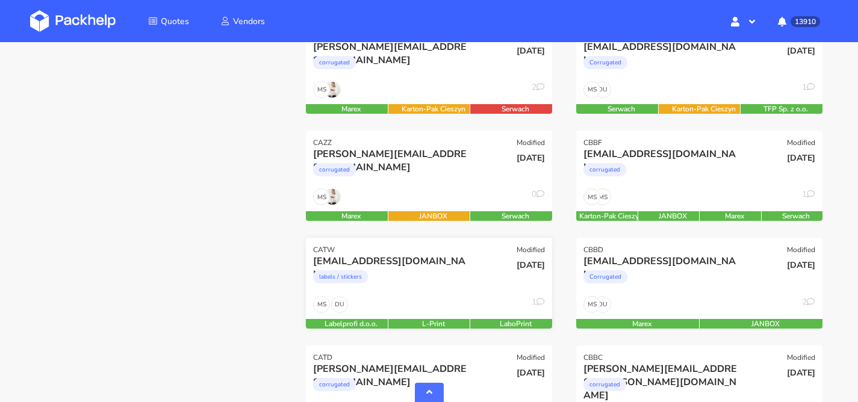
click at [455, 268] on div "labels / stickers" at bounding box center [391, 280] width 157 height 24
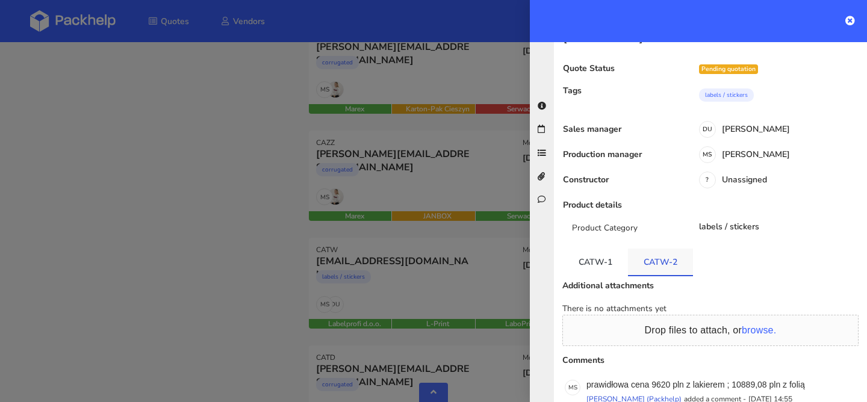
click at [674, 250] on link "CATW-2" at bounding box center [660, 262] width 65 height 26
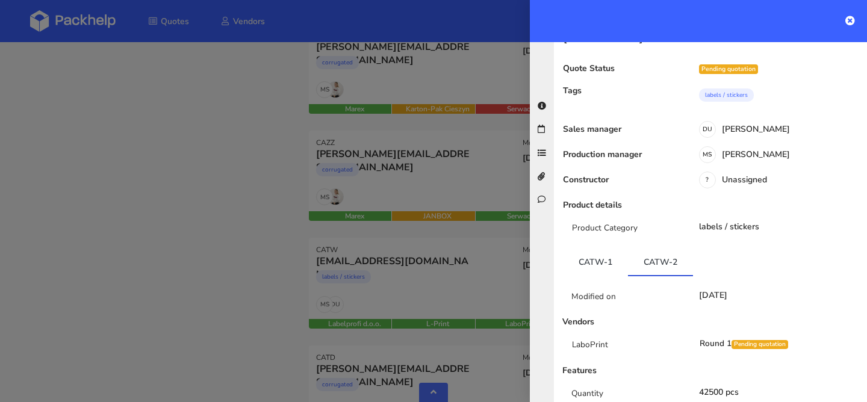
click at [423, 225] on div at bounding box center [433, 201] width 867 height 402
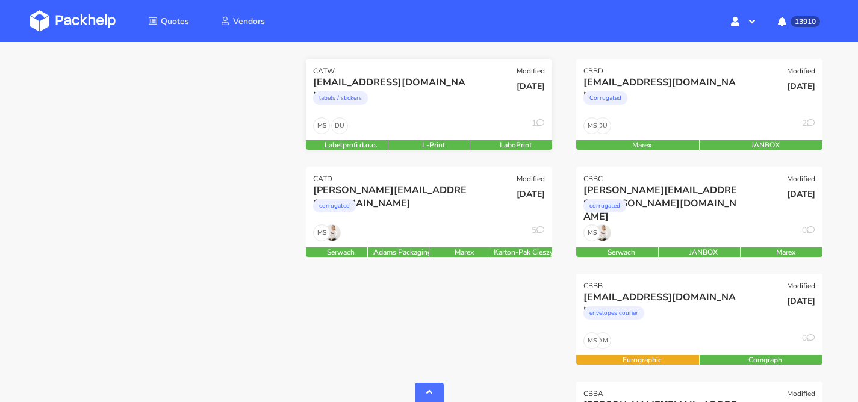
scroll to position [489, 0]
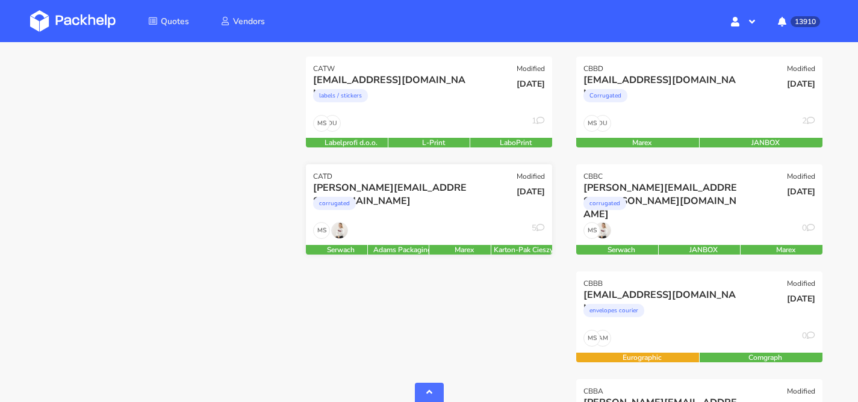
click at [441, 213] on div "corrugated" at bounding box center [391, 206] width 157 height 24
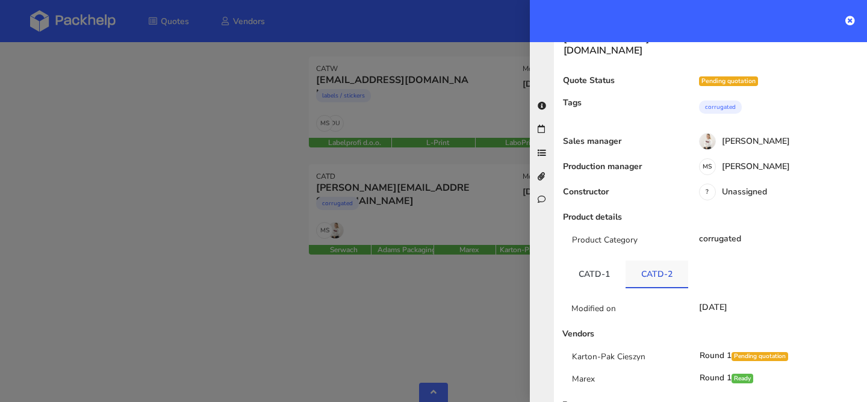
drag, startPoint x: 594, startPoint y: 252, endPoint x: 636, endPoint y: 252, distance: 42.7
click at [594, 261] on link "CATD-1" at bounding box center [594, 274] width 63 height 26
click at [647, 261] on link "CATD-2" at bounding box center [657, 274] width 63 height 26
click at [420, 208] on div at bounding box center [433, 201] width 867 height 402
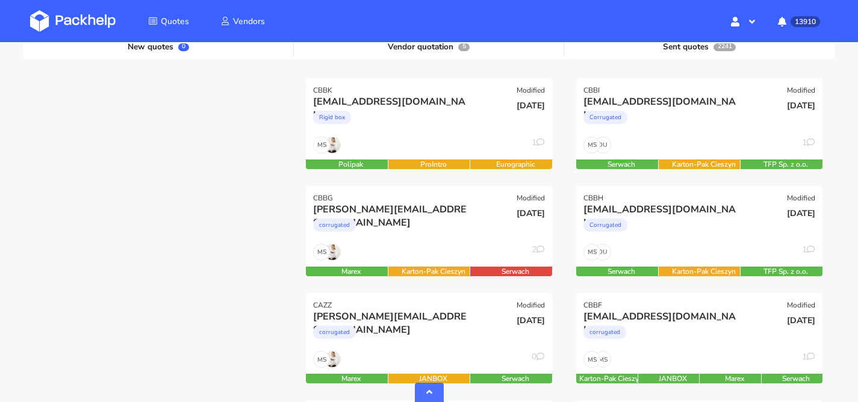
scroll to position [0, 0]
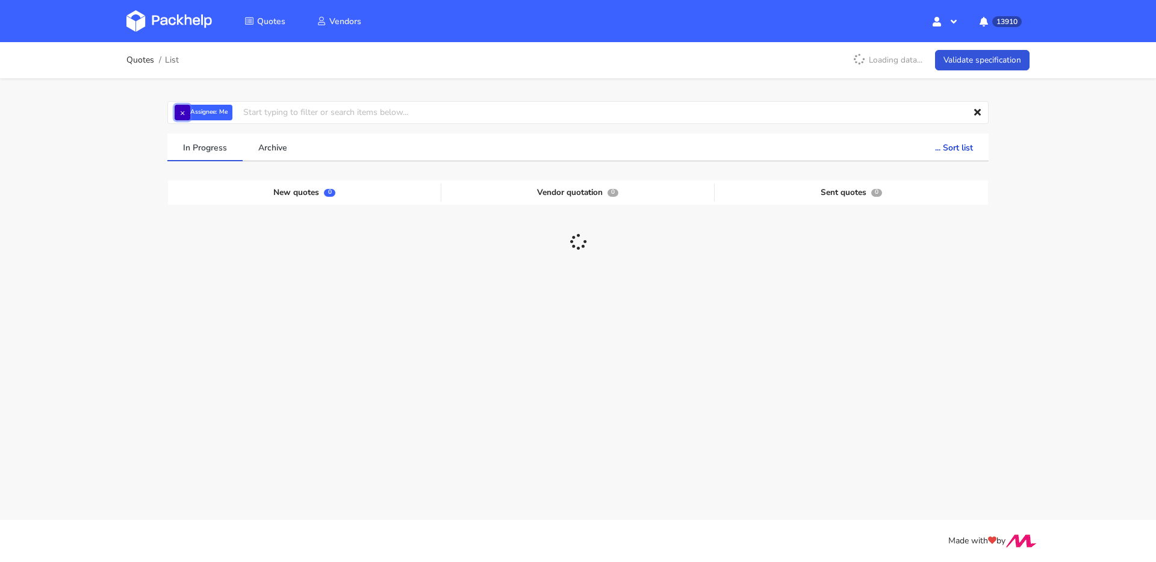
click at [181, 110] on button "×" at bounding box center [183, 113] width 16 height 16
click at [181, 110] on input "text" at bounding box center [577, 112] width 821 height 23
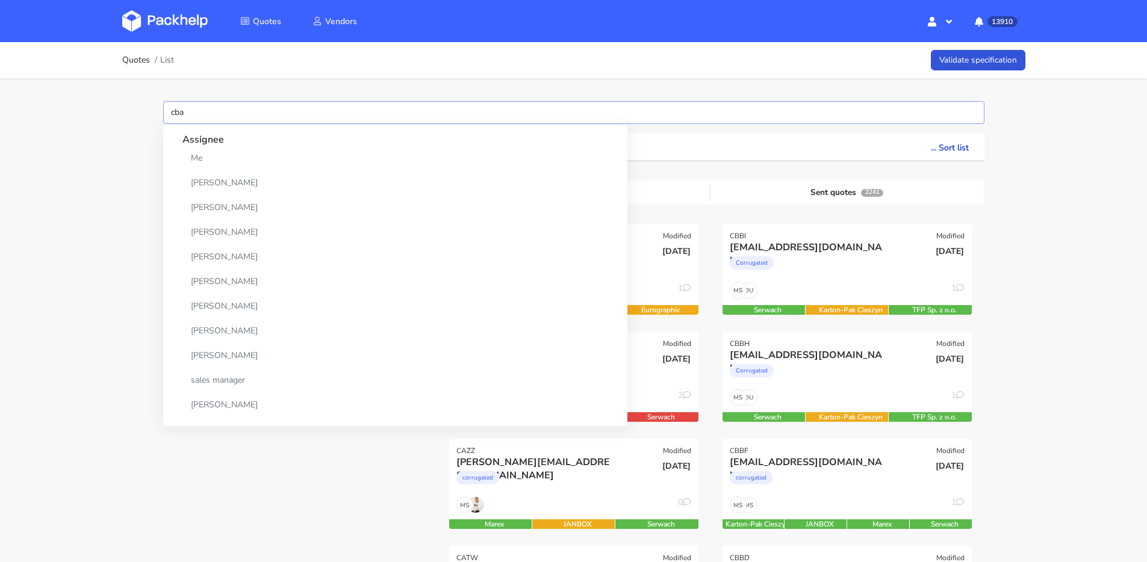
type input "cbah"
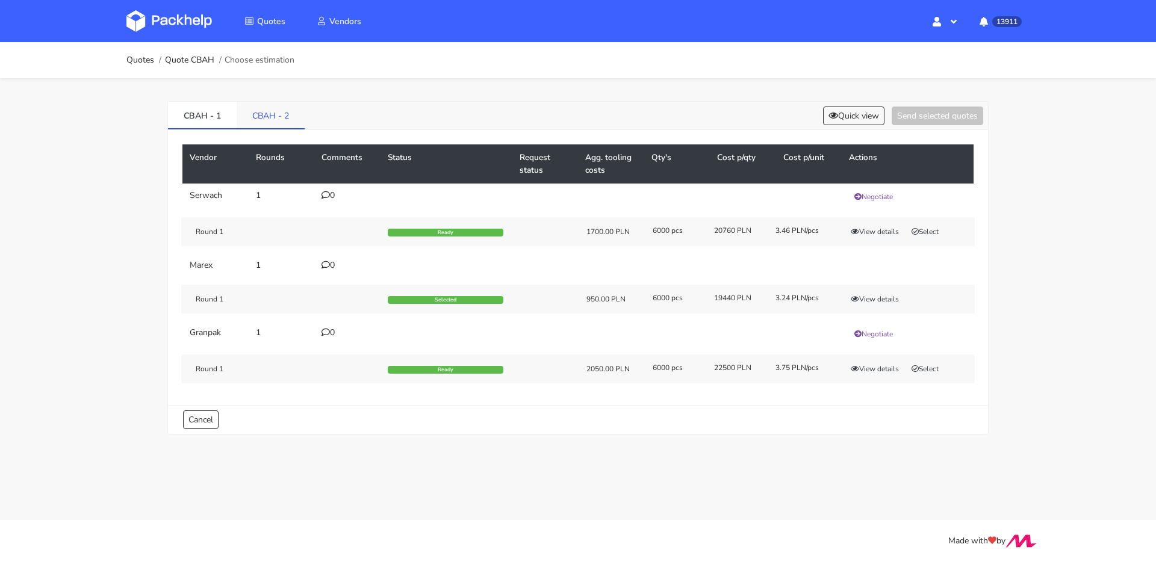
click at [269, 112] on link "CBAH - 2" at bounding box center [271, 115] width 68 height 26
click at [212, 116] on link "CBAH - 1" at bounding box center [202, 115] width 69 height 26
click at [887, 300] on button "View details" at bounding box center [874, 299] width 59 height 12
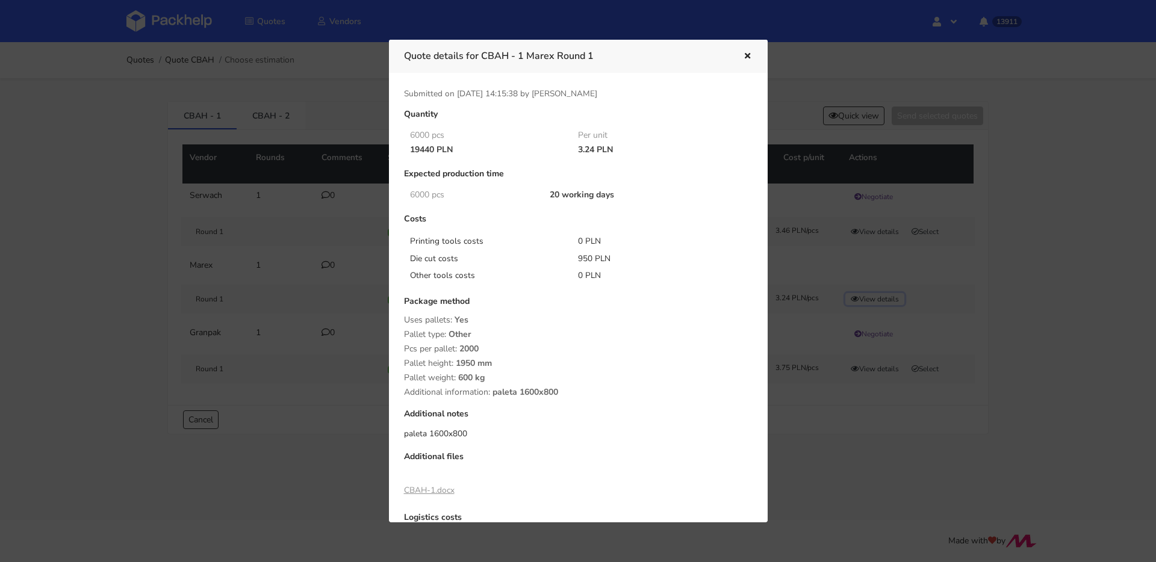
scroll to position [82, 0]
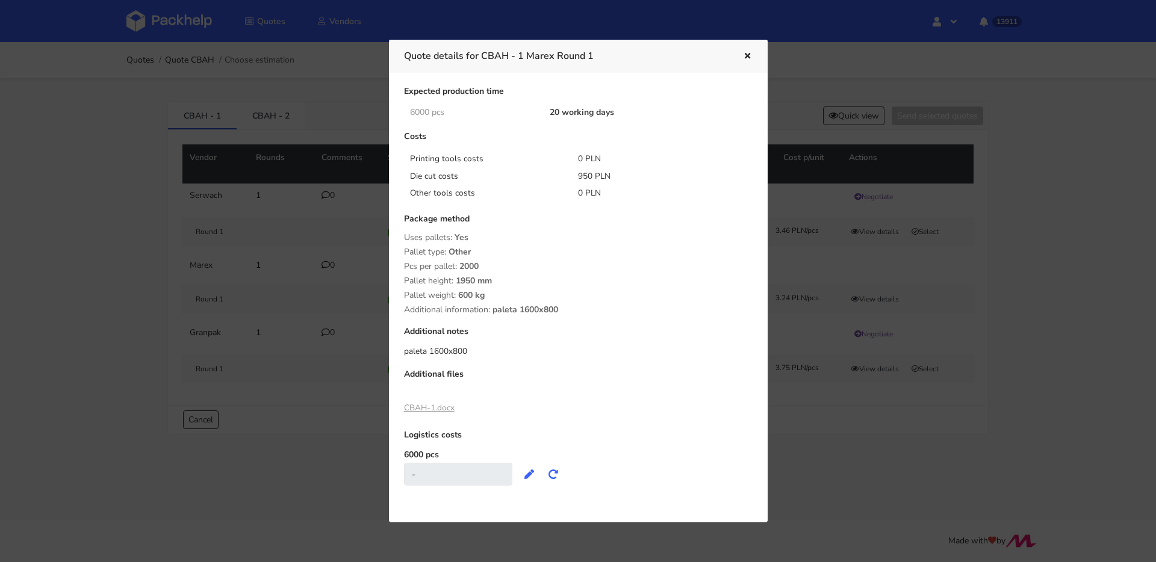
click at [745, 60] on button "button" at bounding box center [745, 57] width 13 height 16
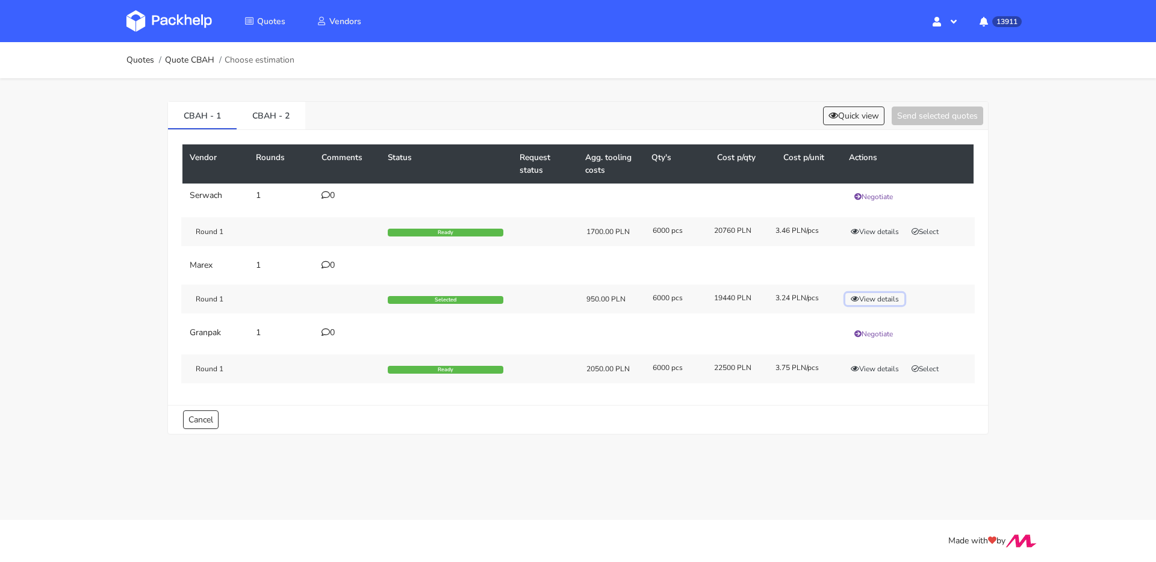
click at [872, 302] on button "View details" at bounding box center [874, 299] width 59 height 12
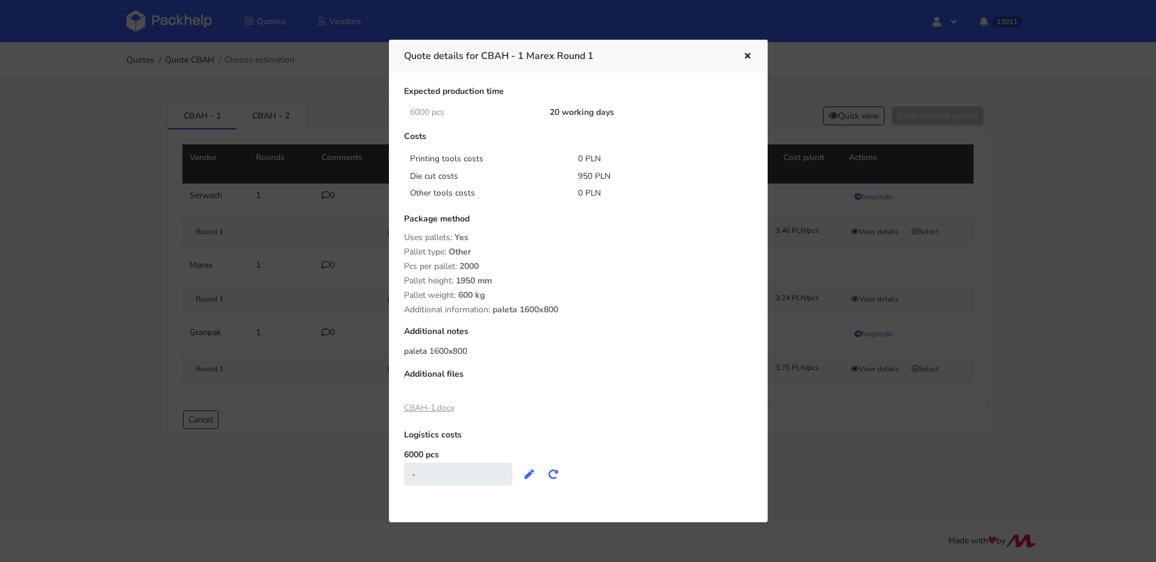
click at [751, 53] on icon "button" at bounding box center [747, 56] width 10 height 8
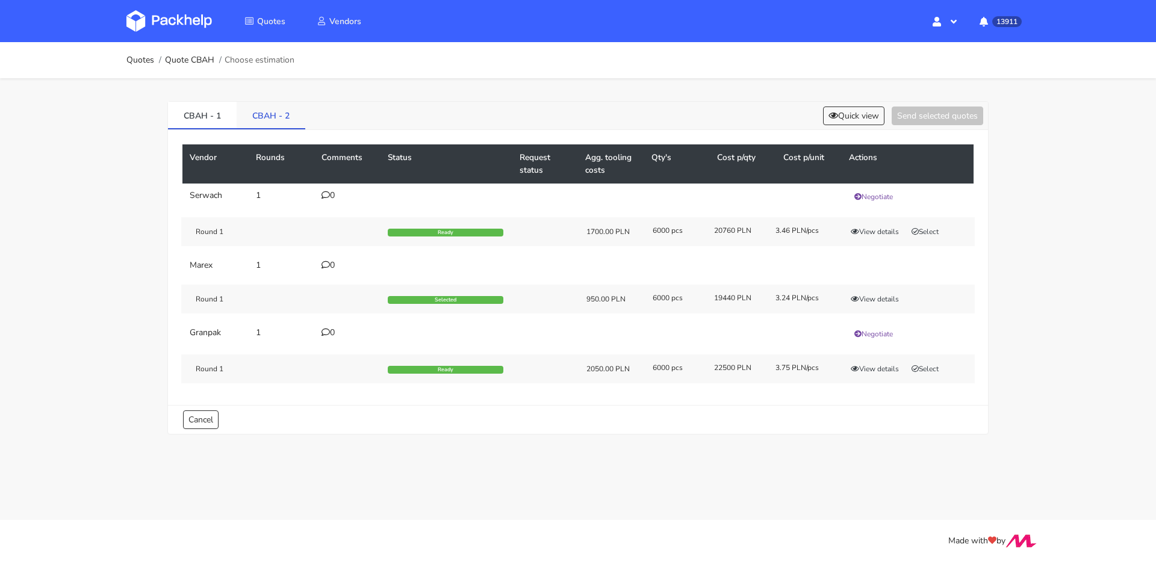
click at [284, 115] on link "CBAH - 2" at bounding box center [271, 115] width 69 height 26
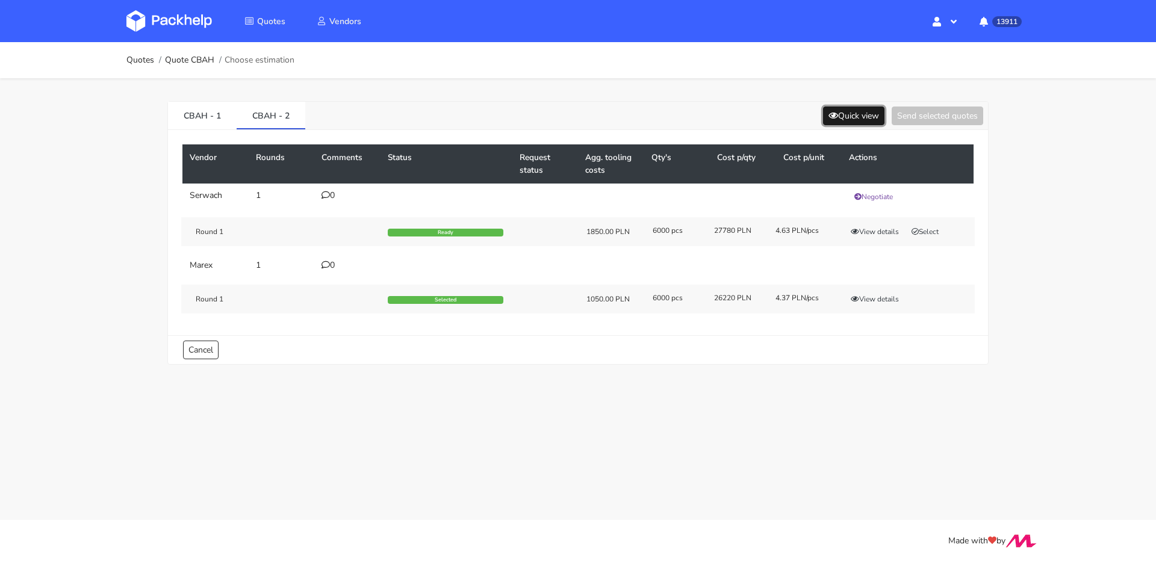
click at [855, 107] on button "Quick view" at bounding box center [853, 116] width 61 height 19
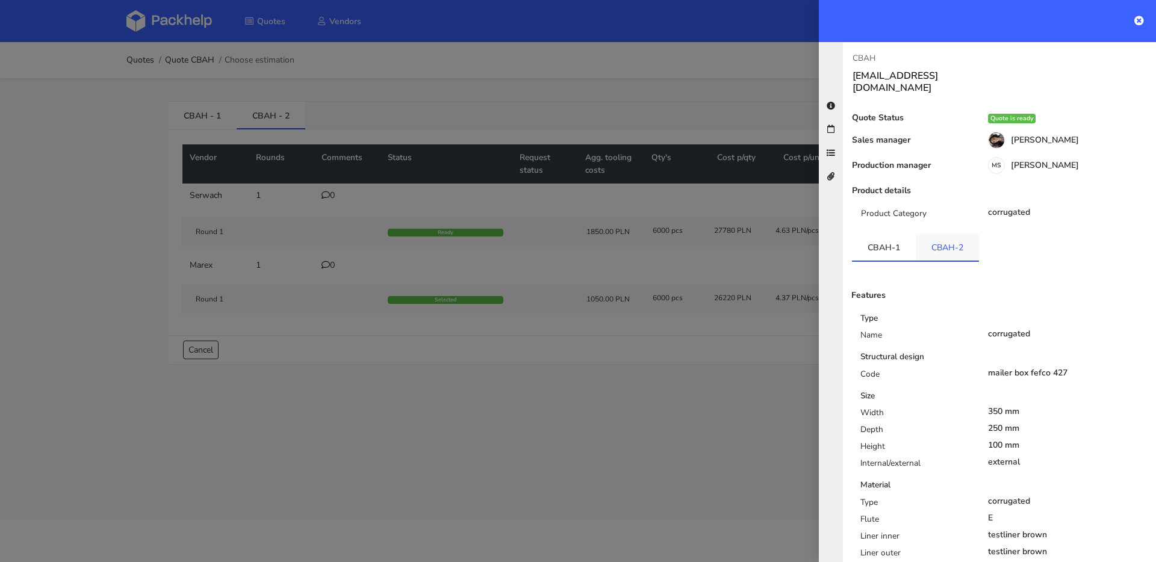
click at [945, 234] on link "CBAH-2" at bounding box center [947, 247] width 63 height 26
click at [898, 234] on link "CBAH-1" at bounding box center [884, 247] width 64 height 26
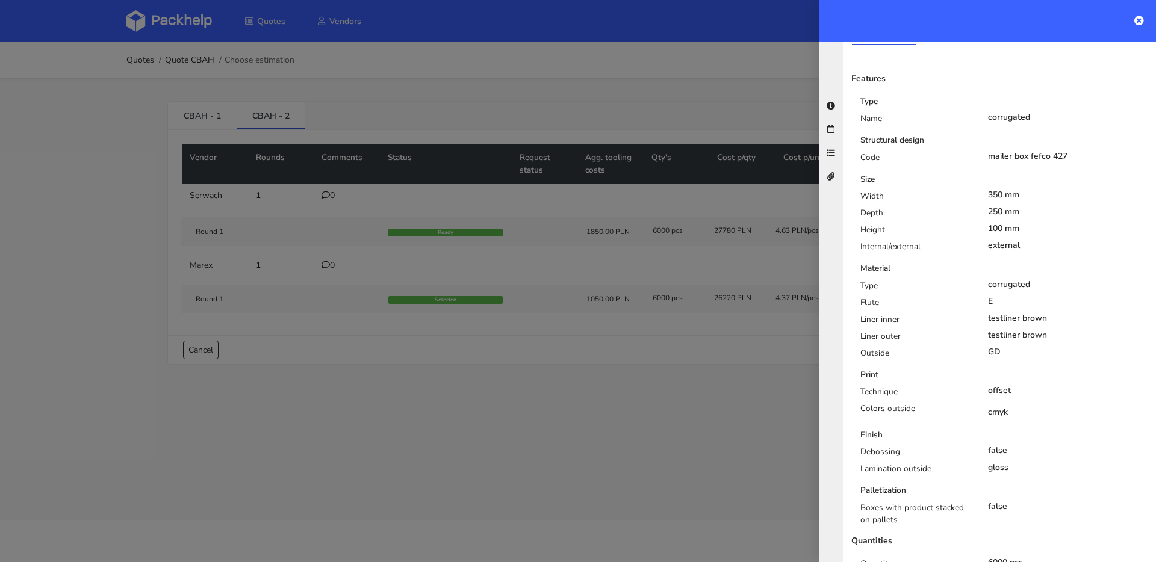
scroll to position [285, 0]
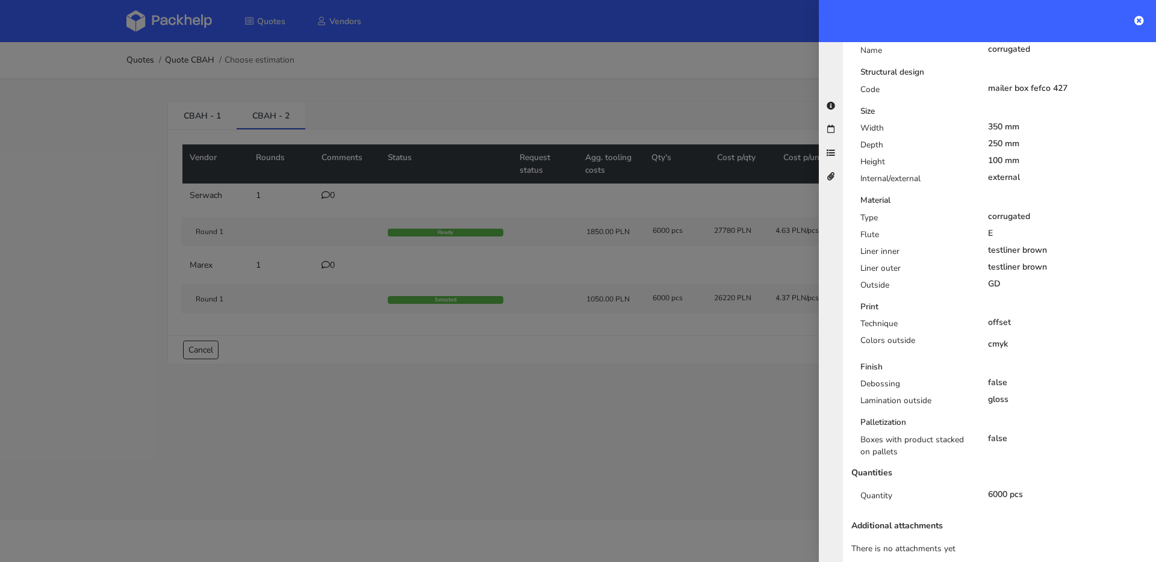
click at [709, 320] on div at bounding box center [578, 281] width 1156 height 562
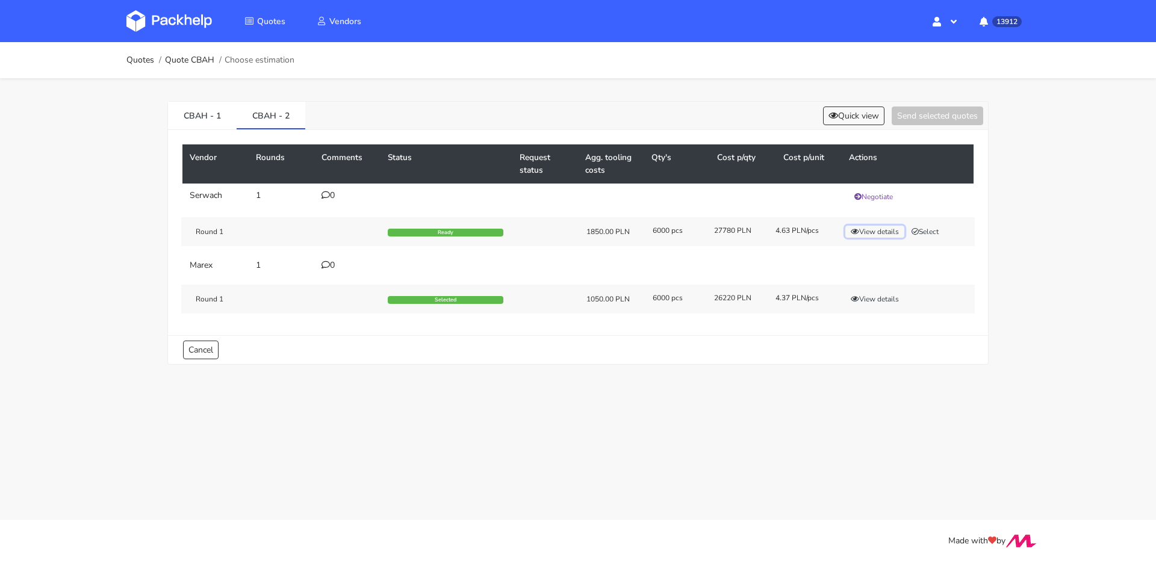
click at [862, 231] on button "View details" at bounding box center [874, 232] width 59 height 12
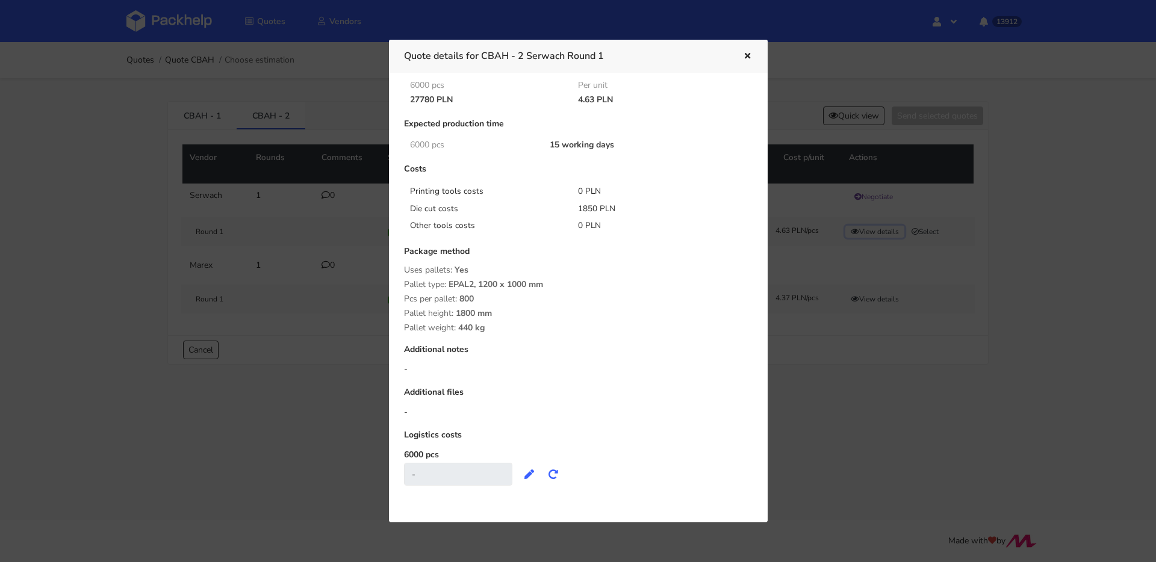
scroll to position [50, 0]
click at [748, 57] on icon "button" at bounding box center [747, 56] width 10 height 8
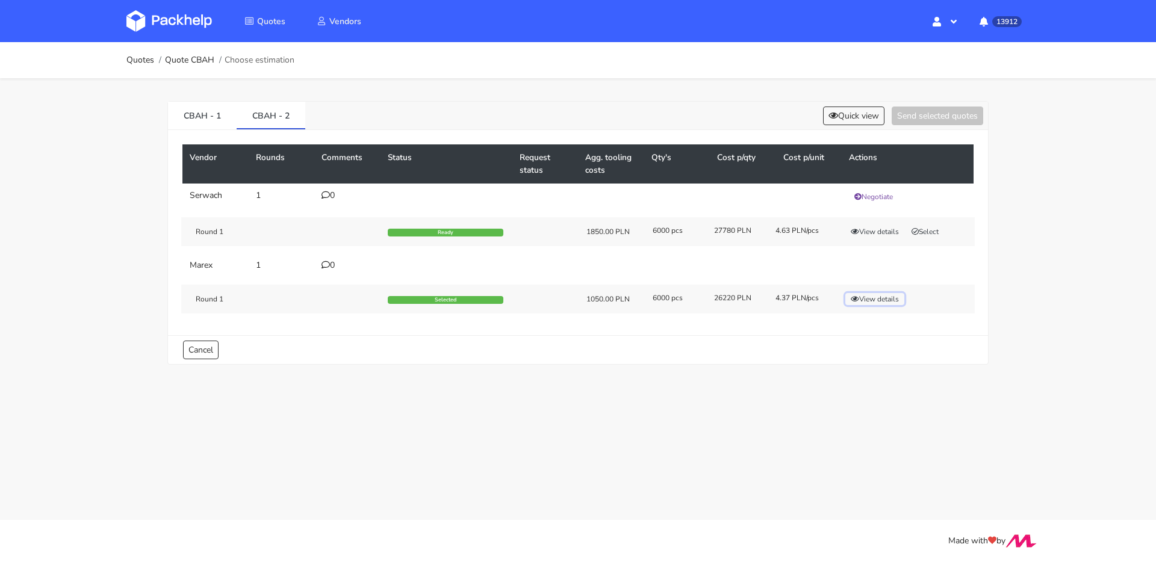
click at [865, 296] on button "View details" at bounding box center [874, 299] width 59 height 12
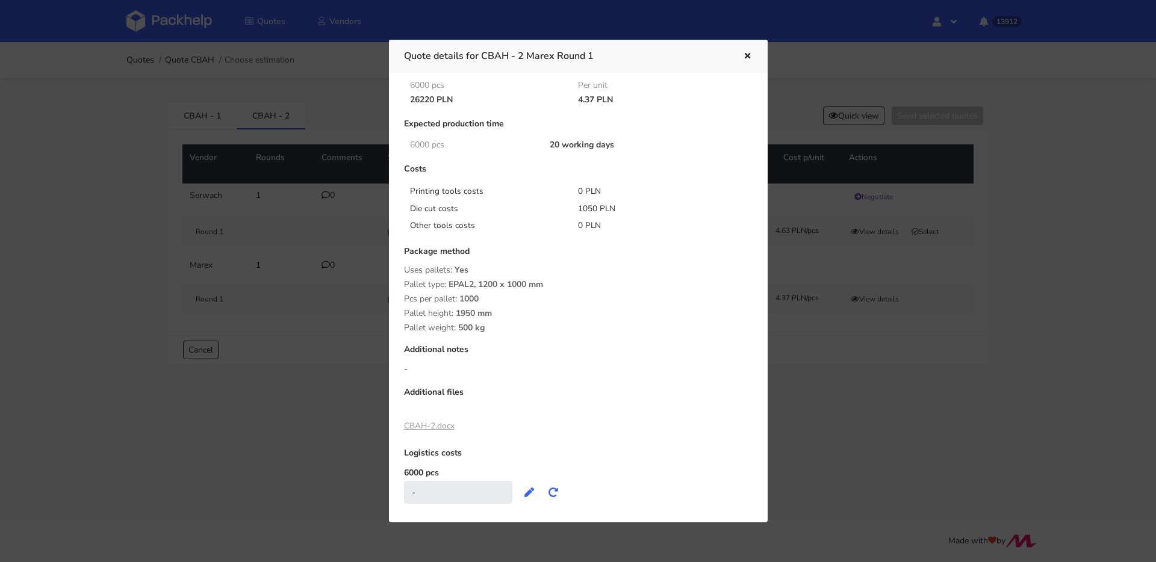
click at [748, 56] on icon "button" at bounding box center [747, 56] width 10 height 8
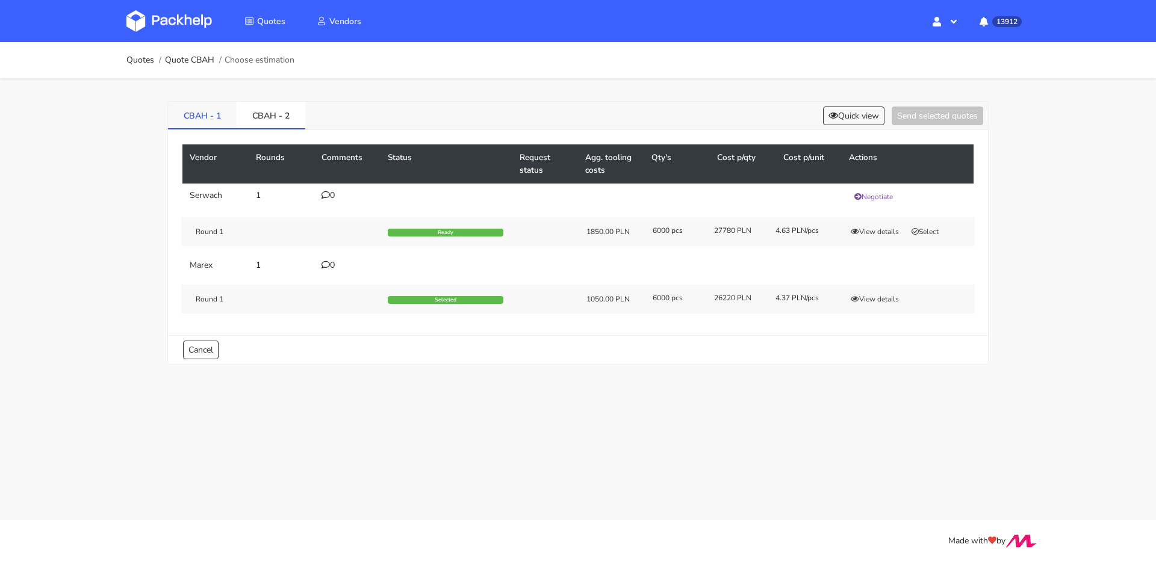
click at [182, 113] on link "CBAH - 1" at bounding box center [202, 115] width 69 height 26
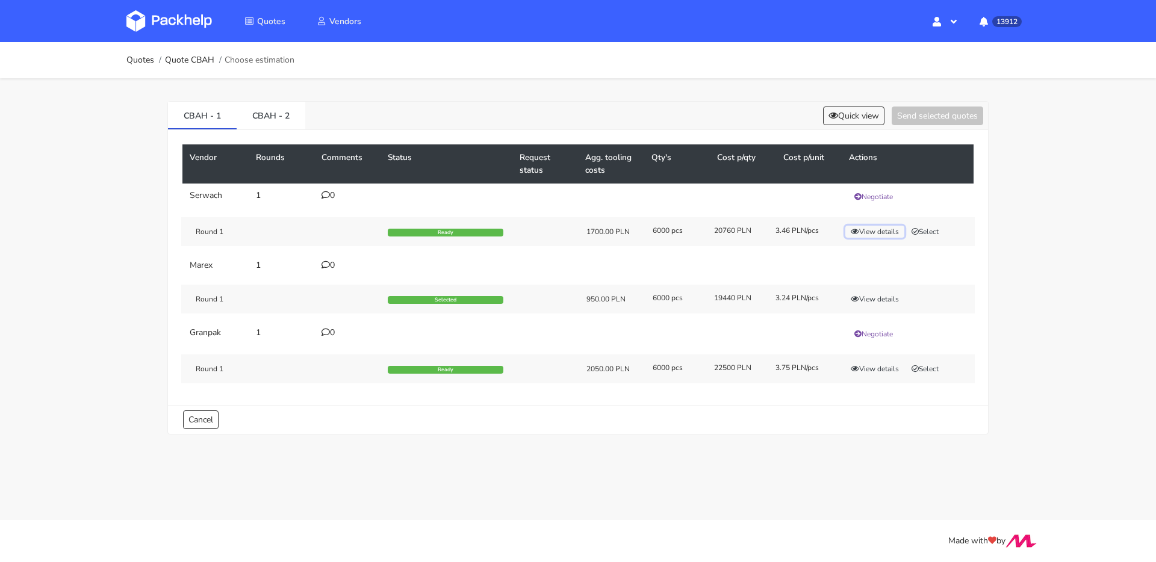
click at [867, 232] on button "View details" at bounding box center [874, 232] width 59 height 12
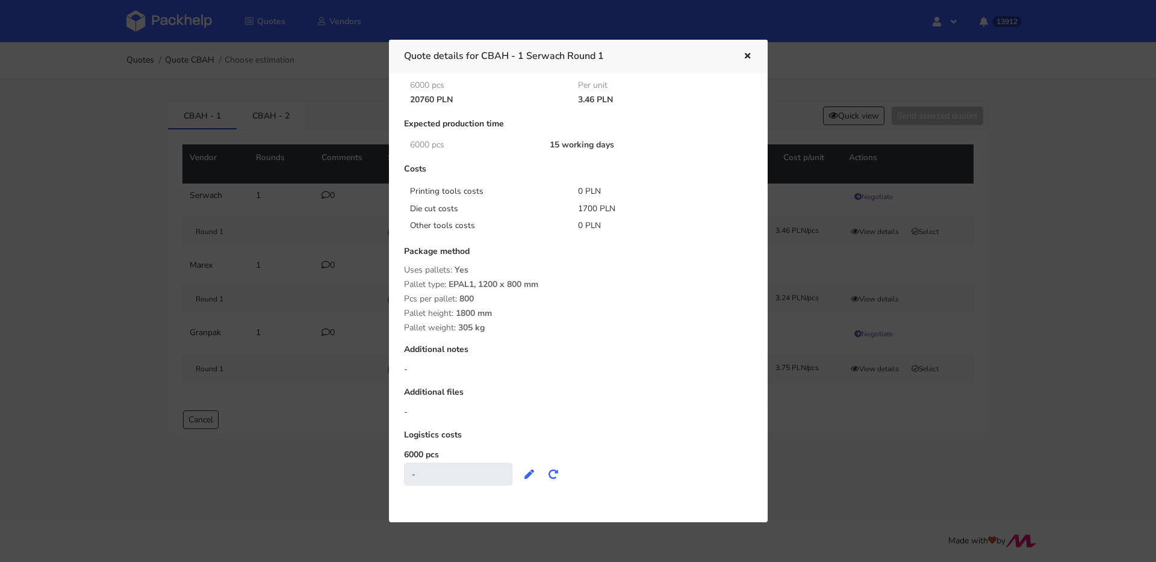
click at [750, 54] on icon "button" at bounding box center [747, 56] width 10 height 8
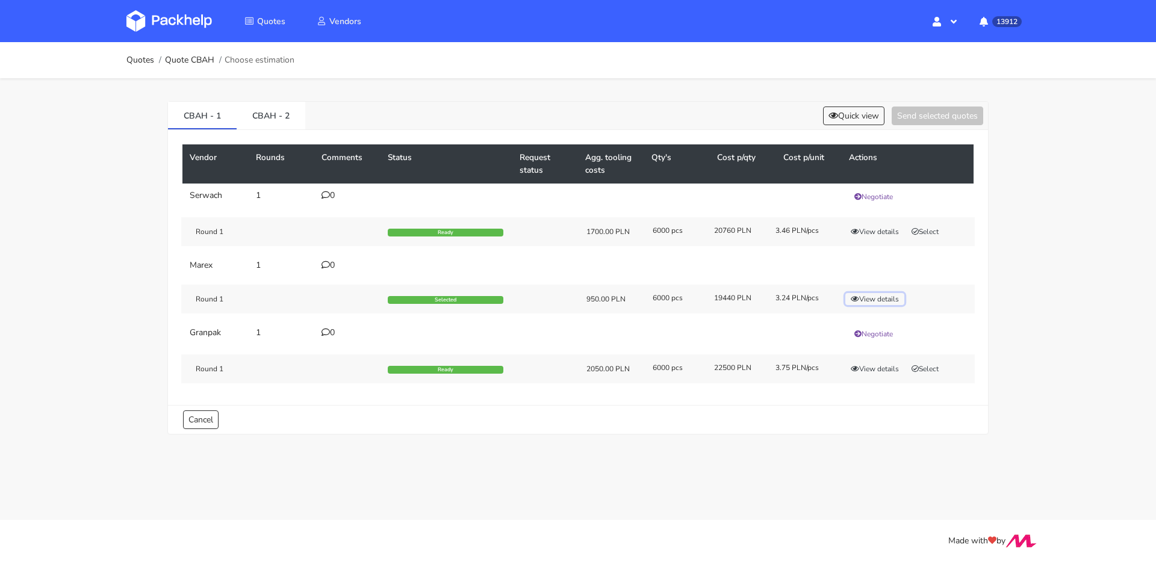
click at [878, 294] on button "View details" at bounding box center [874, 299] width 59 height 12
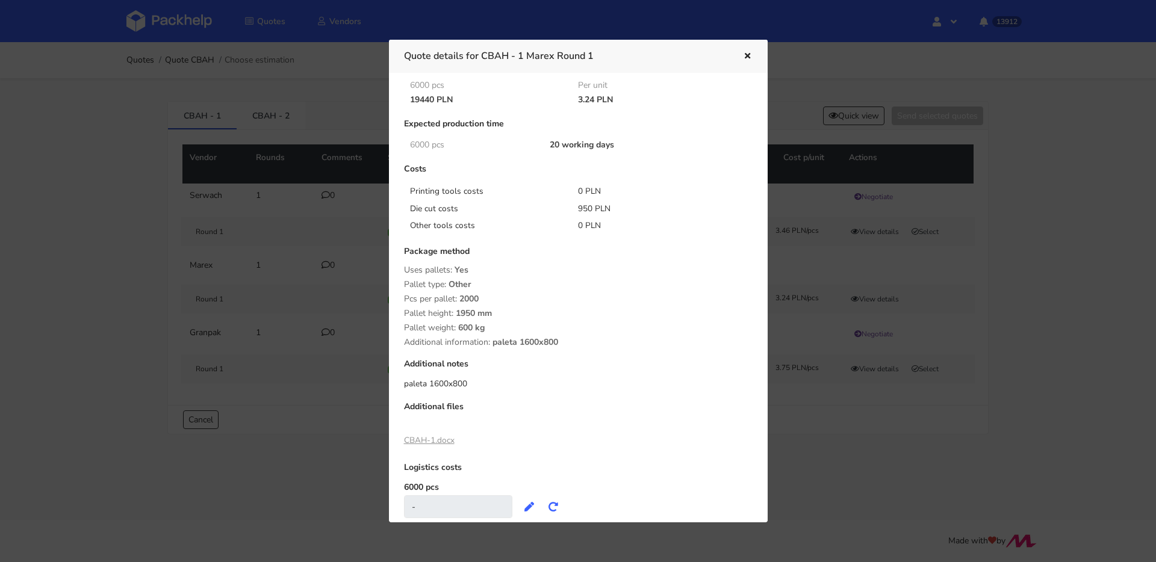
click at [745, 55] on icon "button" at bounding box center [747, 56] width 10 height 8
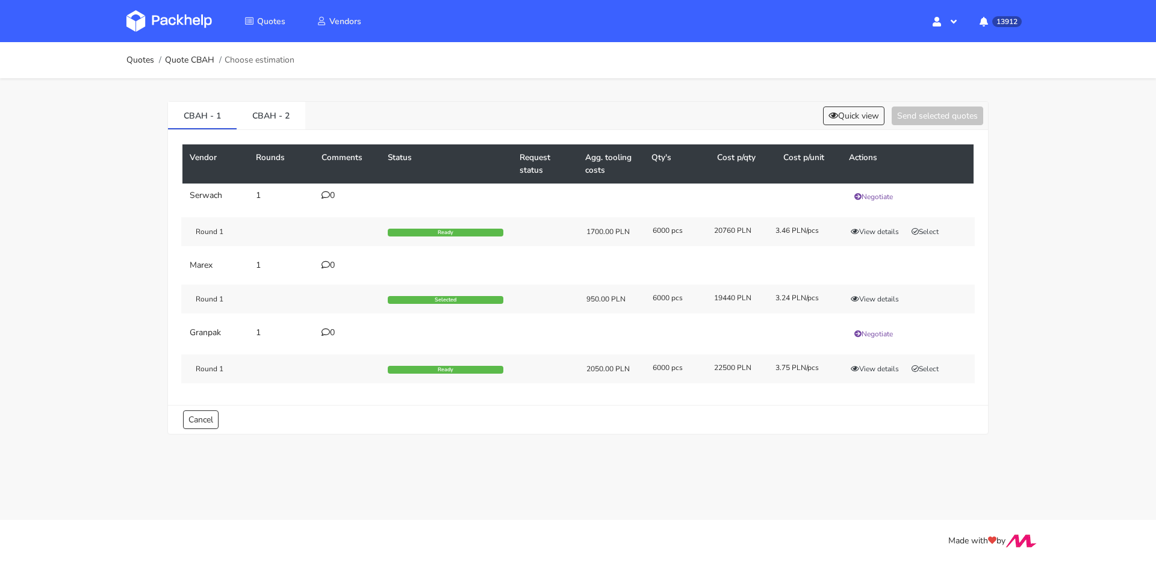
click at [877, 359] on div "Round 1 Ready 2050.00 PLN 6000 pcs 22500 PLN 3.75 PLN/pcs View details Select" at bounding box center [577, 369] width 793 height 29
click at [878, 363] on button "View details" at bounding box center [874, 369] width 59 height 12
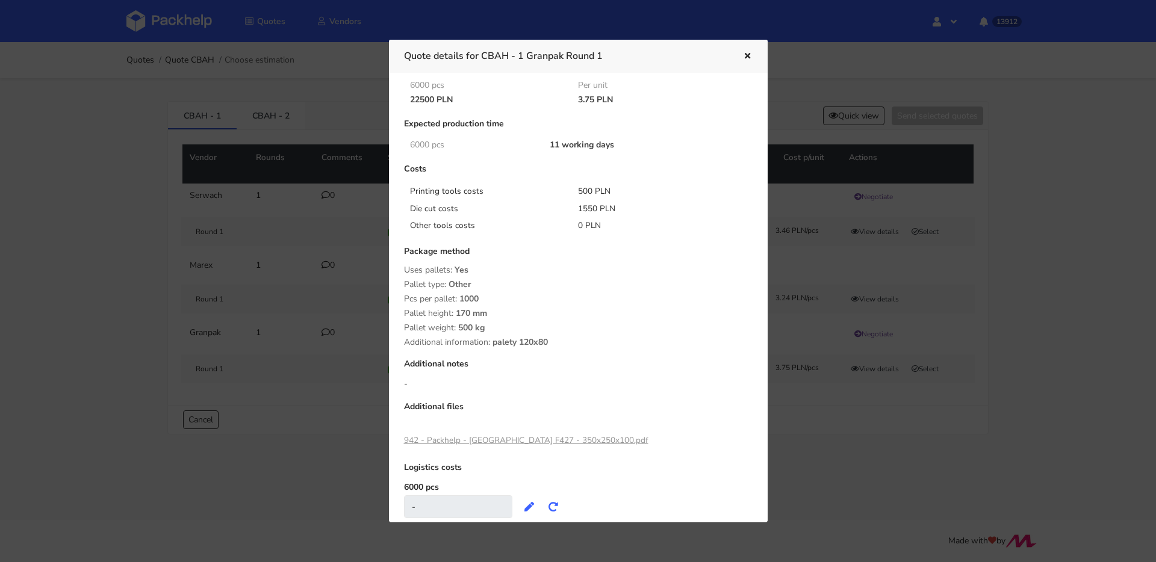
click at [745, 55] on icon "button" at bounding box center [747, 56] width 10 height 8
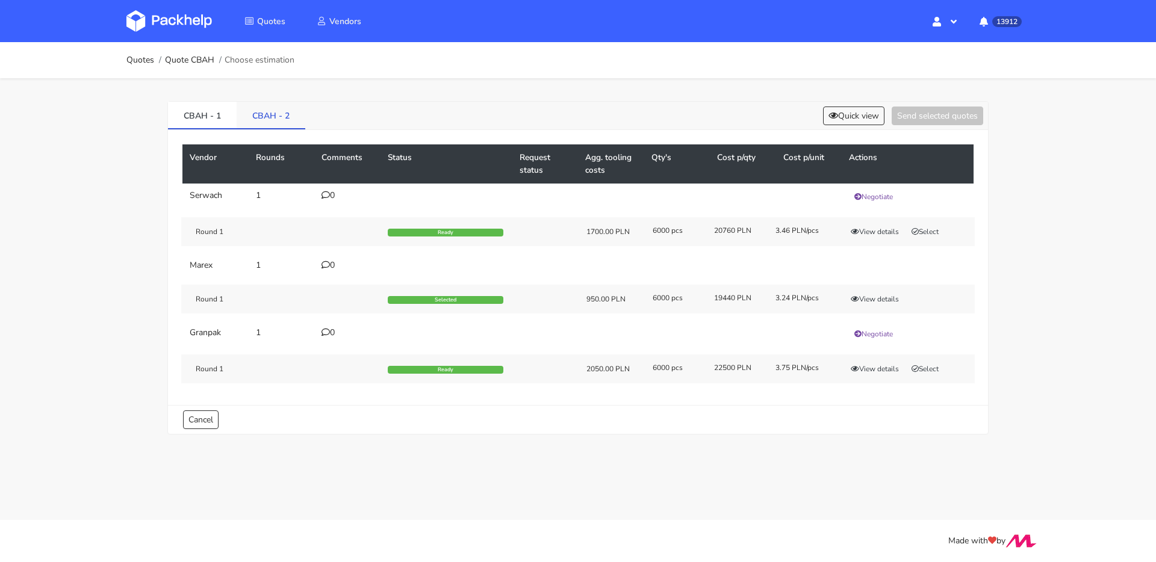
click at [280, 111] on link "CBAH - 2" at bounding box center [271, 115] width 69 height 26
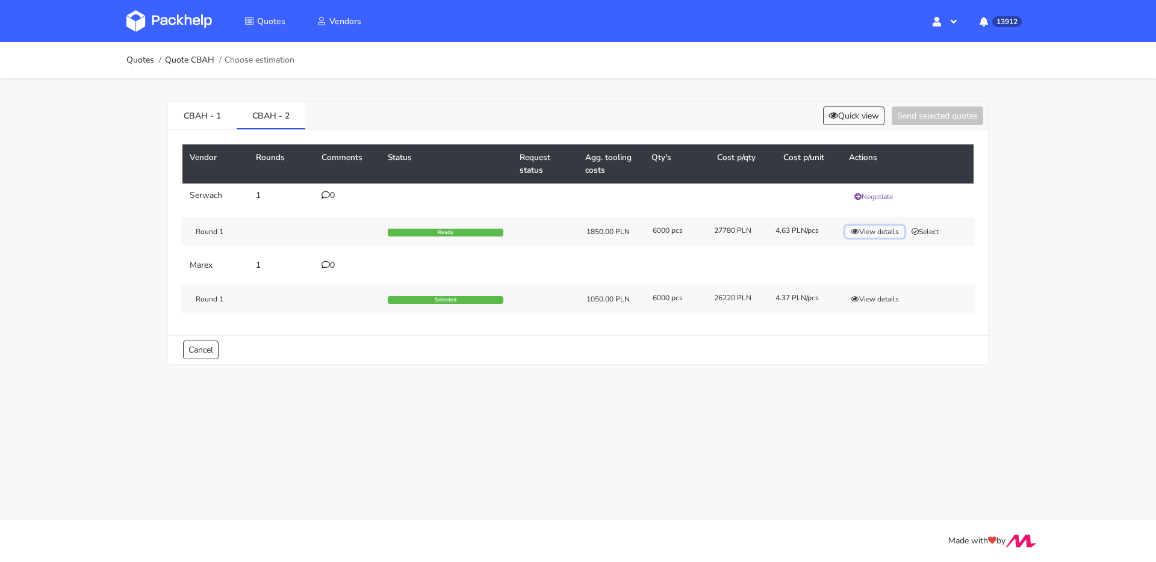
click at [858, 235] on button "View details" at bounding box center [874, 232] width 59 height 12
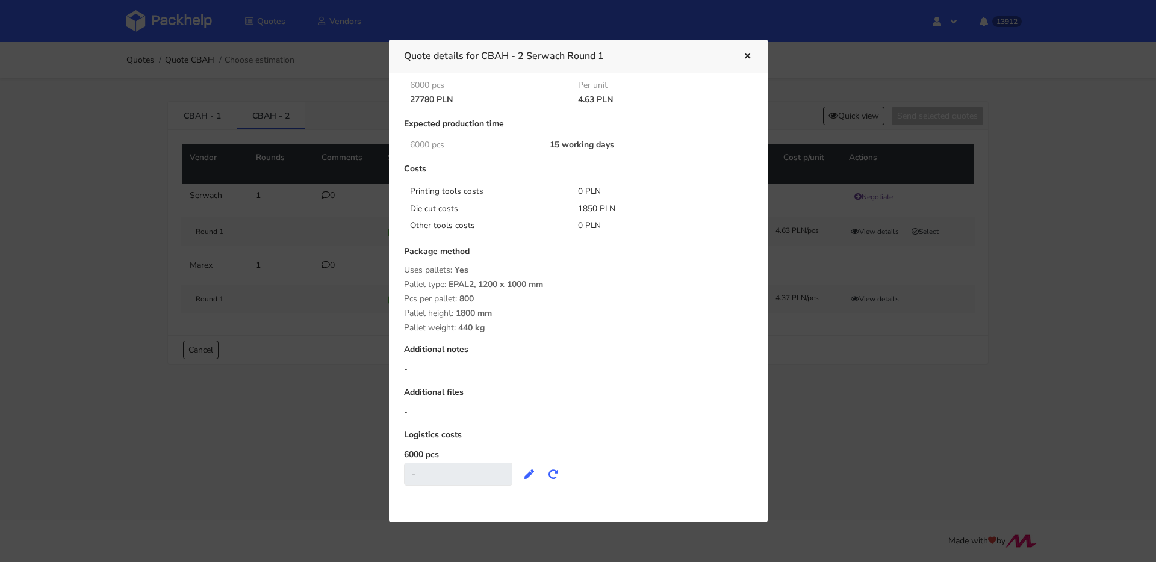
click at [746, 56] on icon "button" at bounding box center [747, 56] width 10 height 8
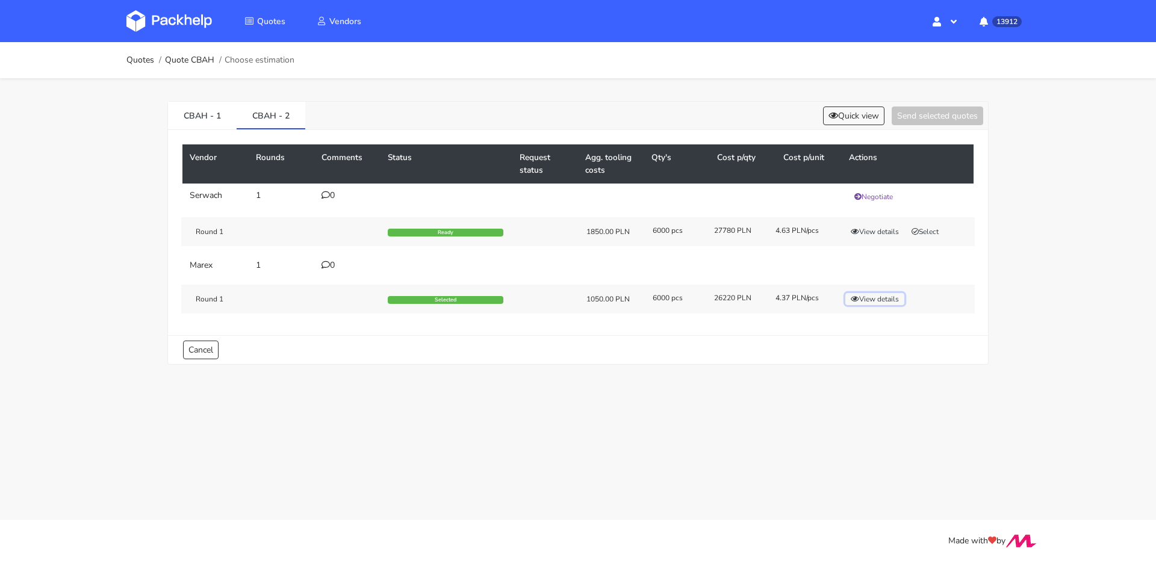
click at [896, 294] on button "View details" at bounding box center [874, 299] width 59 height 12
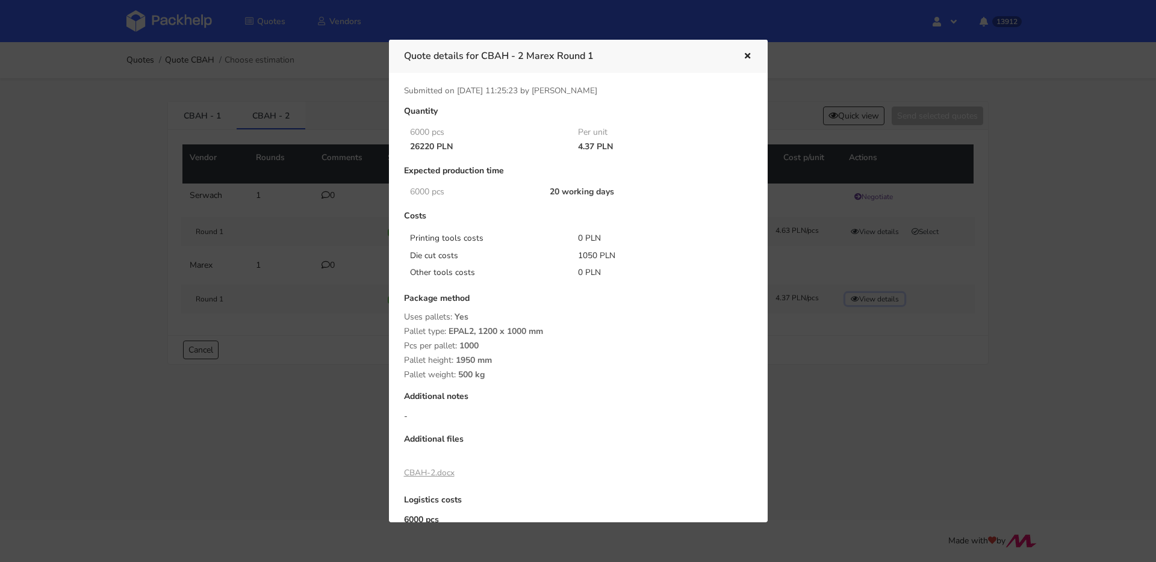
scroll to position [0, 0]
click at [750, 49] on button "button" at bounding box center [745, 57] width 13 height 16
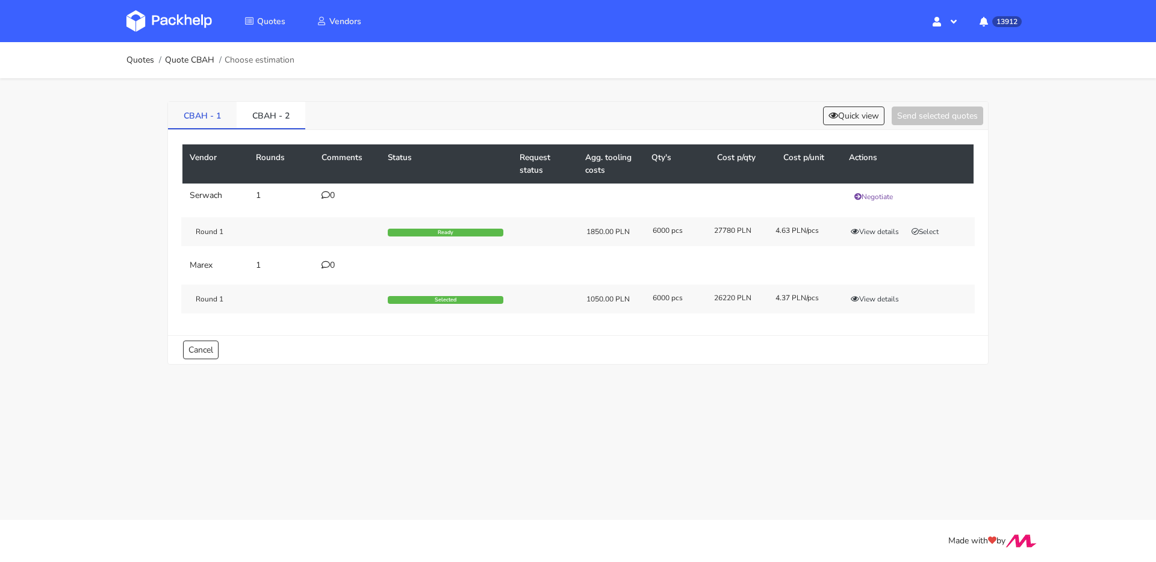
click at [187, 102] on link "CBAH - 1" at bounding box center [202, 115] width 69 height 26
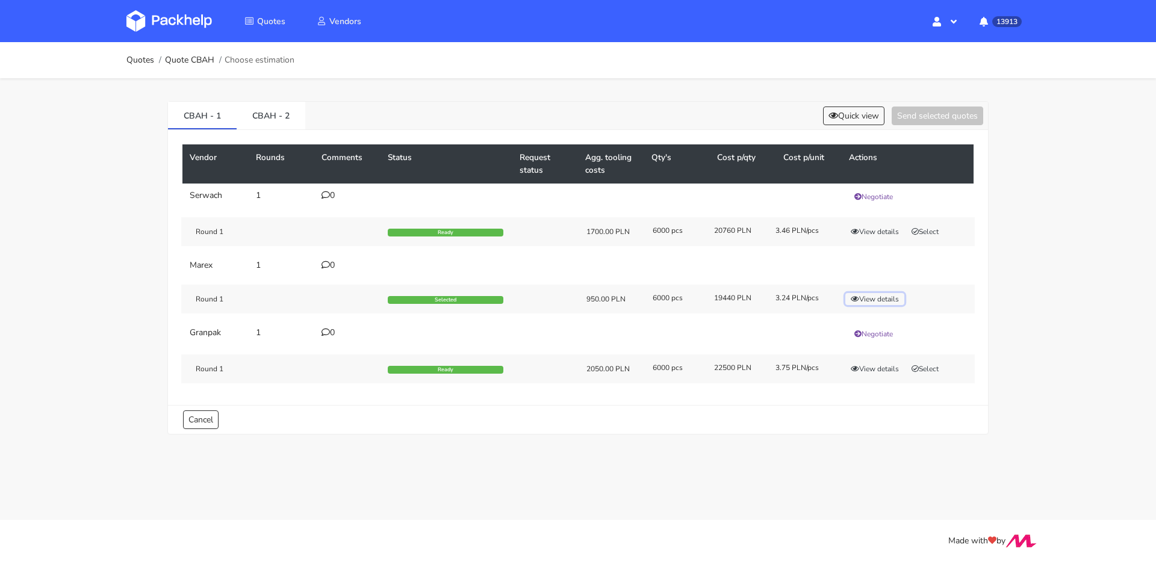
click at [859, 297] on button "View details" at bounding box center [874, 299] width 59 height 12
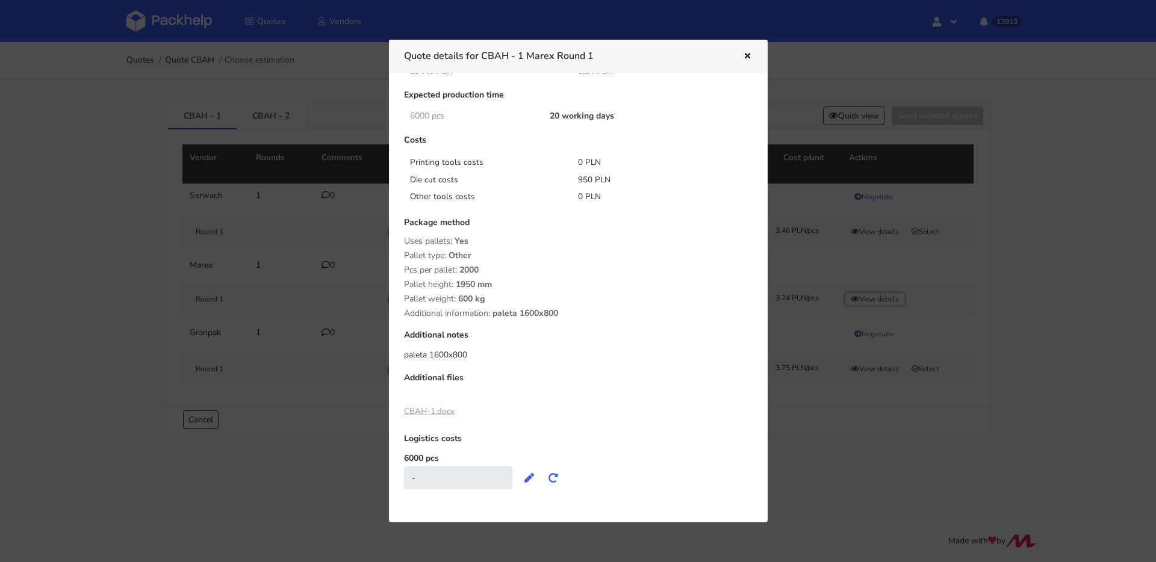
scroll to position [82, 0]
click at [750, 55] on icon "button" at bounding box center [747, 56] width 10 height 8
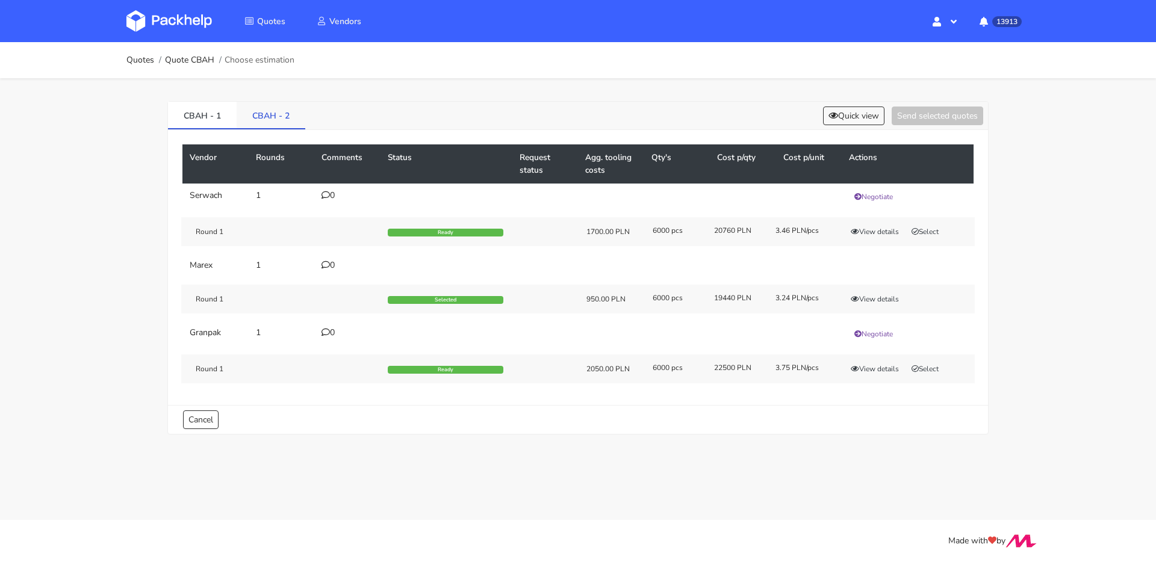
click at [258, 116] on link "CBAH - 2" at bounding box center [271, 115] width 69 height 26
click at [180, 118] on link "CBAH - 1" at bounding box center [202, 115] width 69 height 26
click at [865, 234] on button "View details" at bounding box center [874, 232] width 59 height 12
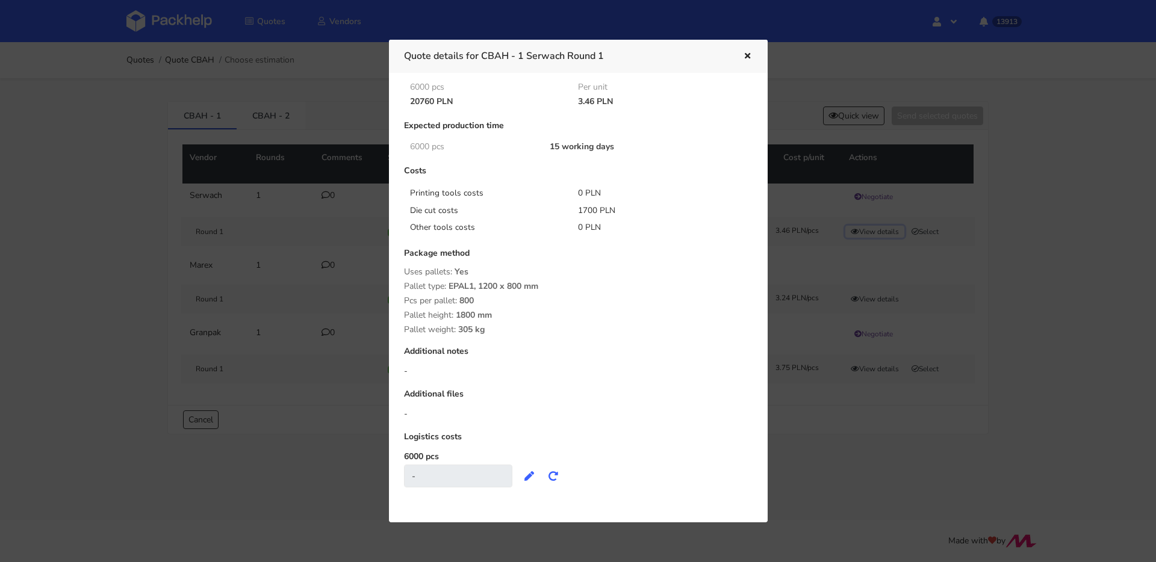
scroll to position [48, 0]
click at [747, 52] on icon "button" at bounding box center [747, 56] width 10 height 8
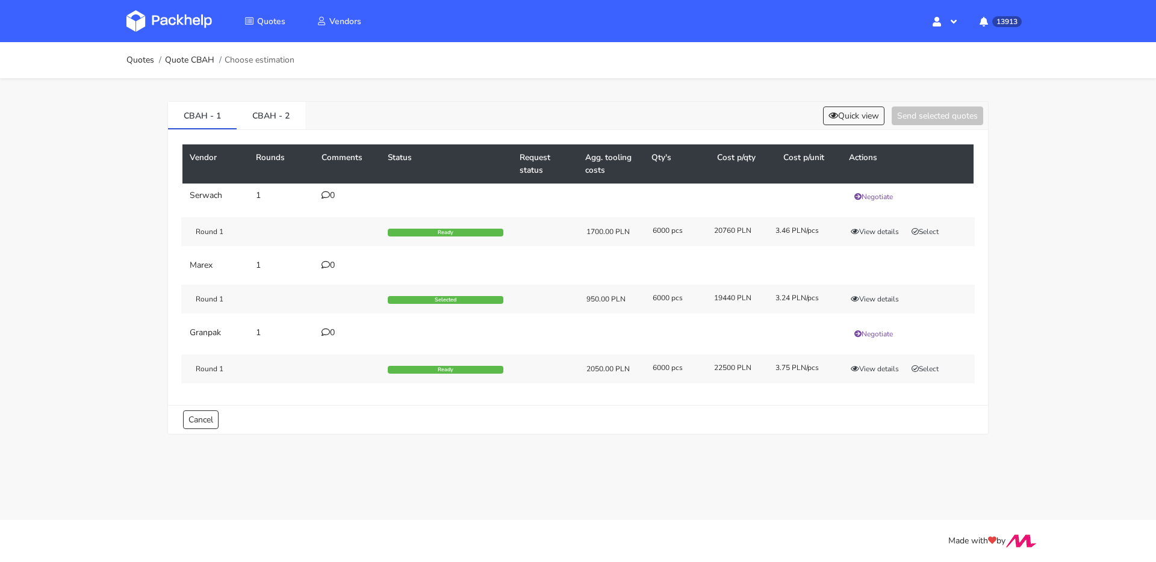
click at [868, 360] on div "Round 1 Ready 2050.00 PLN 6000 pcs 22500 PLN 3.75 PLN/pcs View details Select" at bounding box center [577, 369] width 793 height 29
click at [294, 122] on link "CBAH - 2" at bounding box center [271, 115] width 69 height 26
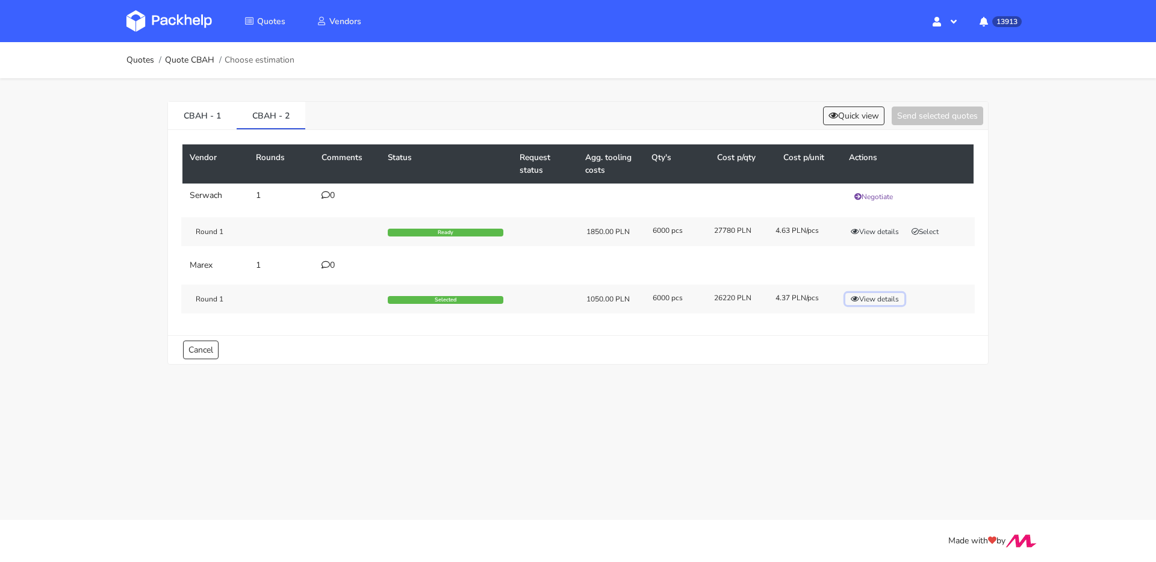
click at [884, 299] on button "View details" at bounding box center [874, 299] width 59 height 12
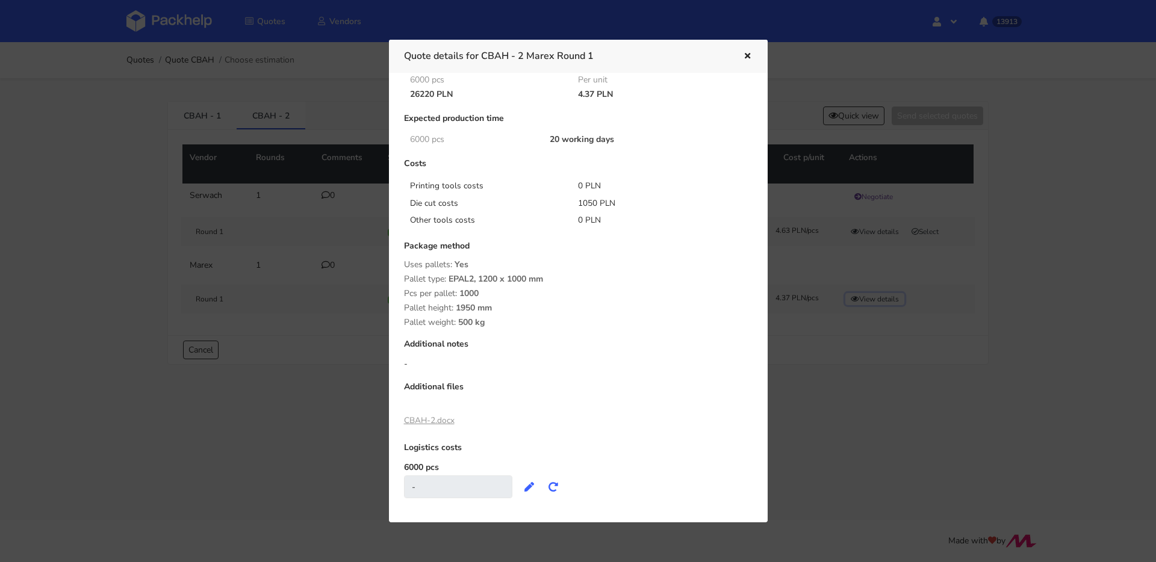
scroll to position [65, 0]
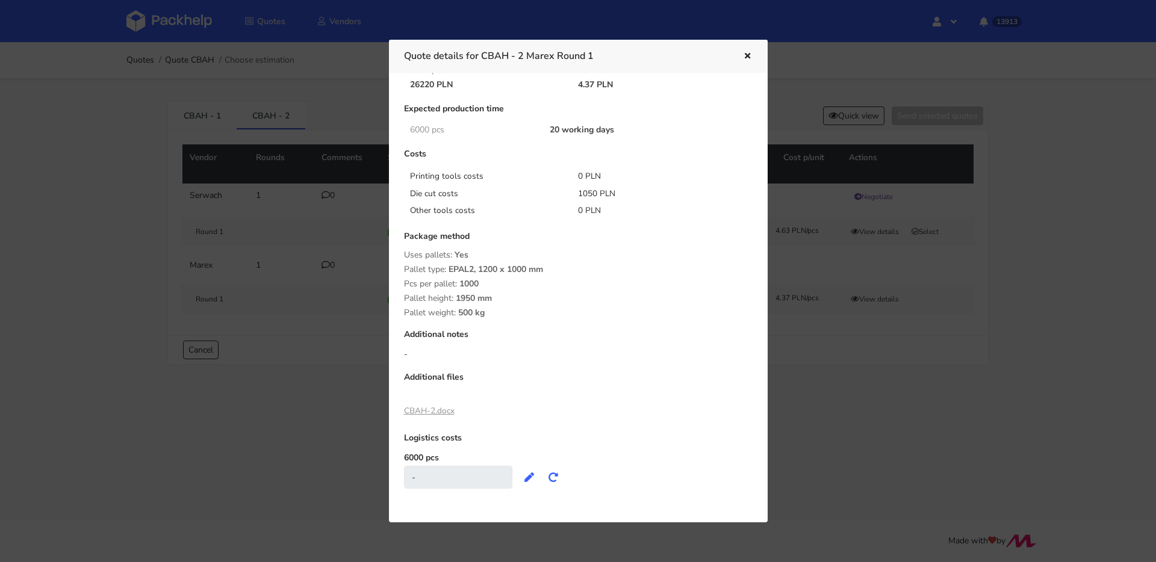
click at [744, 60] on button "button" at bounding box center [745, 57] width 13 height 16
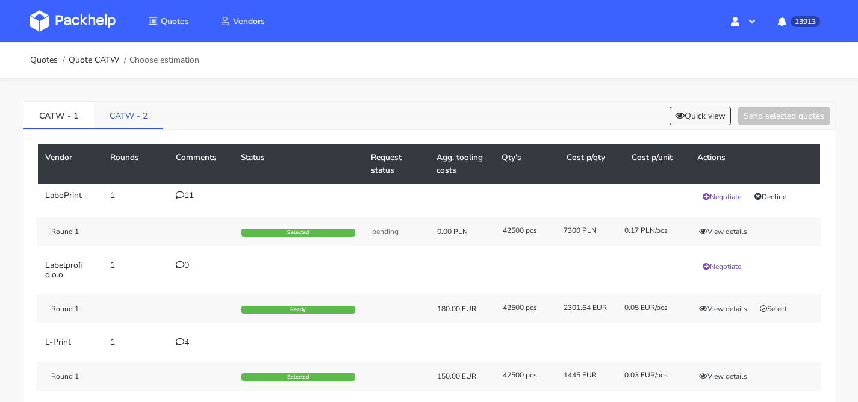
click at [132, 117] on link "CATW - 2" at bounding box center [128, 115] width 69 height 26
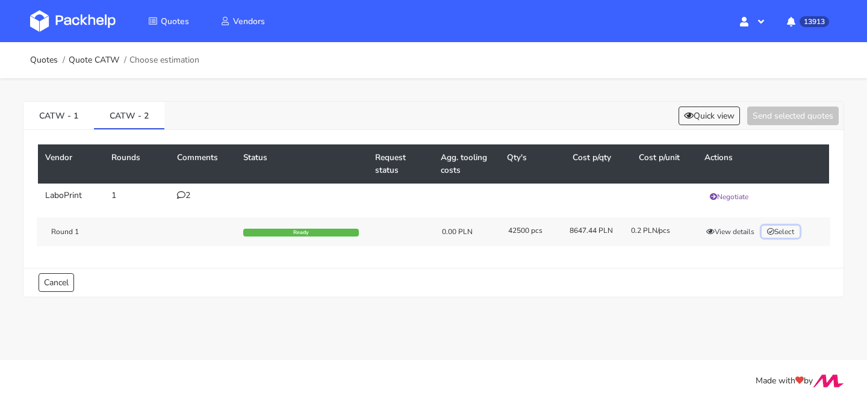
drag, startPoint x: 790, startPoint y: 232, endPoint x: 803, endPoint y: 158, distance: 75.2
click at [790, 231] on button "Select" at bounding box center [781, 232] width 38 height 12
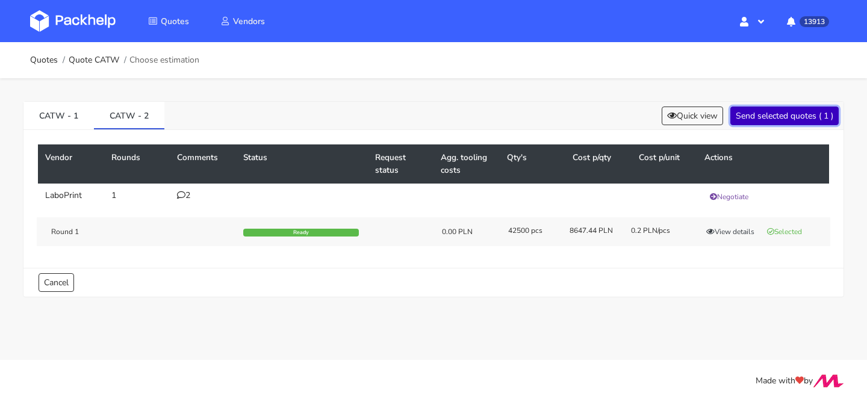
click at [801, 116] on button "Send selected quotes ( 1 )" at bounding box center [784, 116] width 108 height 19
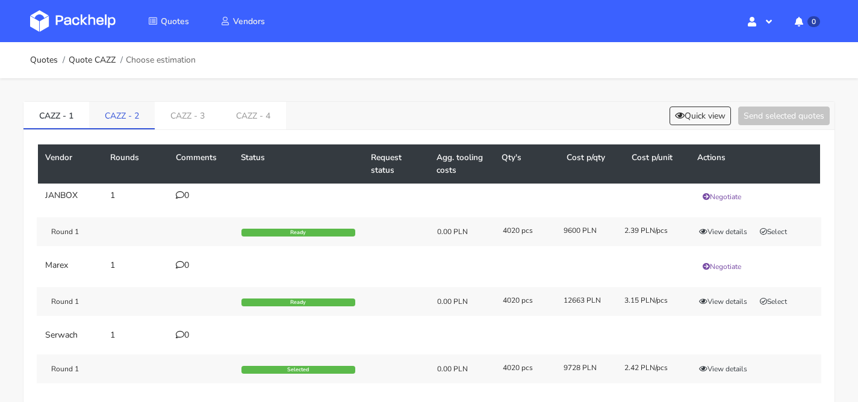
click at [134, 116] on link "CAZZ - 2" at bounding box center [122, 115] width 66 height 26
click at [179, 115] on link "CAZZ - 3" at bounding box center [188, 115] width 66 height 26
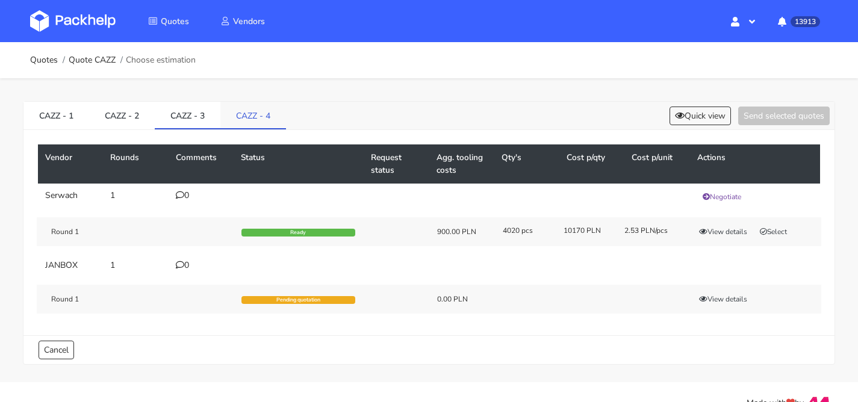
click at [255, 118] on link "CAZZ - 4" at bounding box center [253, 115] width 66 height 26
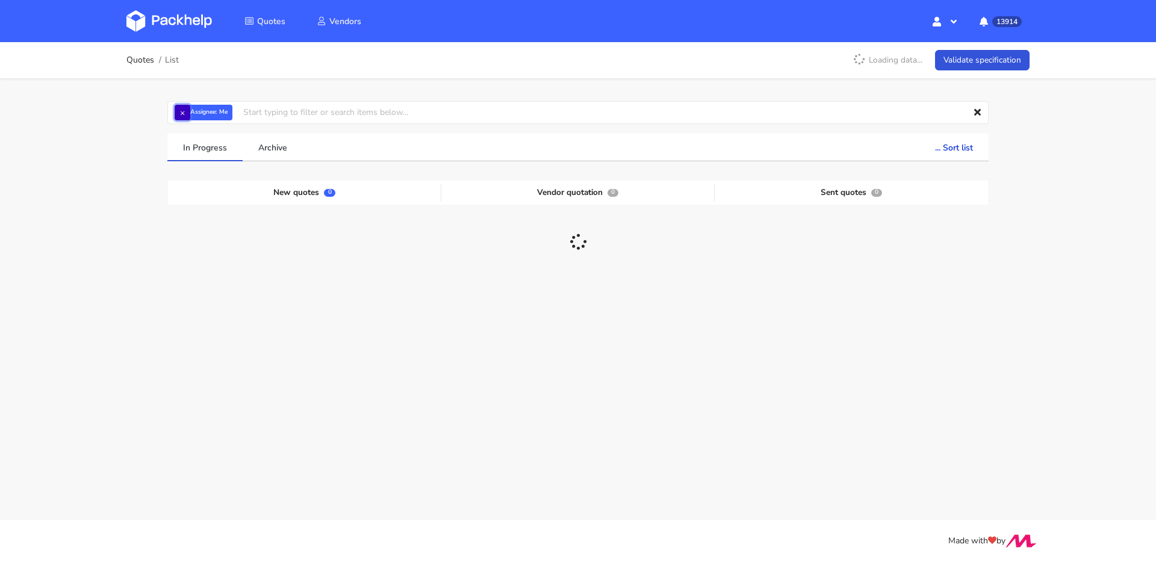
click at [179, 114] on button "×" at bounding box center [183, 113] width 16 height 16
click at [193, 115] on input "text" at bounding box center [577, 112] width 821 height 23
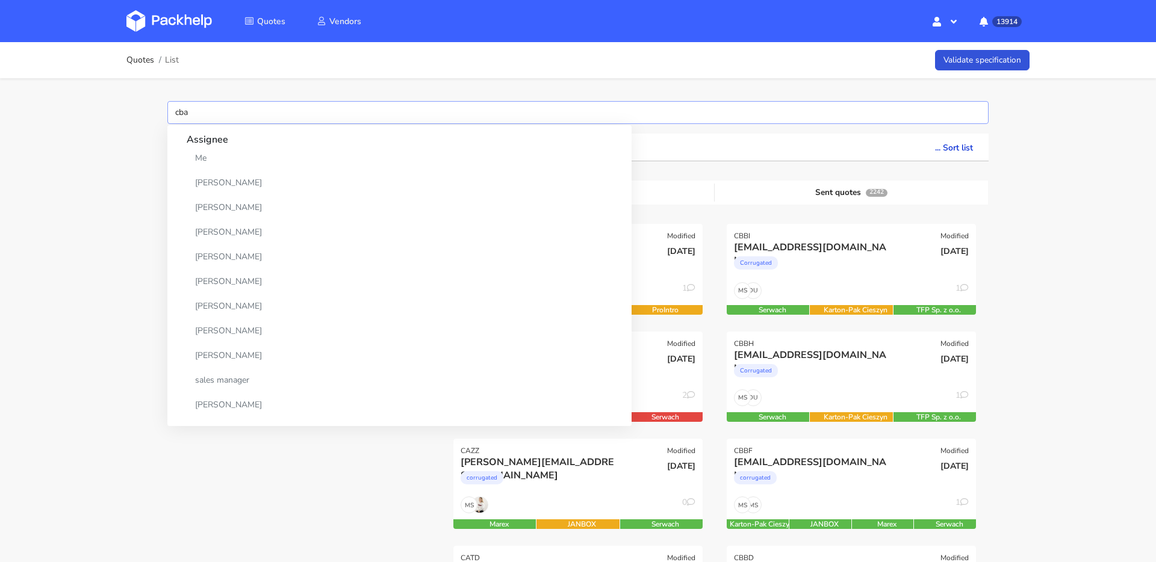
type input "cbah"
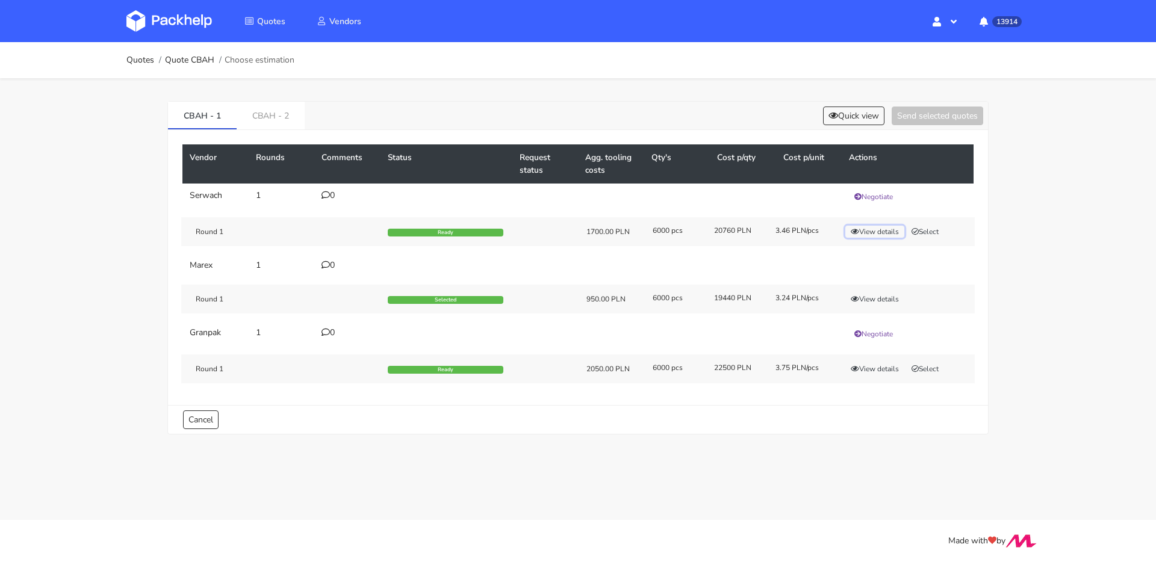
click at [869, 226] on button "View details" at bounding box center [874, 232] width 59 height 12
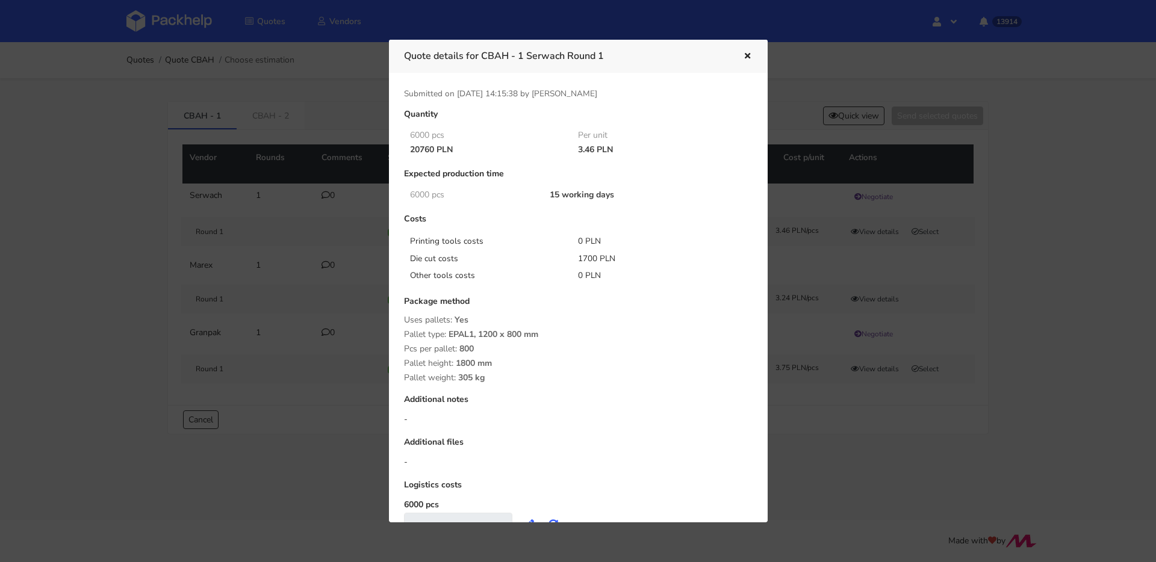
click at [958, 318] on div at bounding box center [578, 281] width 1156 height 562
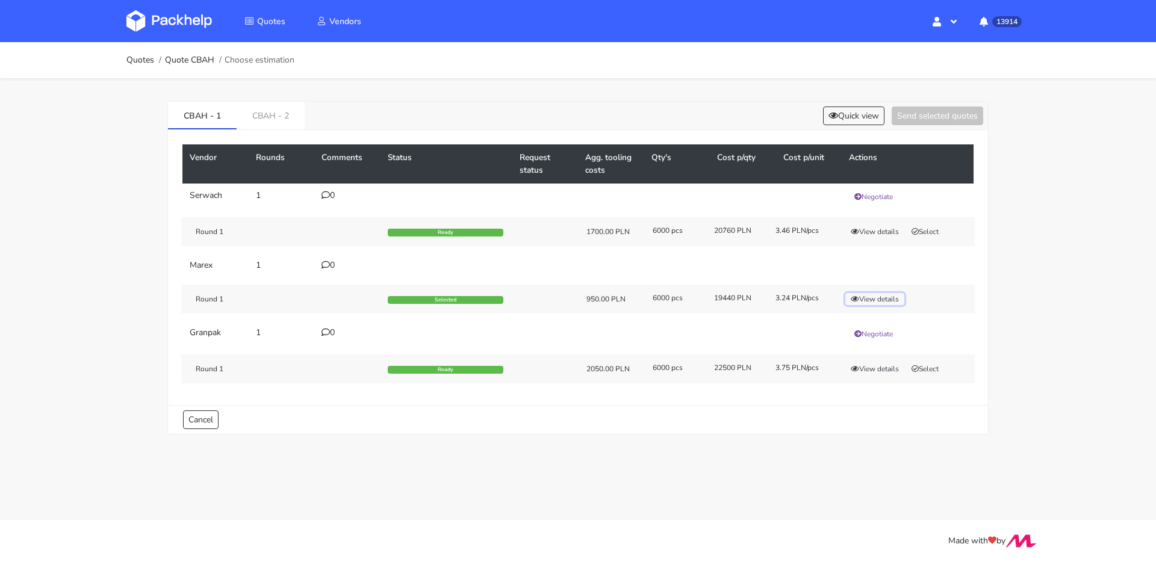
click at [865, 294] on button "View details" at bounding box center [874, 299] width 59 height 12
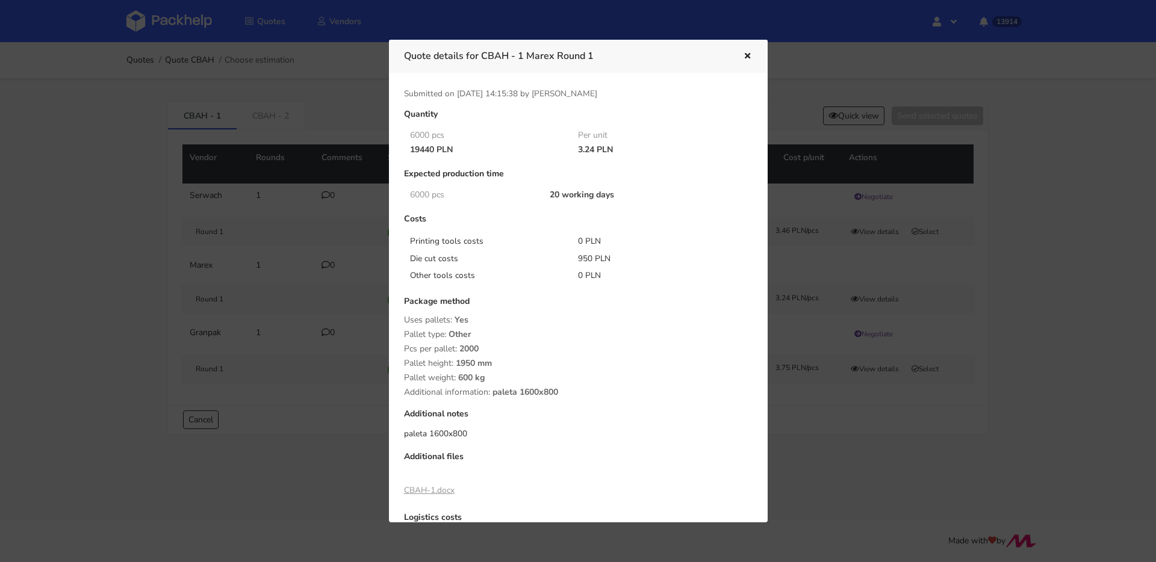
click at [959, 327] on div at bounding box center [578, 281] width 1156 height 562
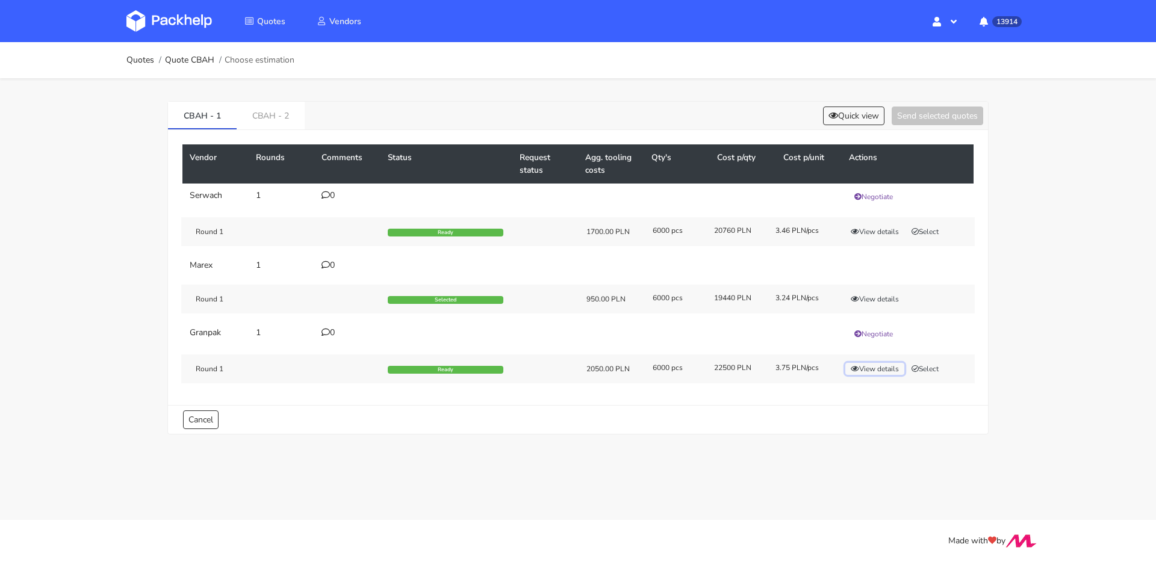
click at [876, 365] on button "View details" at bounding box center [874, 369] width 59 height 12
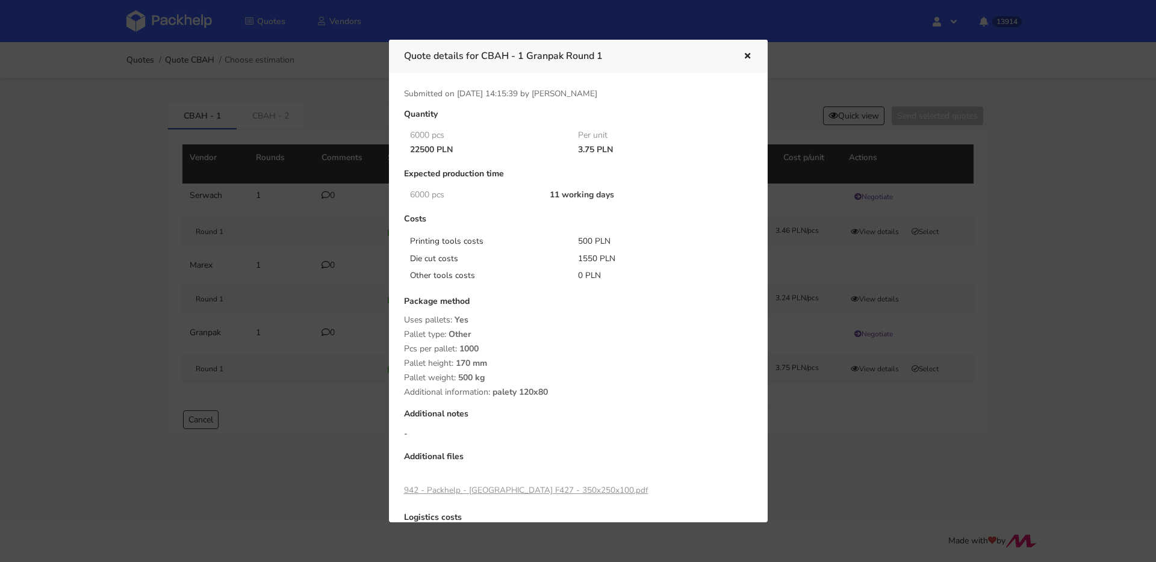
click at [982, 318] on div at bounding box center [578, 281] width 1156 height 562
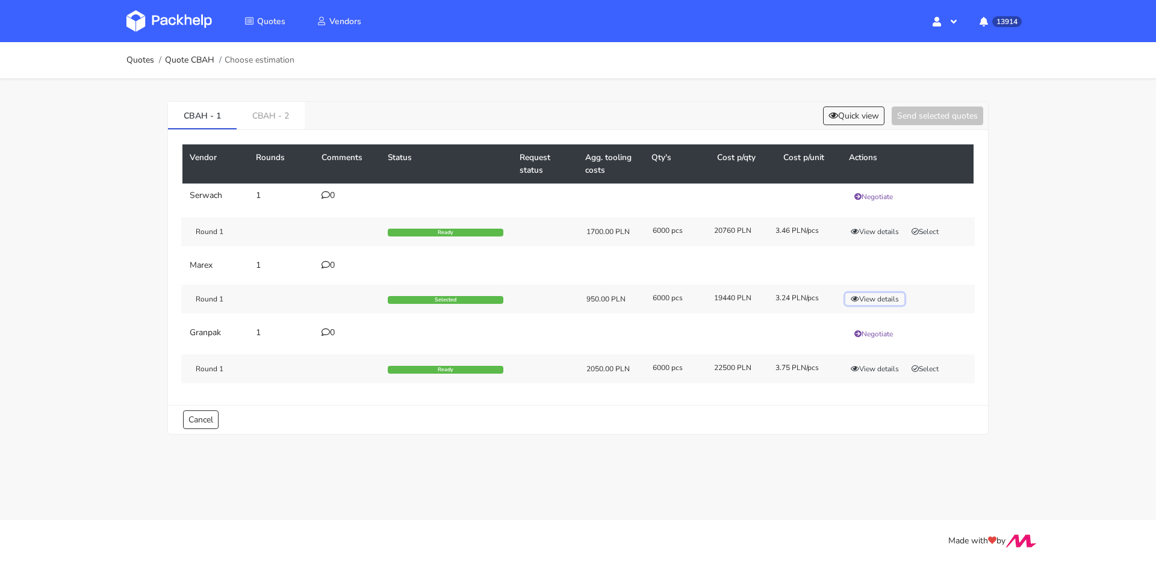
click at [884, 298] on button "View details" at bounding box center [874, 299] width 59 height 12
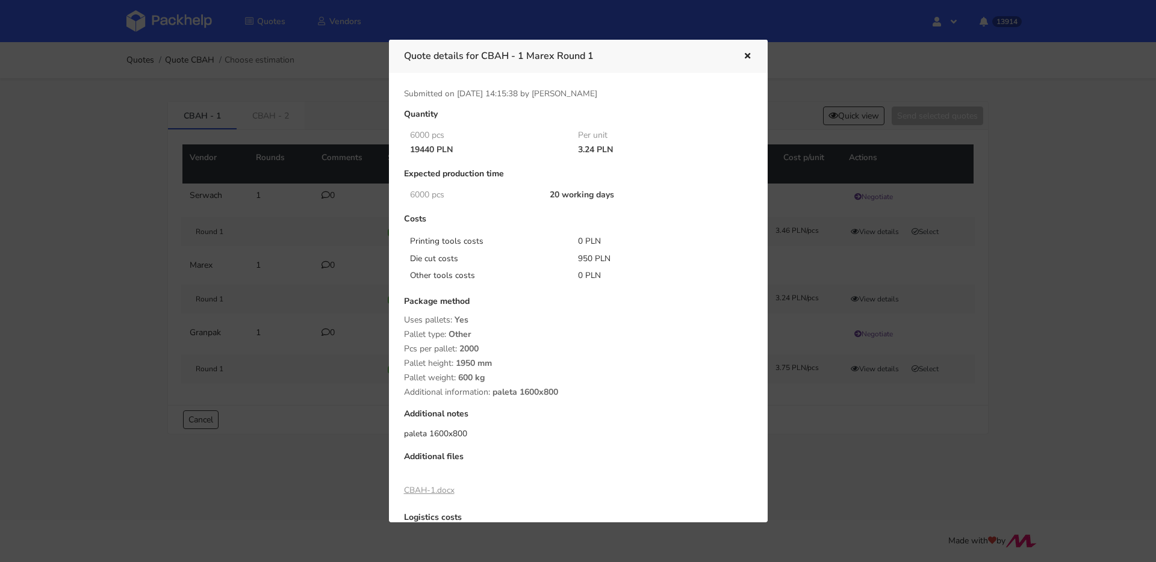
click at [745, 55] on icon "button" at bounding box center [747, 56] width 10 height 8
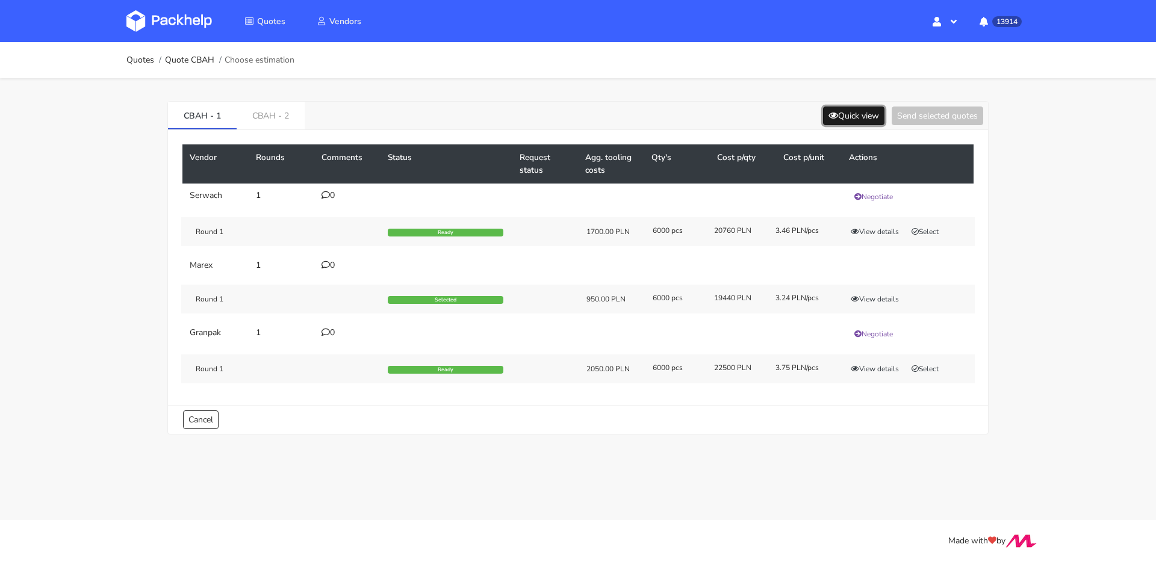
click at [859, 117] on button "Quick view" at bounding box center [853, 116] width 61 height 19
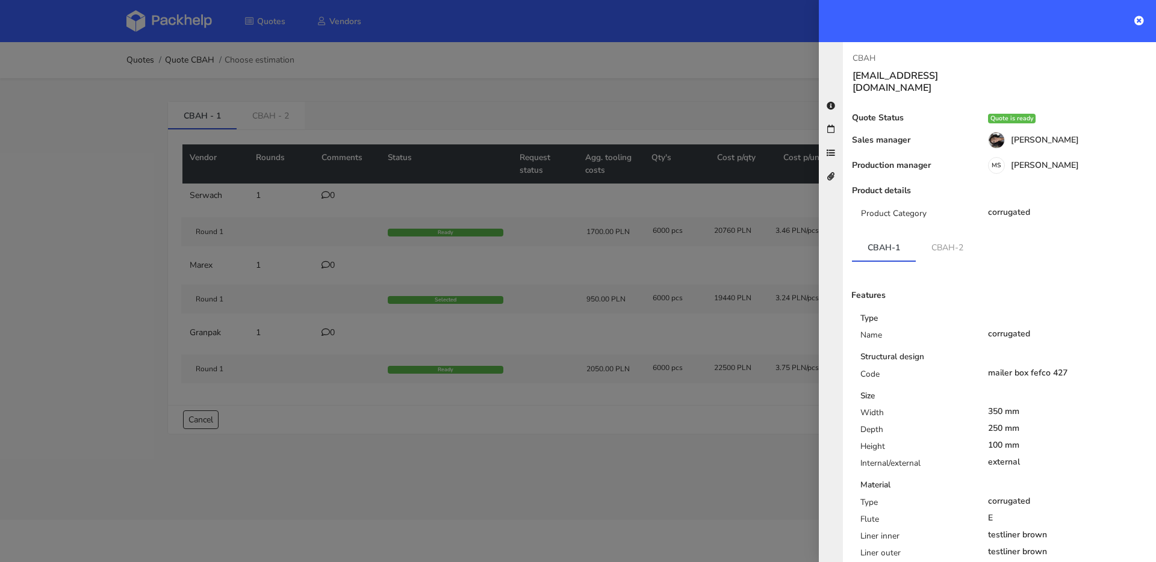
scroll to position [225, 0]
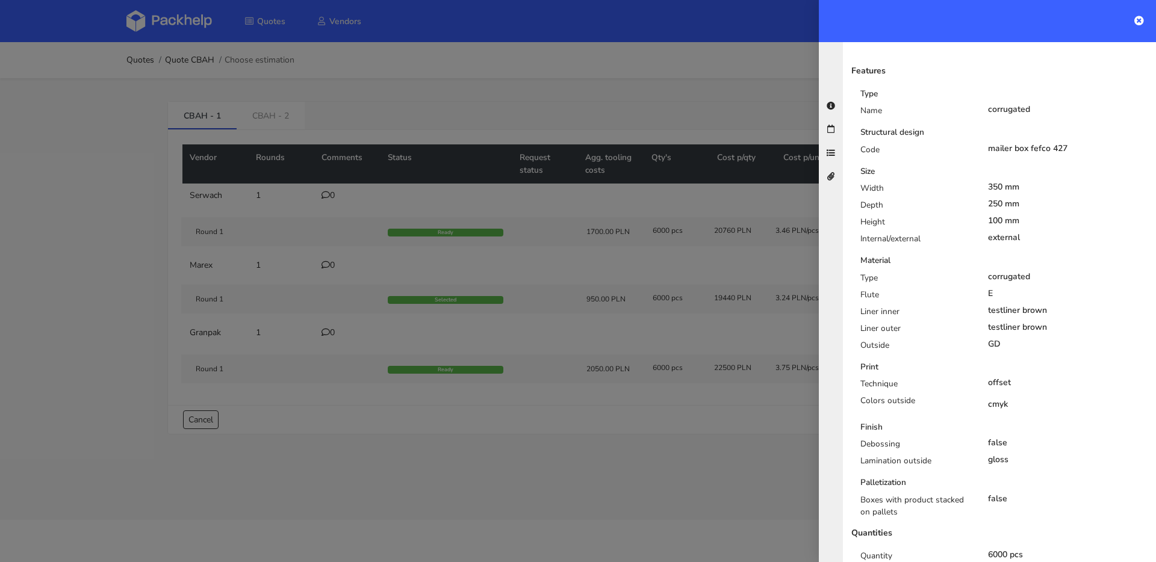
drag, startPoint x: 470, startPoint y: 289, endPoint x: 659, endPoint y: 306, distance: 189.8
click at [471, 288] on div at bounding box center [578, 281] width 1156 height 562
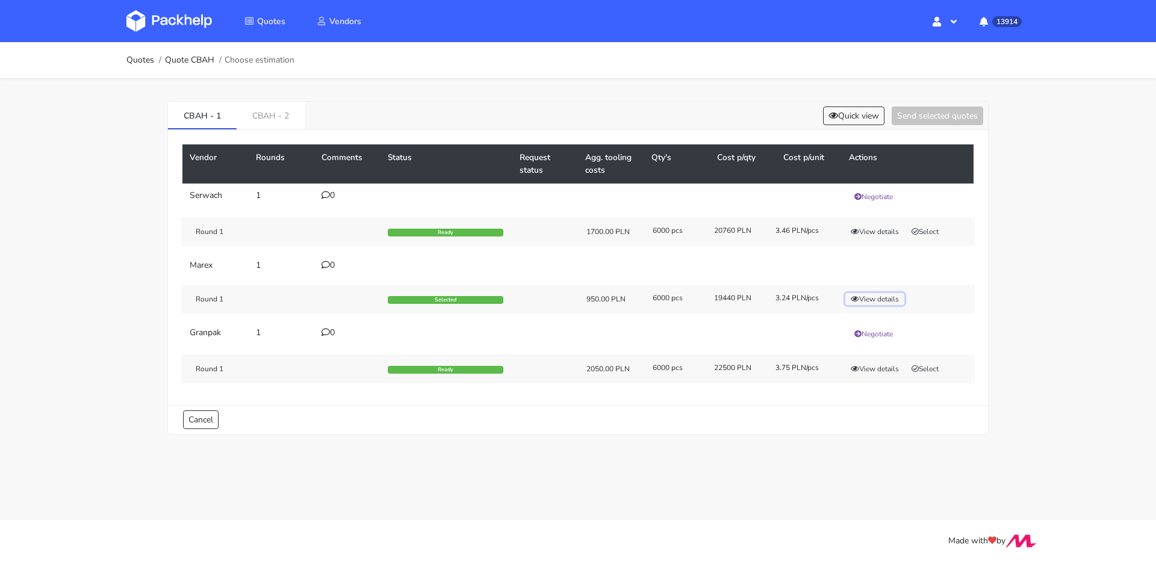
click at [866, 298] on button "View details" at bounding box center [874, 299] width 59 height 12
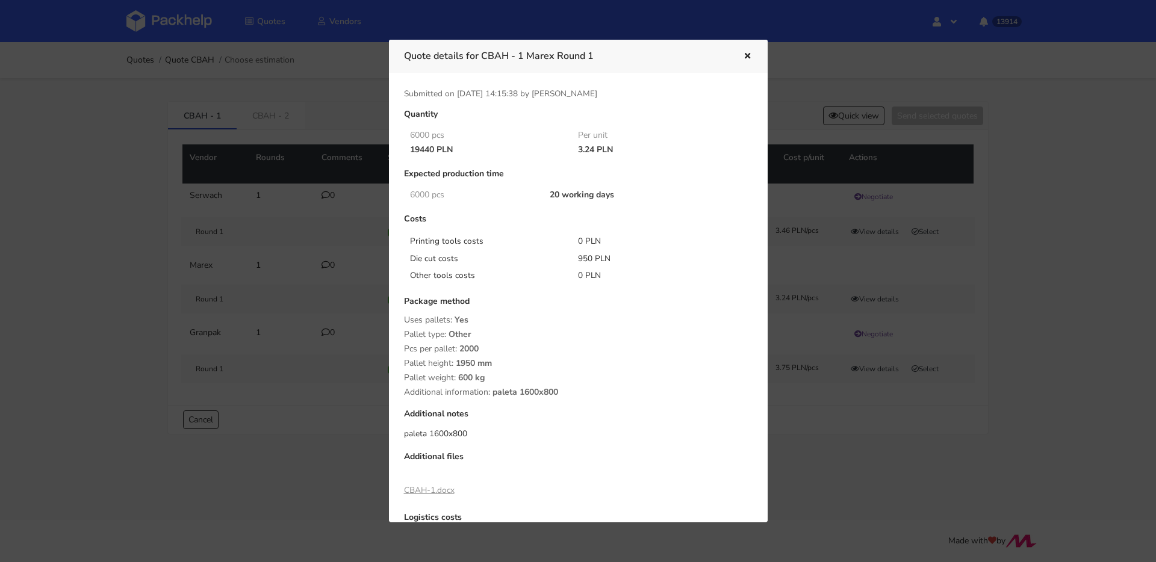
click at [744, 57] on icon "button" at bounding box center [747, 56] width 10 height 8
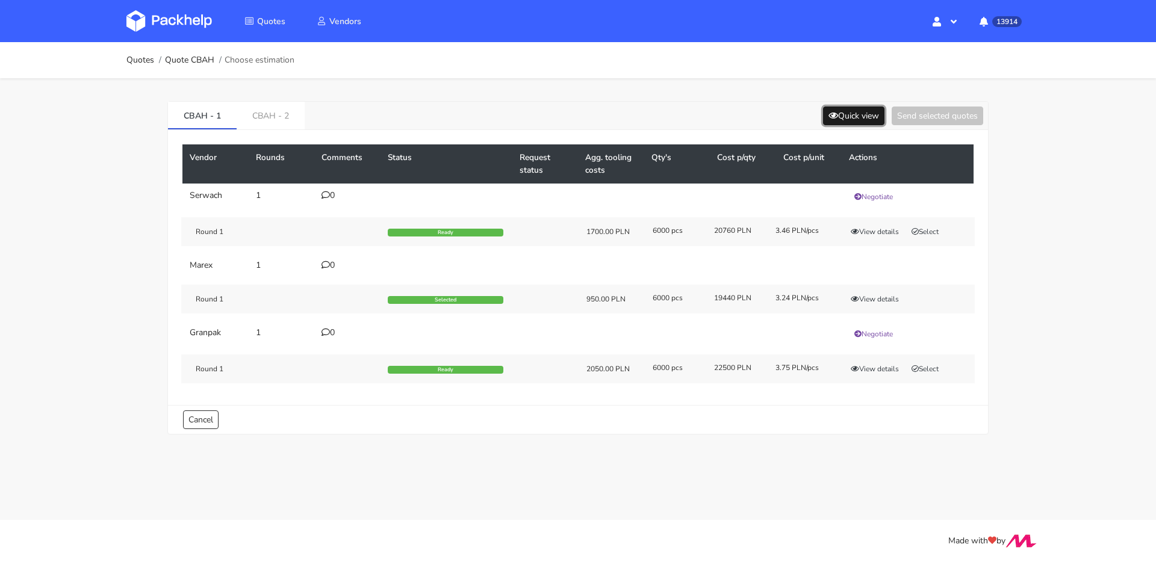
click at [834, 113] on button "Quick view" at bounding box center [853, 116] width 61 height 19
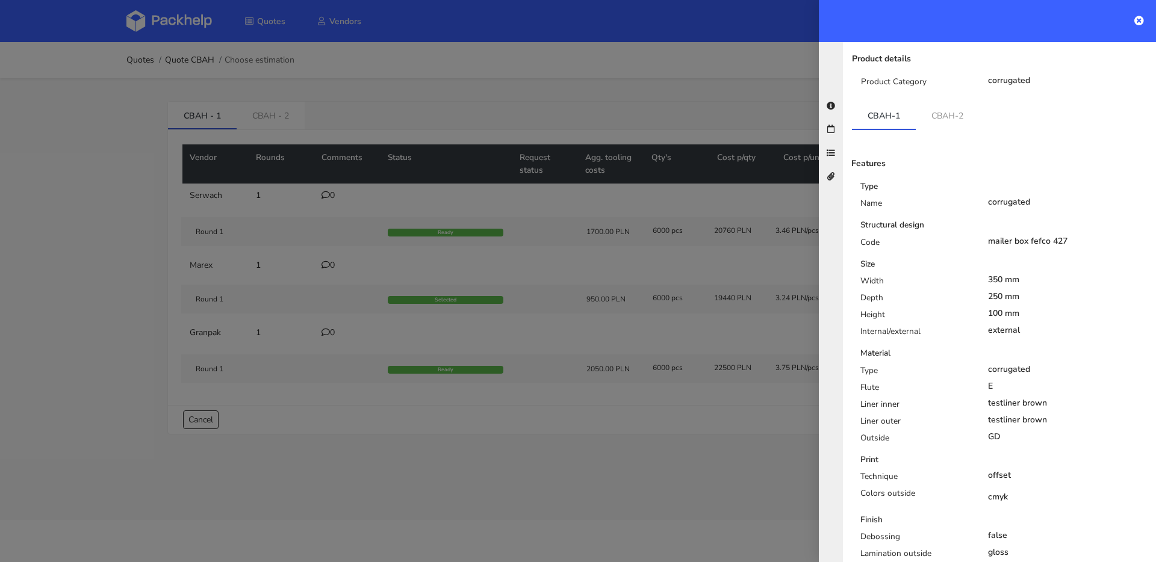
scroll to position [102, 0]
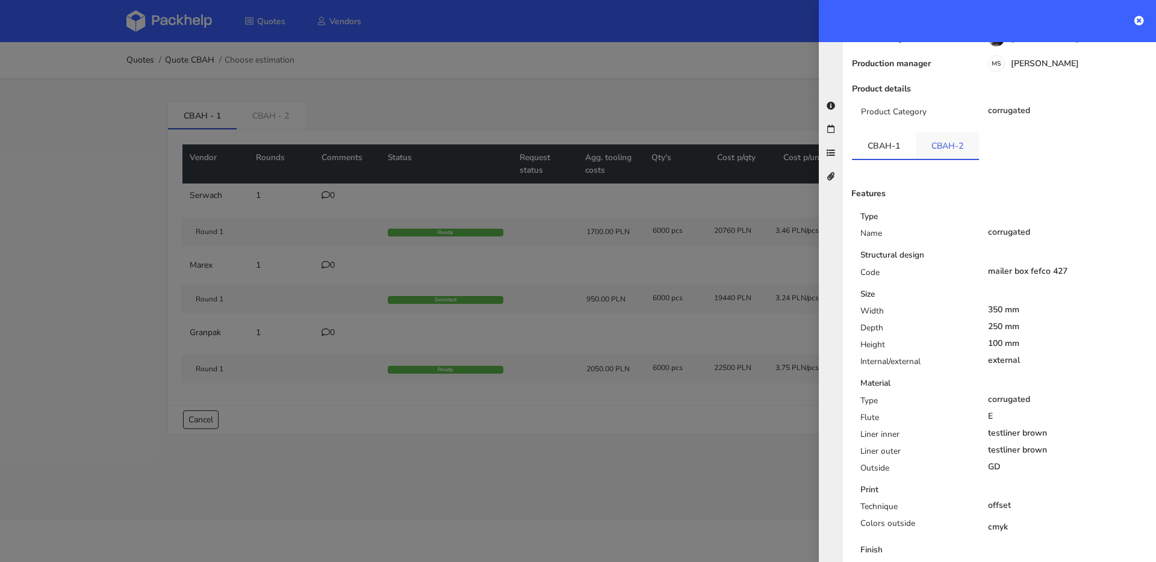
click at [945, 132] on link "CBAH-2" at bounding box center [947, 145] width 63 height 26
drag, startPoint x: 293, startPoint y: 105, endPoint x: 284, endPoint y: 118, distance: 16.0
click at [293, 105] on div at bounding box center [578, 281] width 1156 height 562
click at [284, 118] on link "CBAH - 2" at bounding box center [271, 115] width 68 height 26
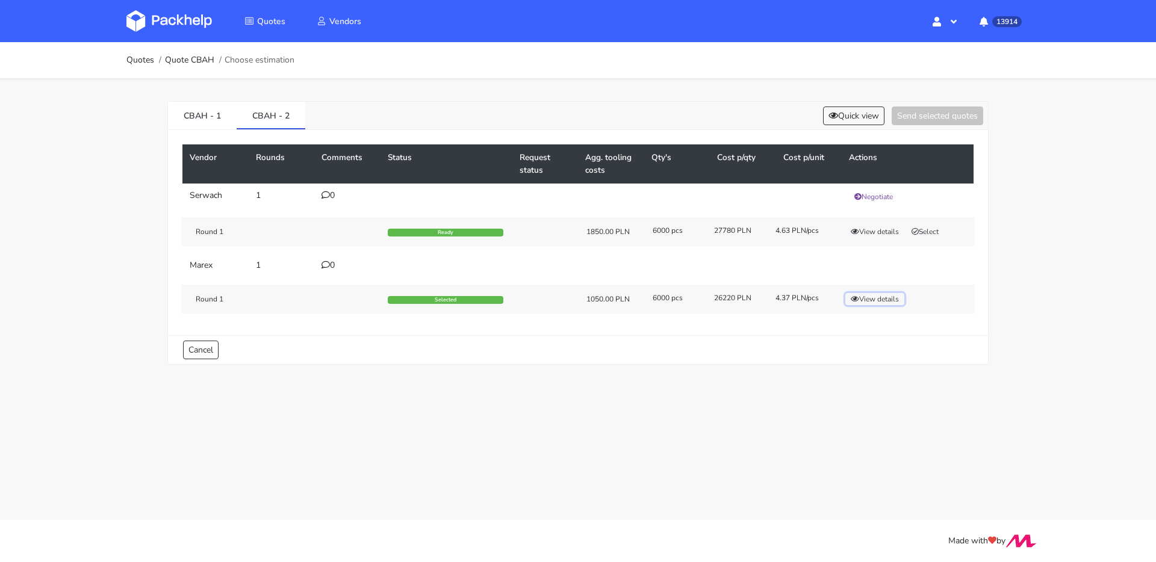
click at [875, 299] on button "View details" at bounding box center [874, 299] width 59 height 12
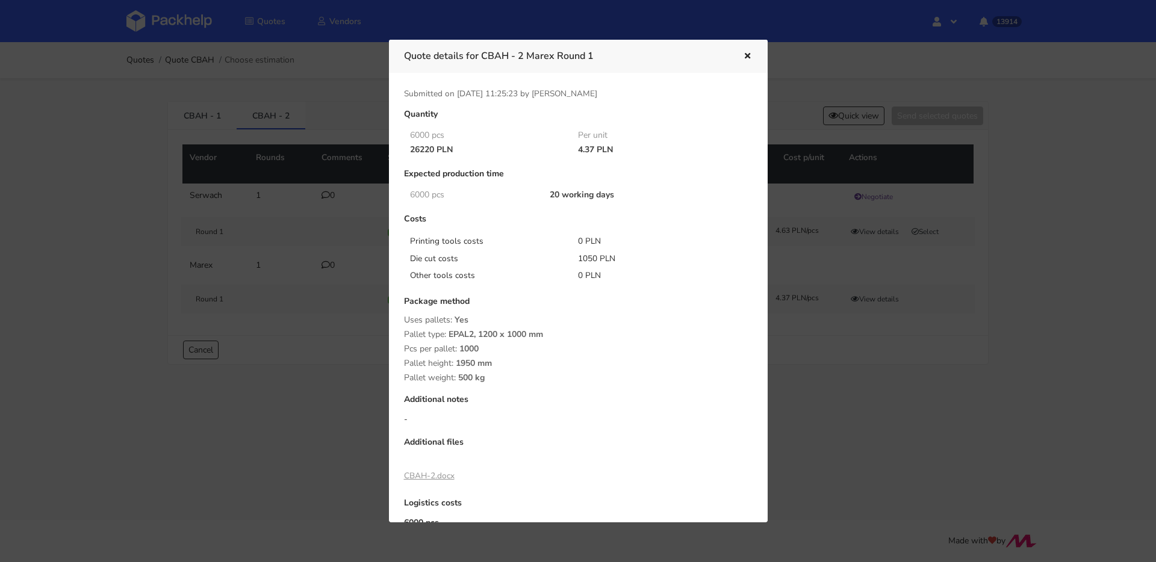
click at [226, 211] on div at bounding box center [578, 281] width 1156 height 562
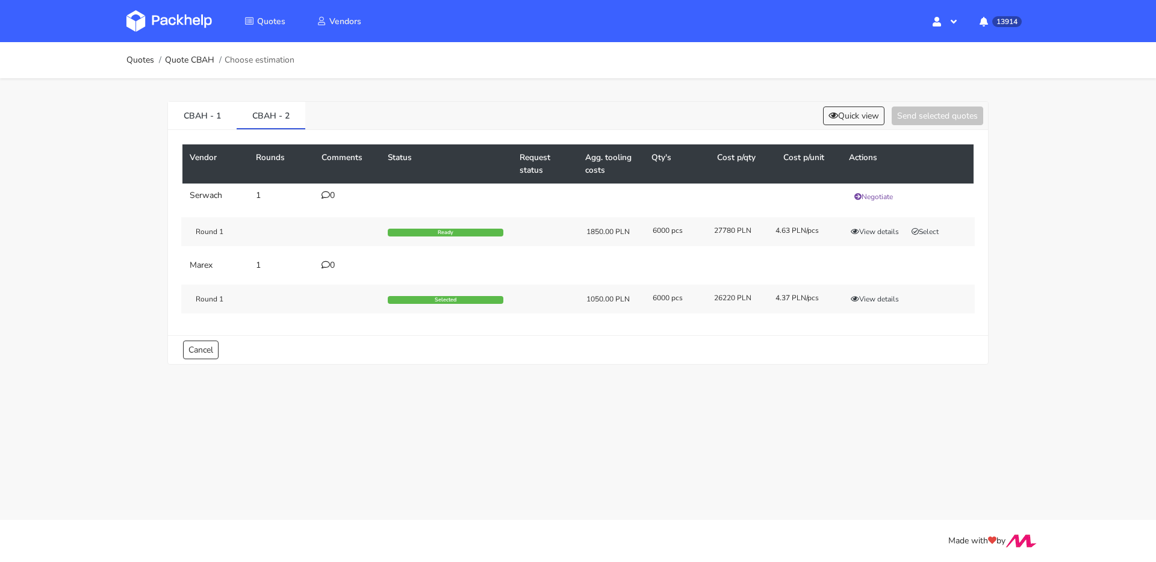
click at [202, 131] on div "Vendor Rounds Comments Status Request status Agg. tooling costs Qty's Cost p/qt…" at bounding box center [578, 232] width 820 height 205
click at [203, 123] on link "CBAH - 1" at bounding box center [202, 115] width 69 height 26
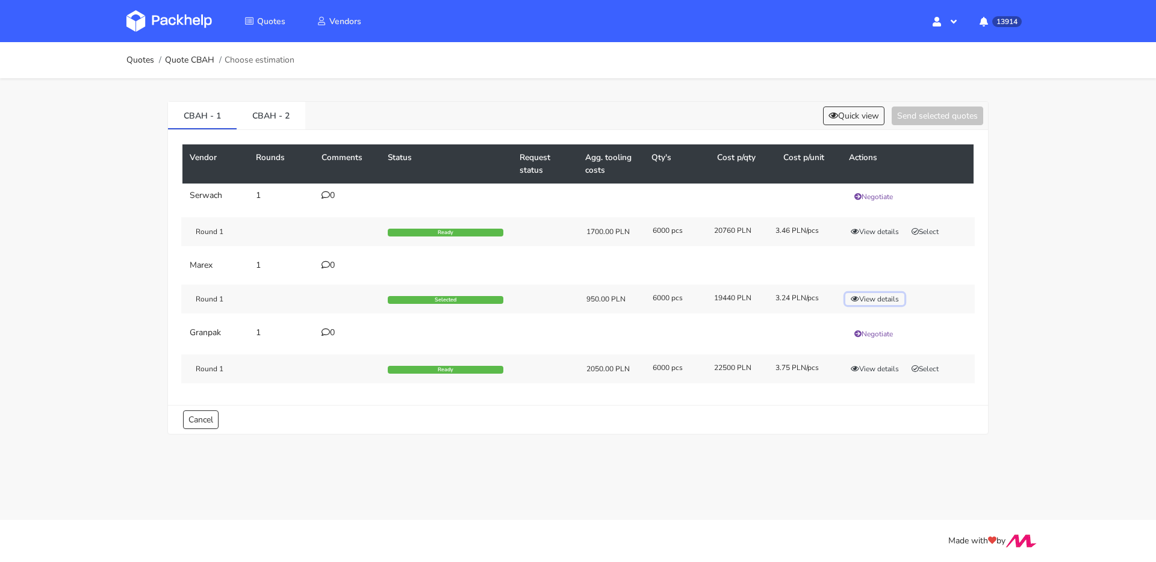
click at [853, 298] on icon "button" at bounding box center [855, 299] width 8 height 7
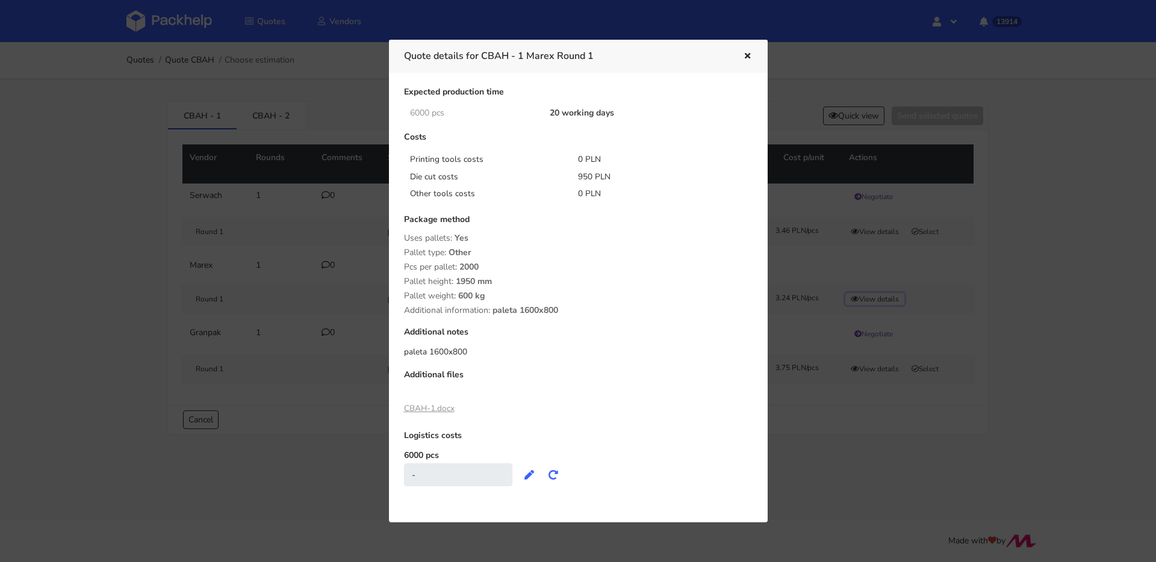
scroll to position [82, 0]
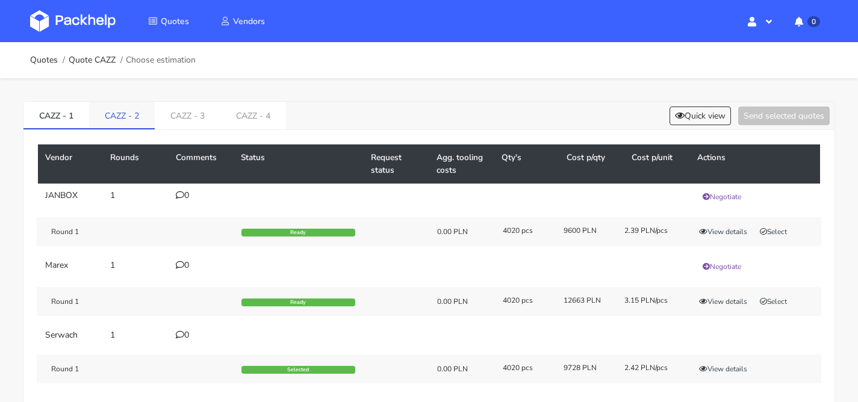
click at [123, 105] on link "CAZZ - 2" at bounding box center [122, 115] width 66 height 26
click at [87, 111] on link "CAZZ - 1" at bounding box center [56, 115] width 66 height 26
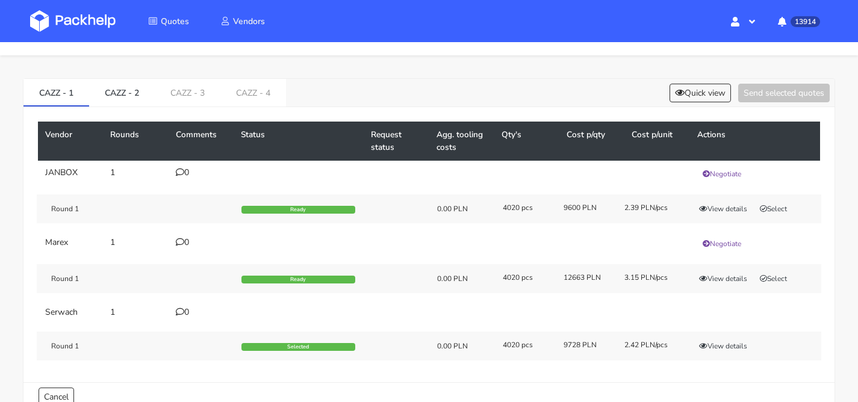
scroll to position [18, 0]
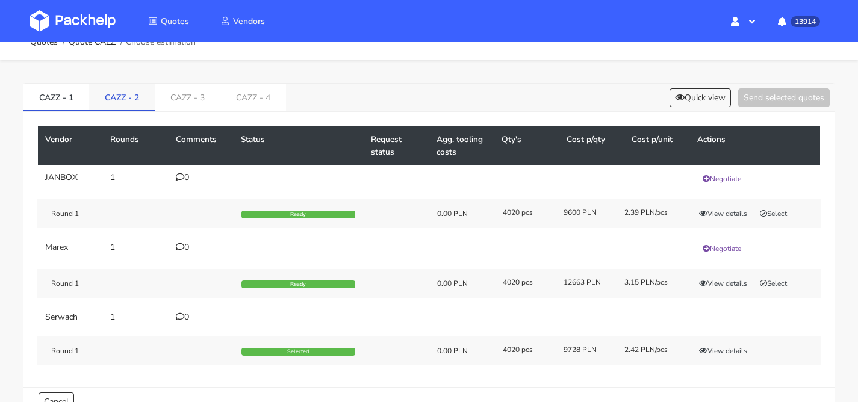
click at [122, 90] on link "CAZZ - 2" at bounding box center [122, 97] width 66 height 26
click at [199, 92] on link "CAZZ - 3" at bounding box center [188, 97] width 66 height 26
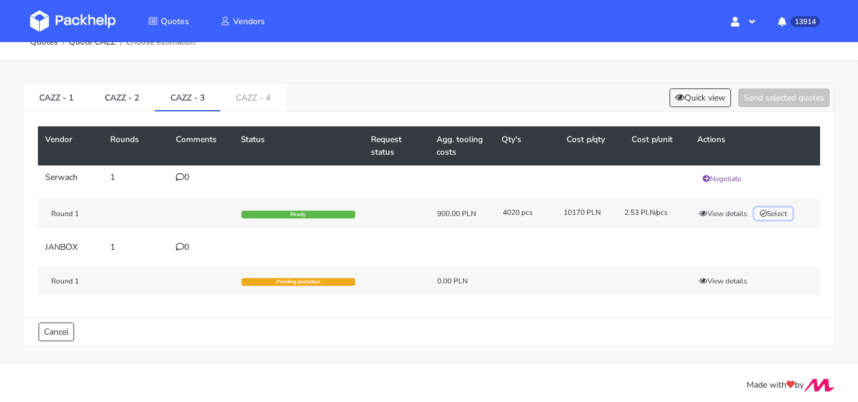
click at [777, 214] on button "Select" at bounding box center [773, 214] width 38 height 12
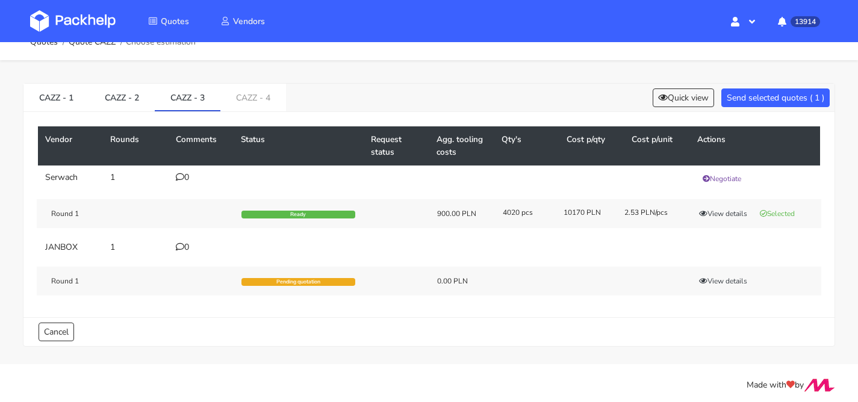
click at [785, 111] on div "CAZZ - 1 CAZZ - 2 CAZZ - 3 CAZZ - 4 Quick view Send selected quotes ( 1 )" at bounding box center [428, 98] width 811 height 28
drag, startPoint x: 783, startPoint y: 102, endPoint x: 759, endPoint y: 105, distance: 24.2
click at [783, 102] on button "Send selected quotes ( 1 )" at bounding box center [775, 97] width 108 height 19
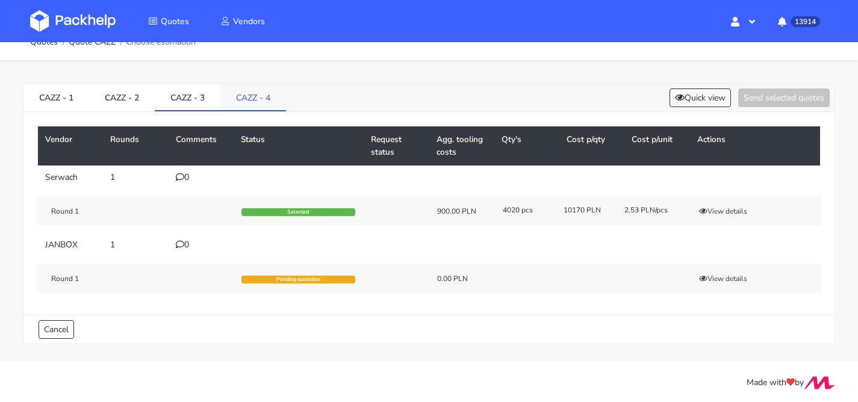
click at [270, 99] on link "CAZZ - 4" at bounding box center [253, 97] width 66 height 26
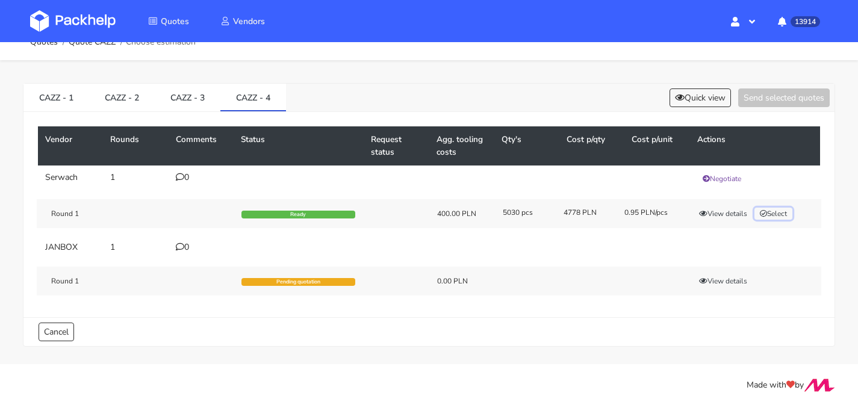
click at [767, 211] on icon "button" at bounding box center [763, 213] width 7 height 7
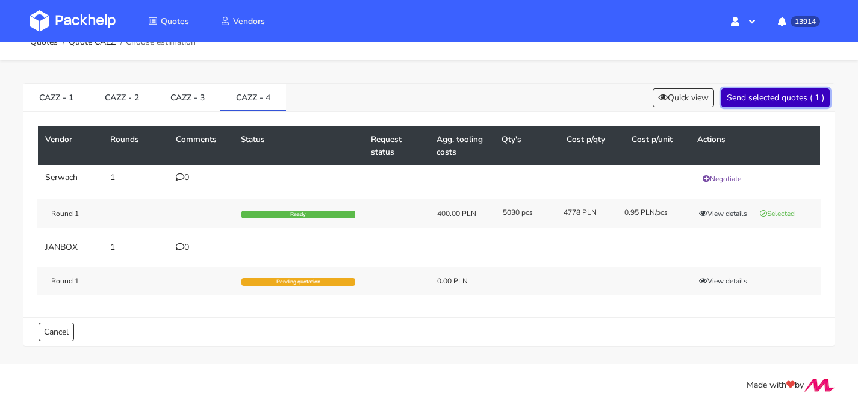
click at [772, 104] on button "Send selected quotes ( 1 )" at bounding box center [775, 97] width 108 height 19
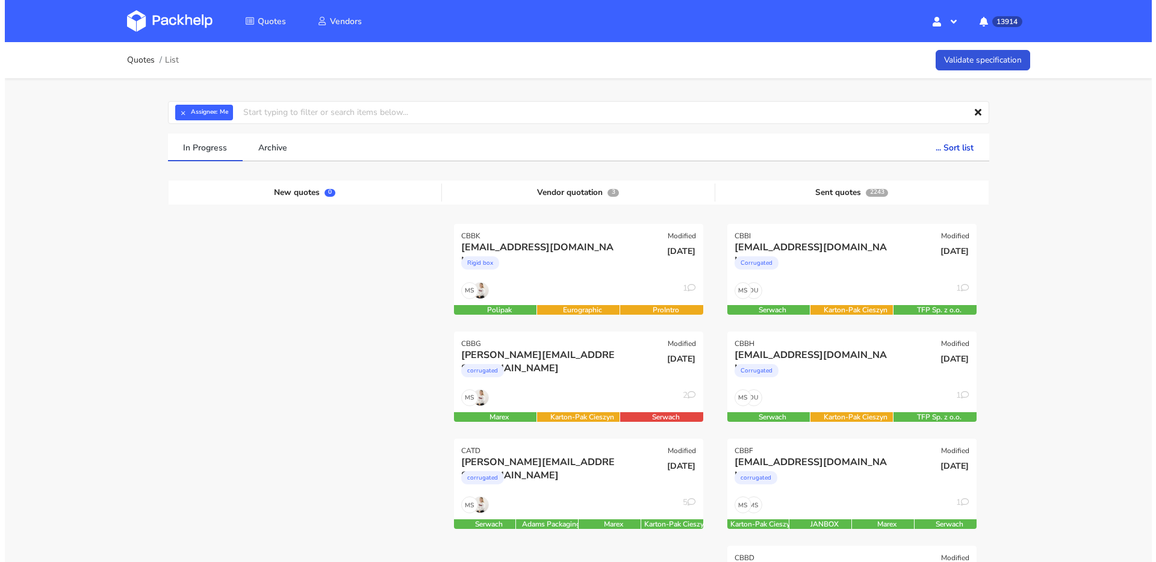
scroll to position [256, 0]
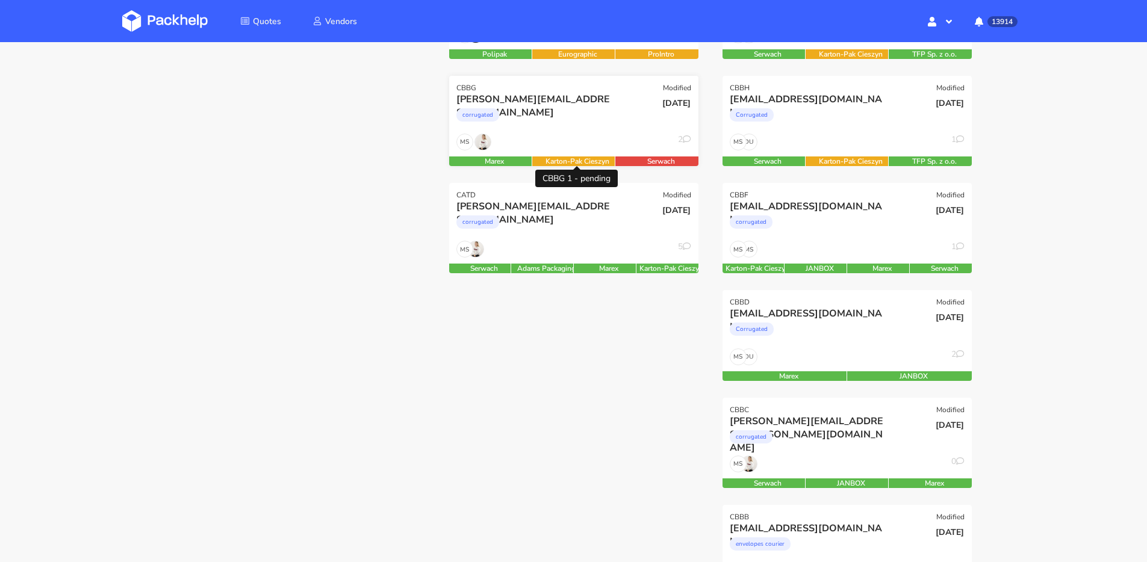
click at [549, 143] on div "MS 2" at bounding box center [573, 145] width 249 height 23
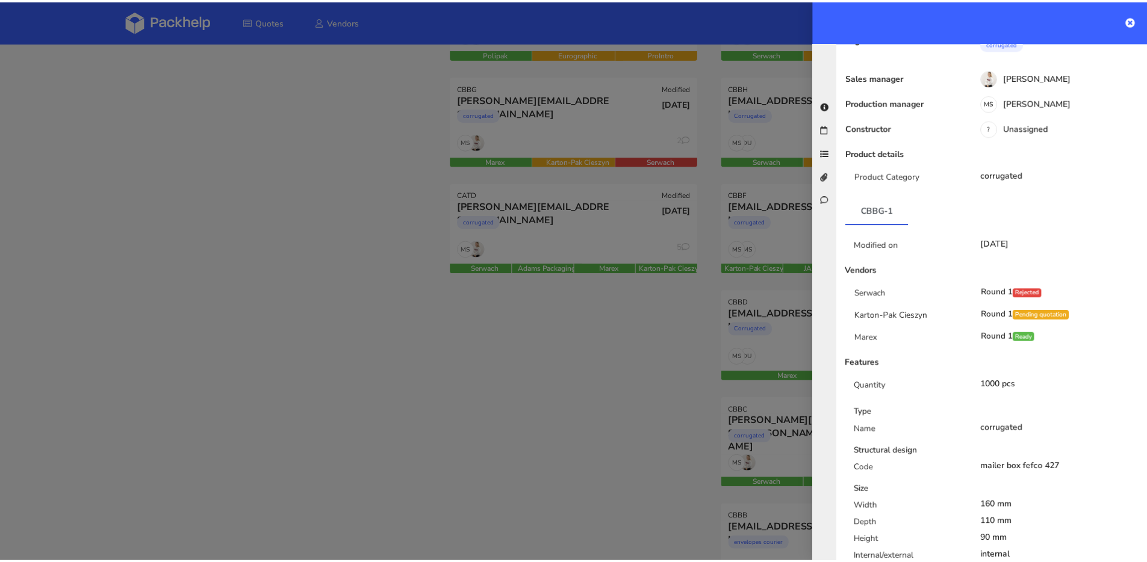
scroll to position [0, 0]
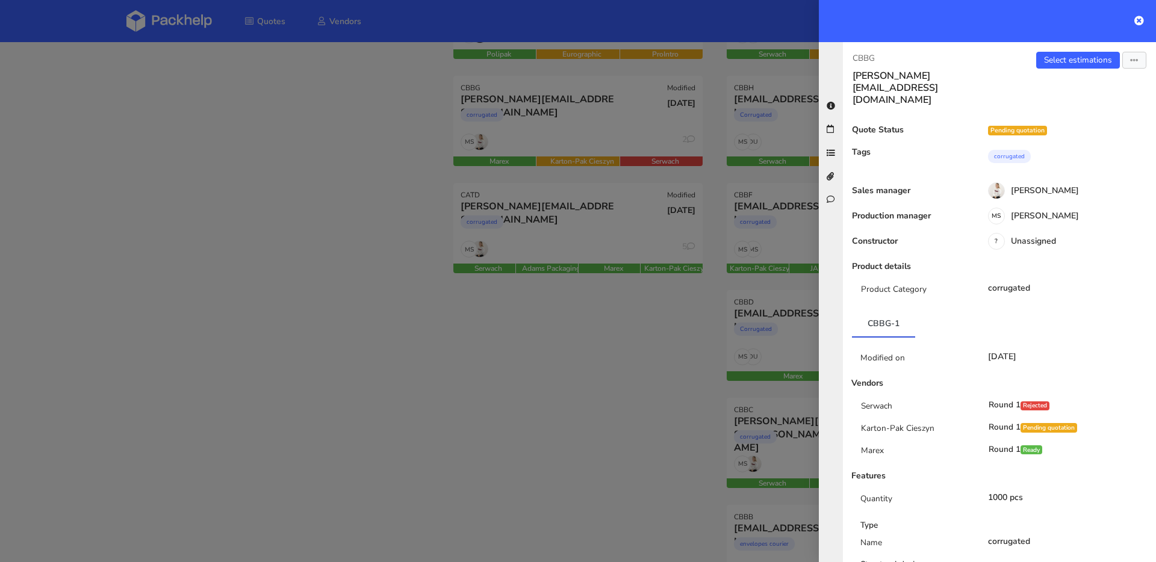
click at [636, 225] on div at bounding box center [578, 281] width 1156 height 562
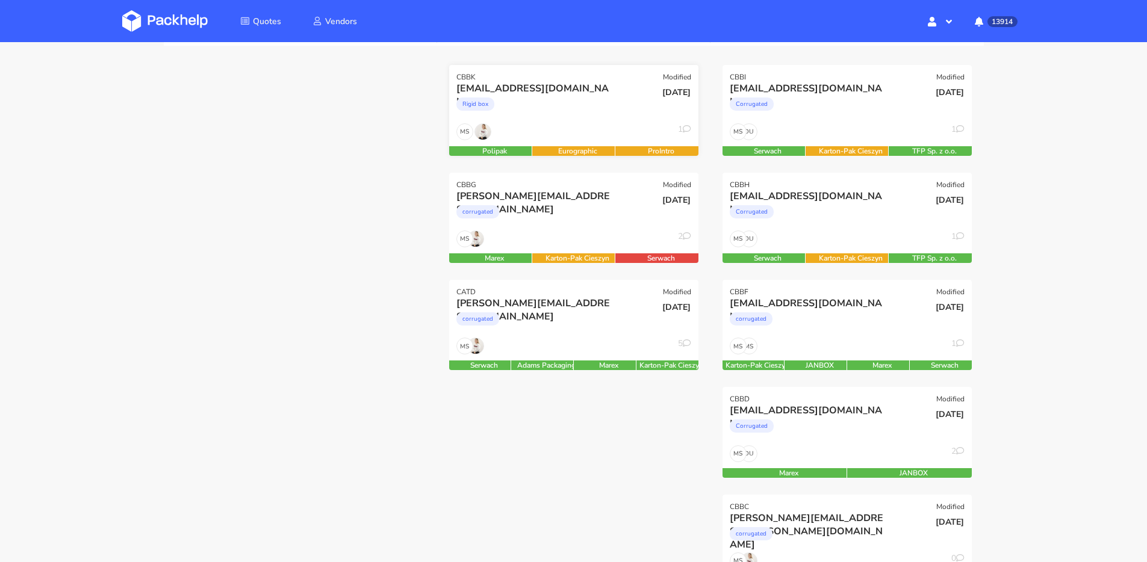
scroll to position [258, 0]
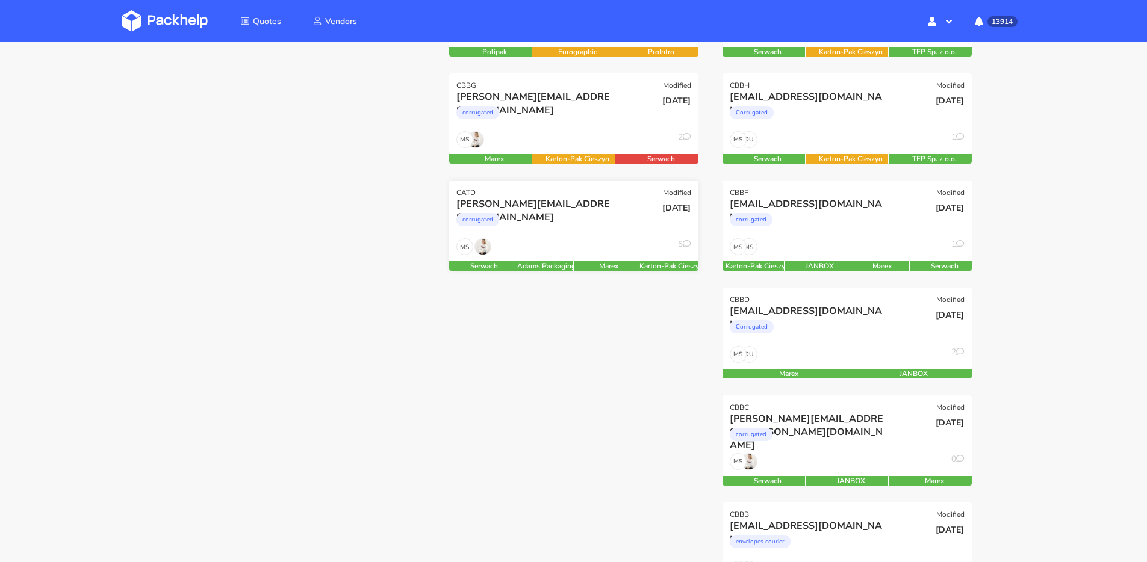
click at [594, 237] on div "[PERSON_NAME][EMAIL_ADDRESS][DOMAIN_NAME] corrugated" at bounding box center [532, 217] width 168 height 41
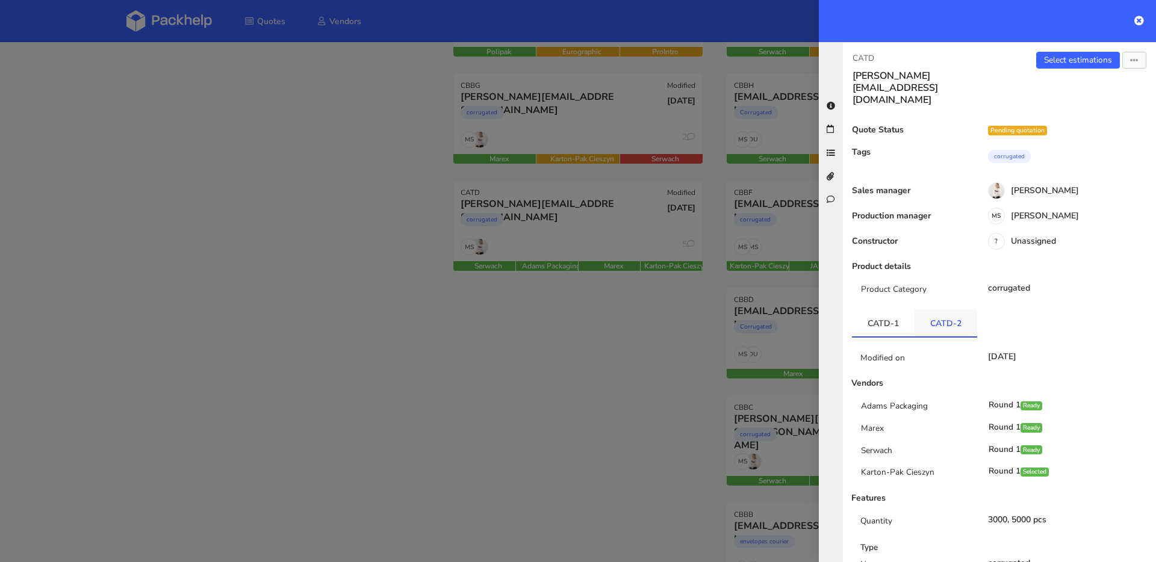
click at [915, 310] on link "CATD-2" at bounding box center [945, 323] width 63 height 26
click at [872, 310] on link "CATD-1" at bounding box center [883, 323] width 63 height 26
click at [933, 310] on link "CATD-2" at bounding box center [945, 323] width 63 height 26
click at [891, 310] on link "CATD-1" at bounding box center [883, 323] width 63 height 26
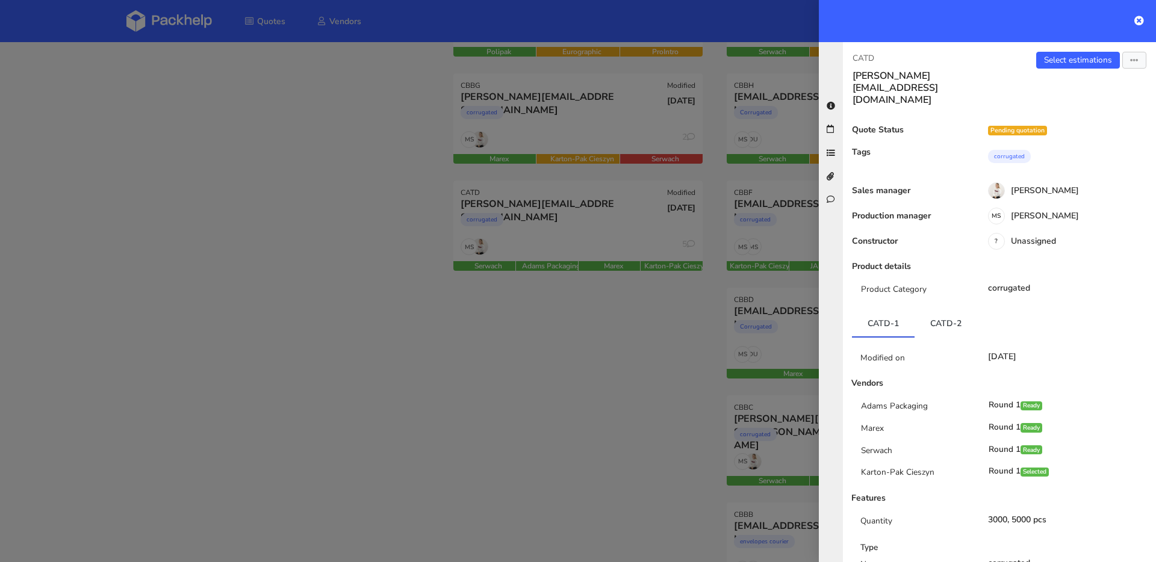
click at [627, 227] on div at bounding box center [578, 281] width 1156 height 562
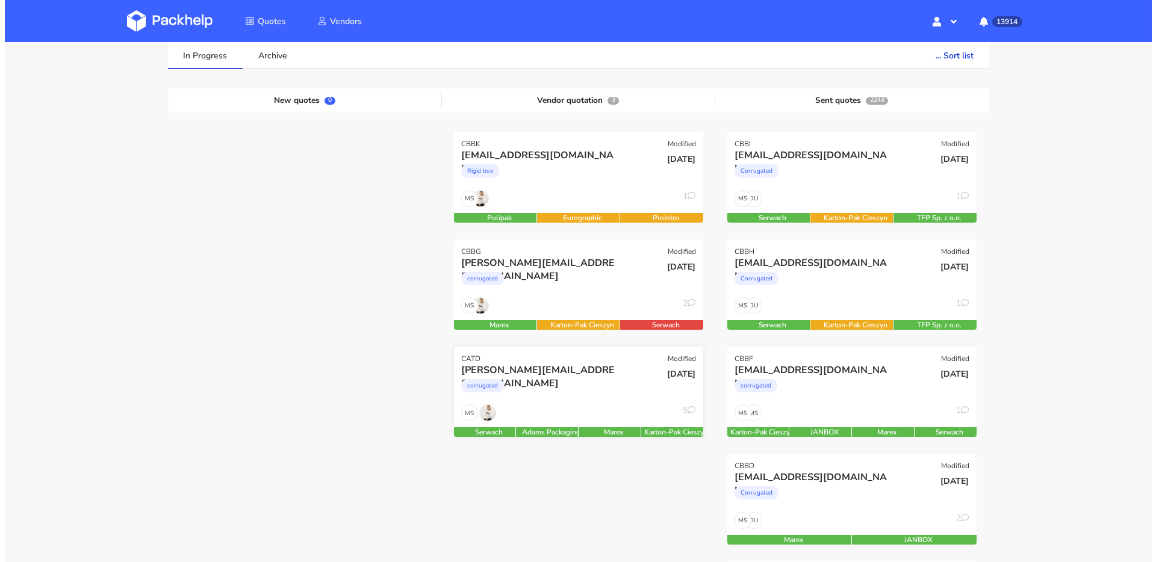
scroll to position [90, 0]
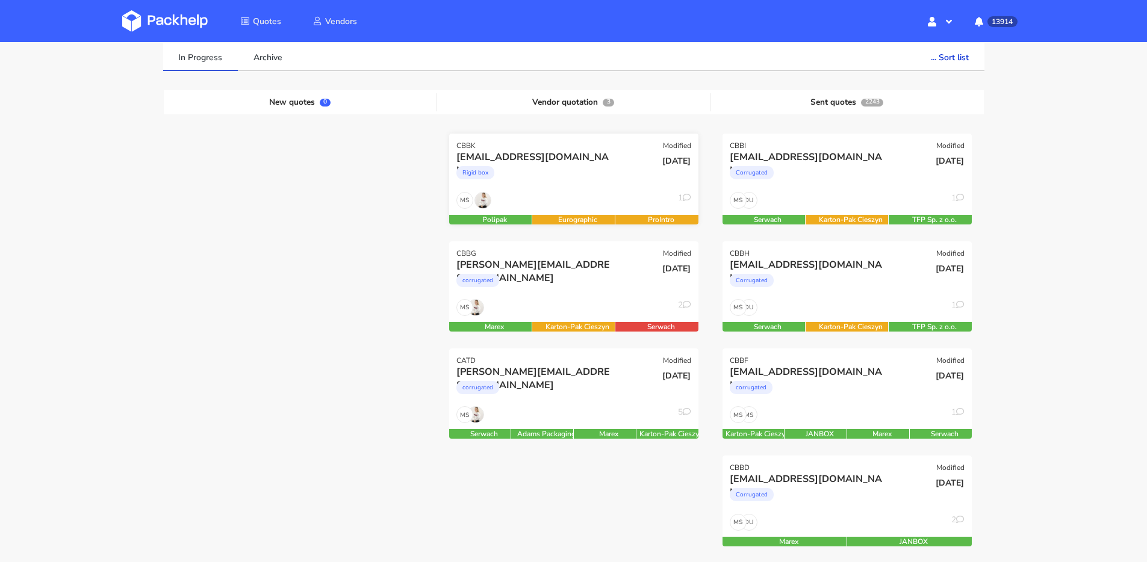
click at [645, 191] on div "[DATE]" at bounding box center [657, 171] width 84 height 41
